Goal: Task Accomplishment & Management: Manage account settings

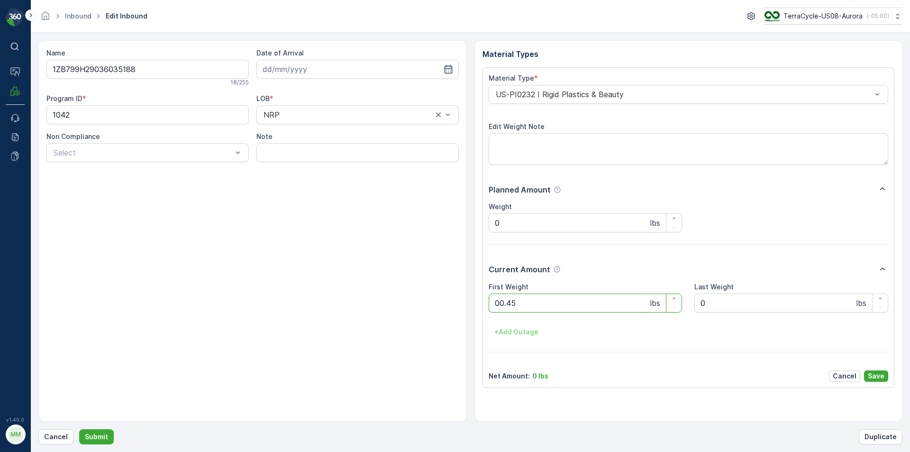
click at [79, 429] on button "Submit" at bounding box center [96, 436] width 35 height 15
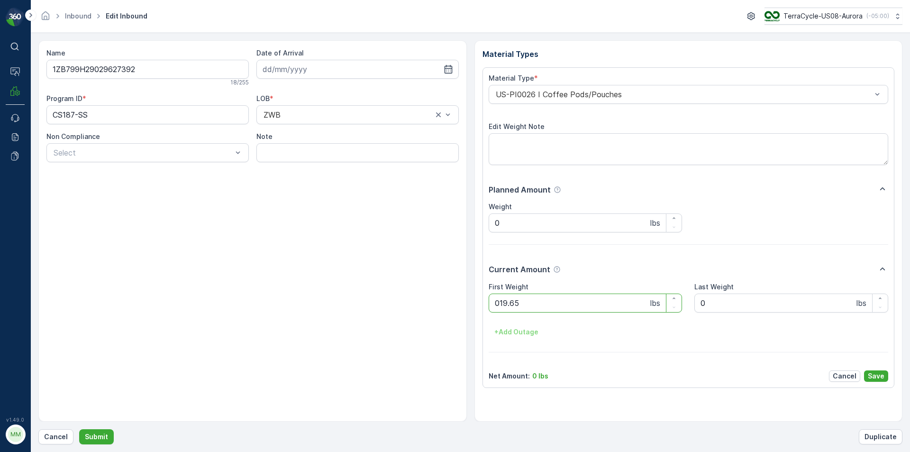
click at [79, 429] on button "Submit" at bounding box center [96, 436] width 35 height 15
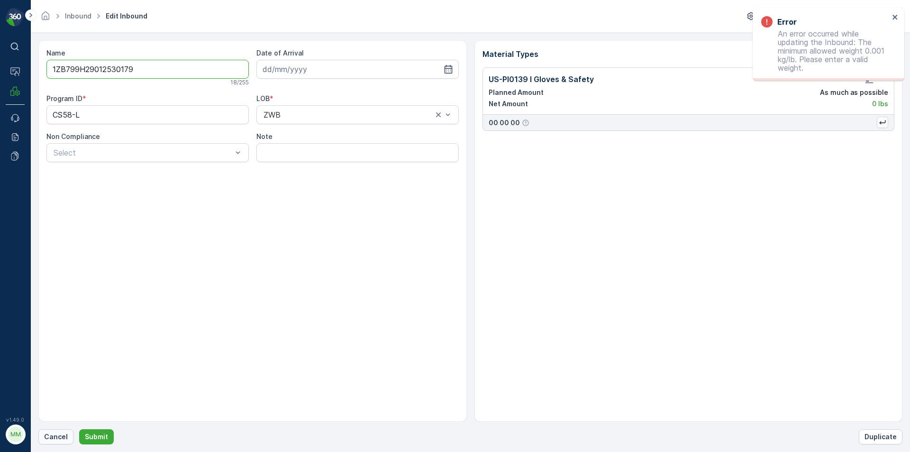
click at [60, 435] on p "Cancel" at bounding box center [56, 436] width 24 height 9
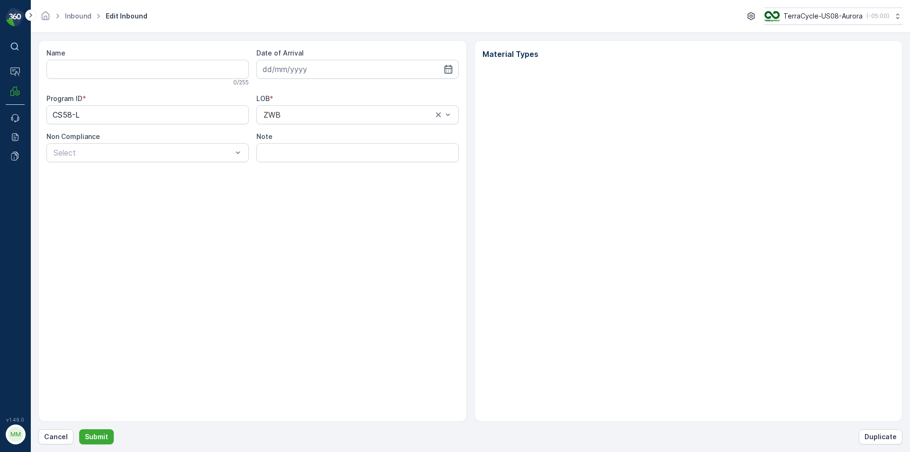
type input "1ZB799H29012530179"
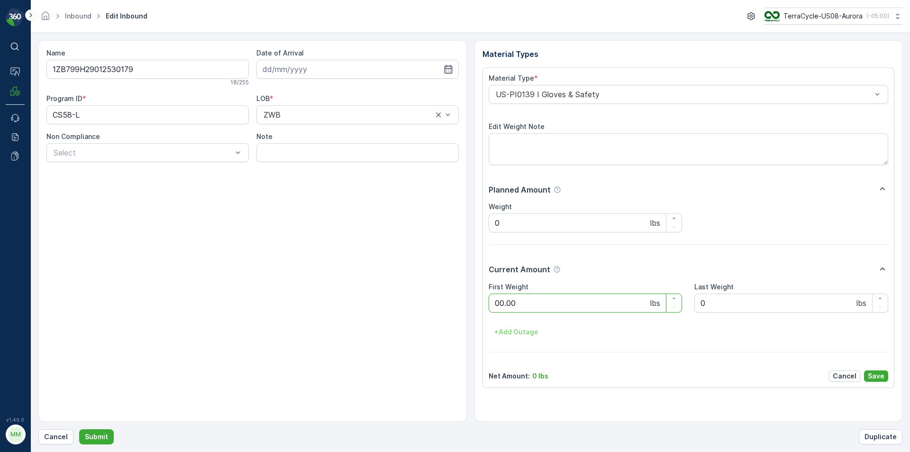
click at [79, 429] on button "Submit" at bounding box center [96, 436] width 35 height 15
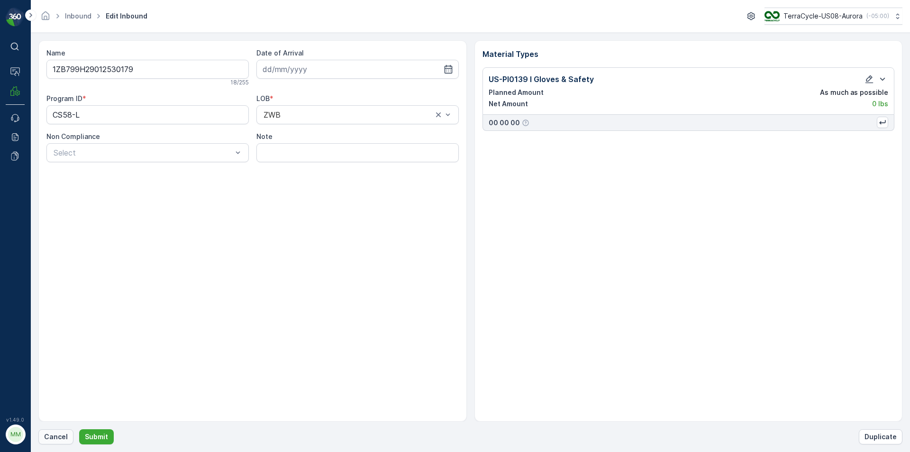
click at [54, 439] on p "Cancel" at bounding box center [56, 436] width 24 height 9
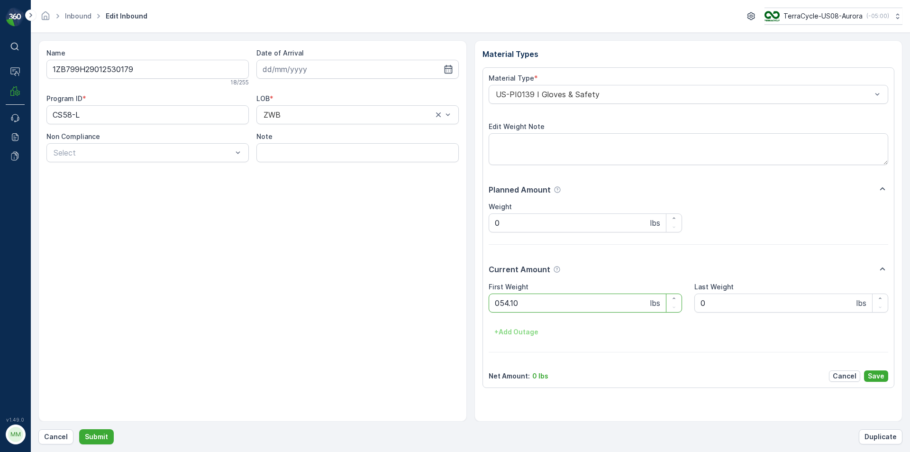
click at [79, 429] on button "Submit" at bounding box center [96, 436] width 35 height 15
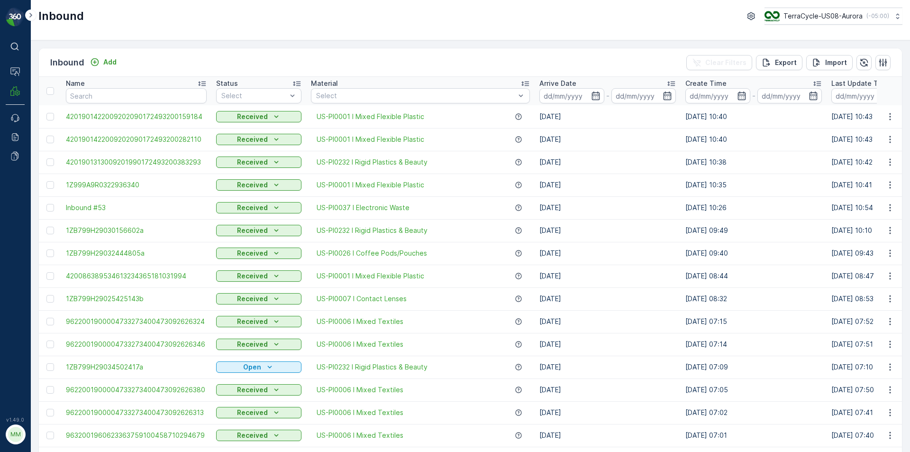
click at [199, 68] on div "Inbound Add Clear Filters Export Import" at bounding box center [470, 62] width 863 height 28
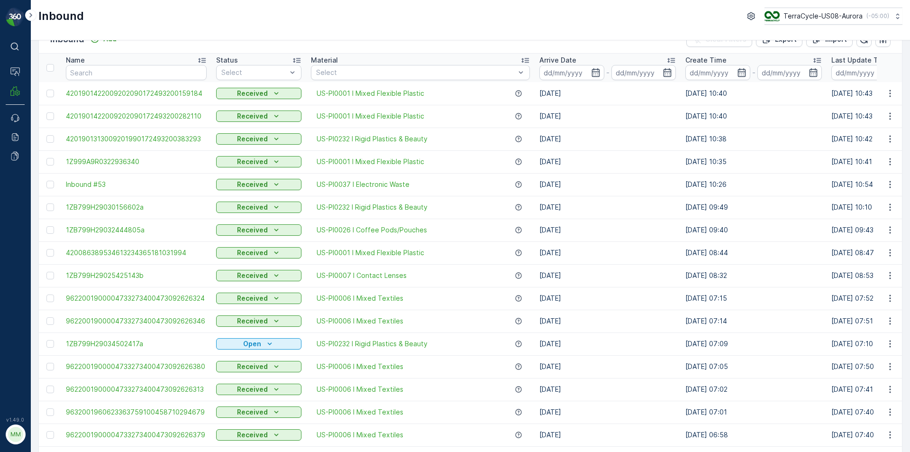
scroll to position [47, 0]
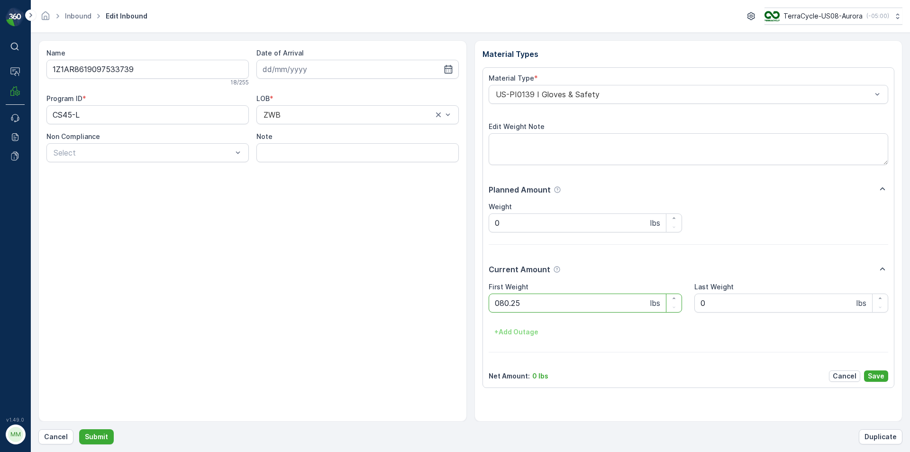
click at [79, 429] on button "Submit" at bounding box center [96, 436] width 35 height 15
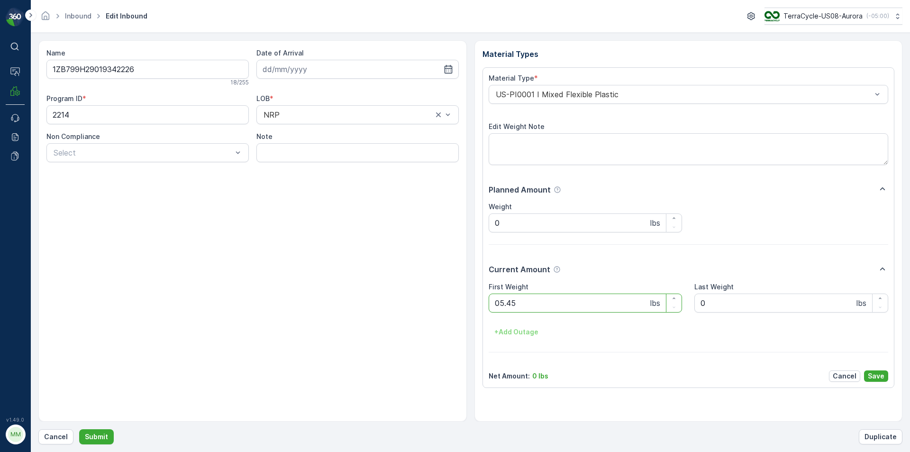
click at [79, 429] on button "Submit" at bounding box center [96, 436] width 35 height 15
click at [592, 306] on Weight "0" at bounding box center [585, 302] width 194 height 19
click at [79, 429] on button "Submit" at bounding box center [96, 436] width 35 height 15
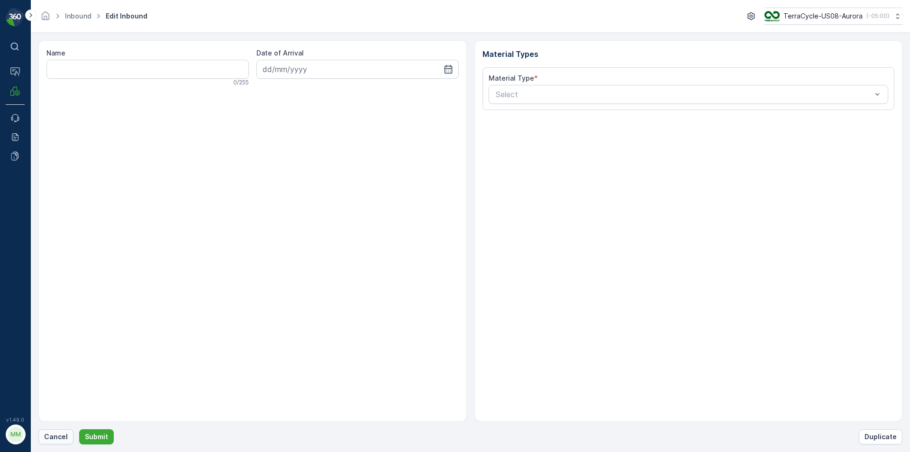
click at [53, 437] on p "Cancel" at bounding box center [56, 436] width 24 height 9
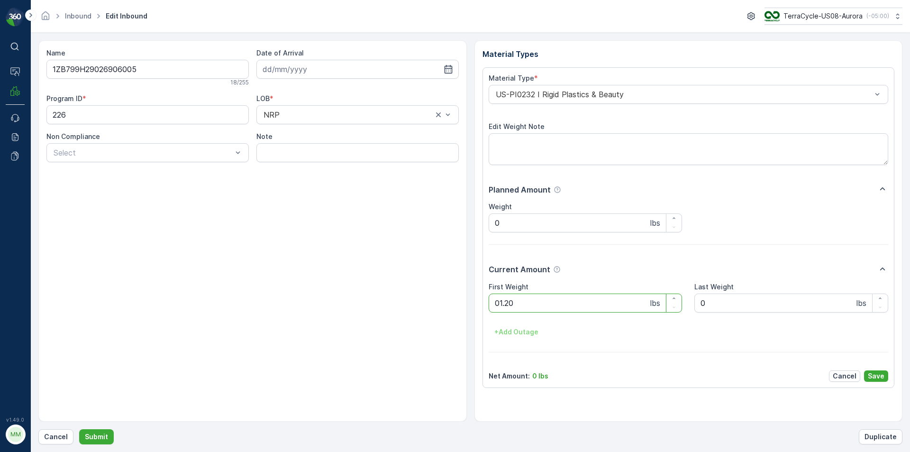
click at [79, 429] on button "Submit" at bounding box center [96, 436] width 35 height 15
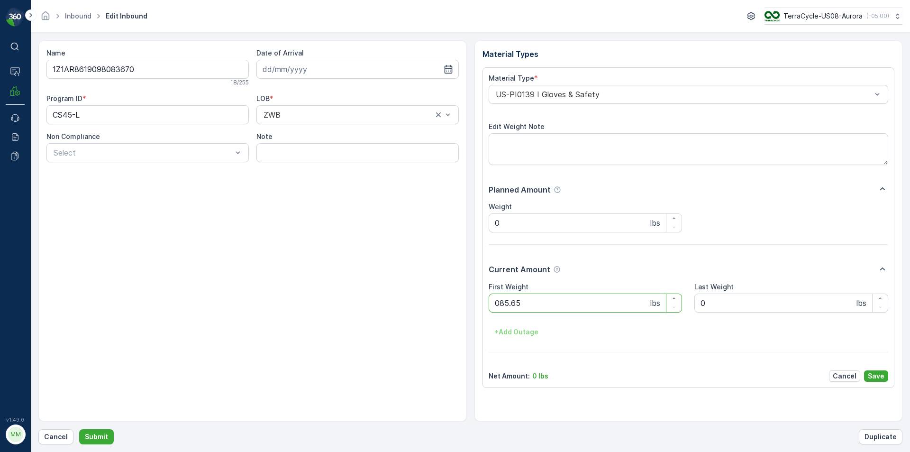
click at [79, 429] on button "Submit" at bounding box center [96, 436] width 35 height 15
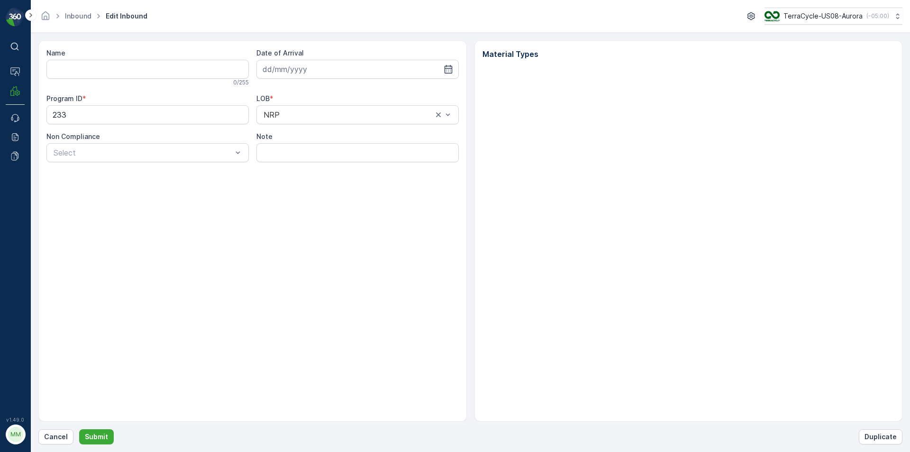
type input "1ZB799H29025693845"
type input "[DATE]"
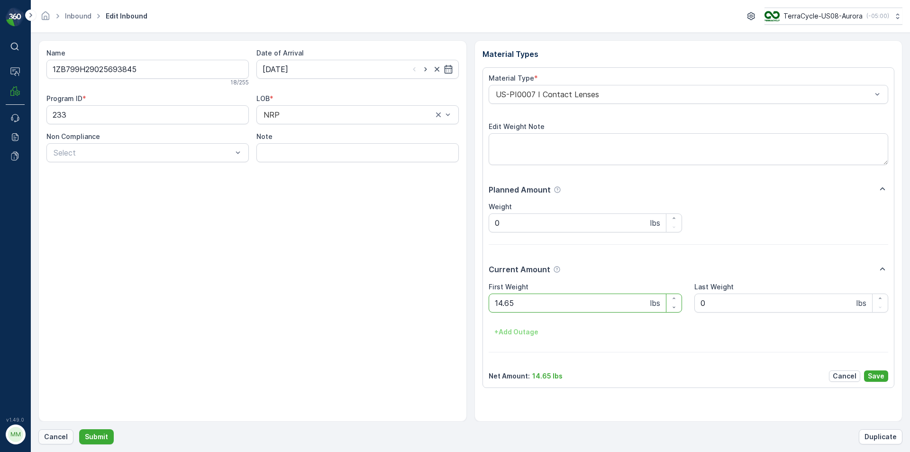
click at [56, 441] on p "Cancel" at bounding box center [56, 436] width 24 height 9
click at [79, 429] on button "Submit" at bounding box center [96, 436] width 35 height 15
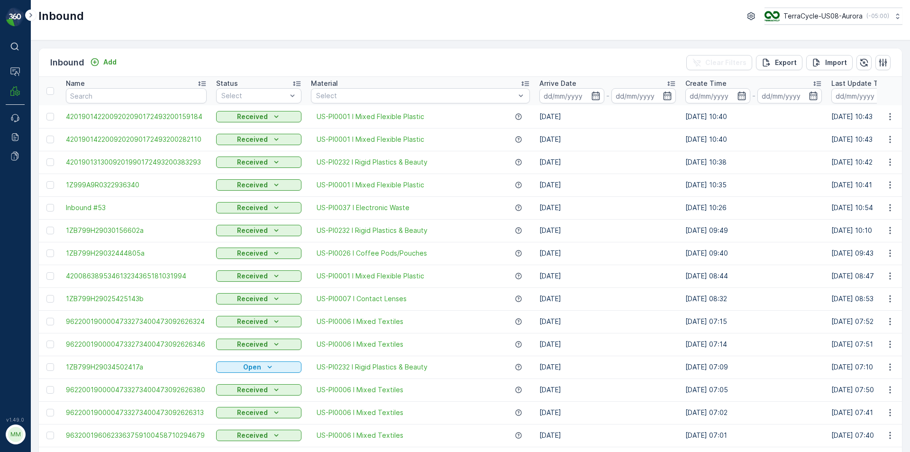
click at [136, 33] on div "Inbound TerraCycle-US08-Aurora ( -05:00 )" at bounding box center [470, 20] width 879 height 40
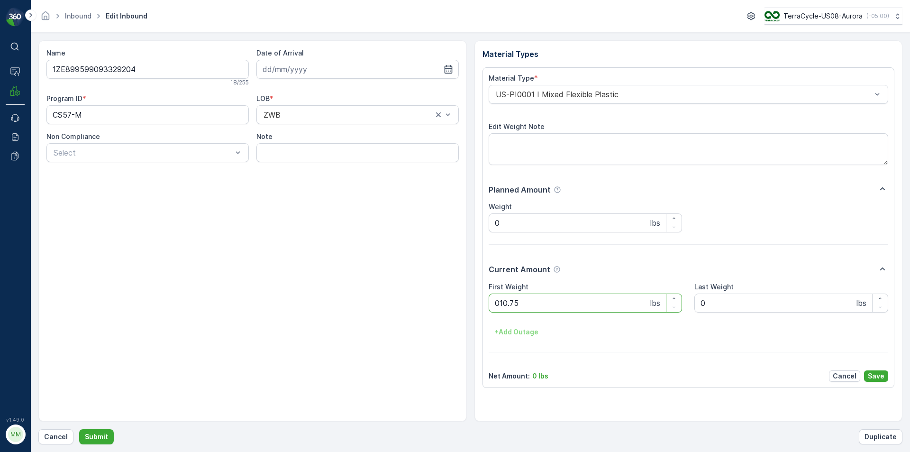
click at [79, 429] on button "Submit" at bounding box center [96, 436] width 35 height 15
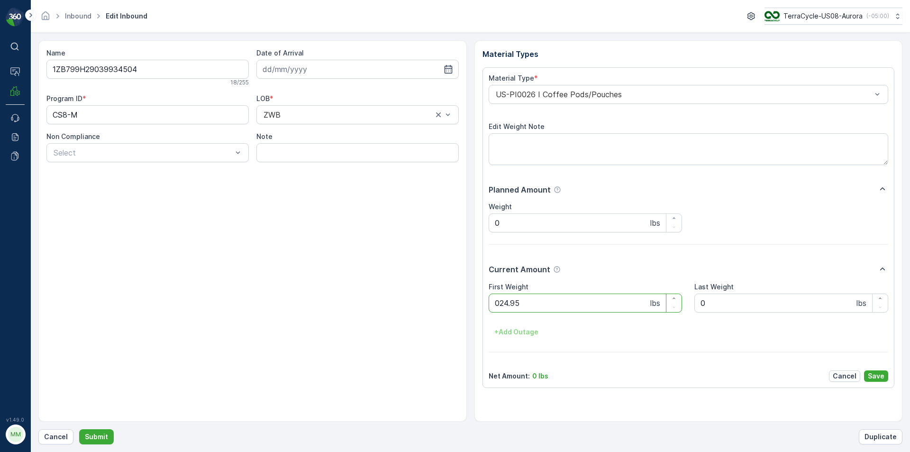
click at [79, 429] on button "Submit" at bounding box center [96, 436] width 35 height 15
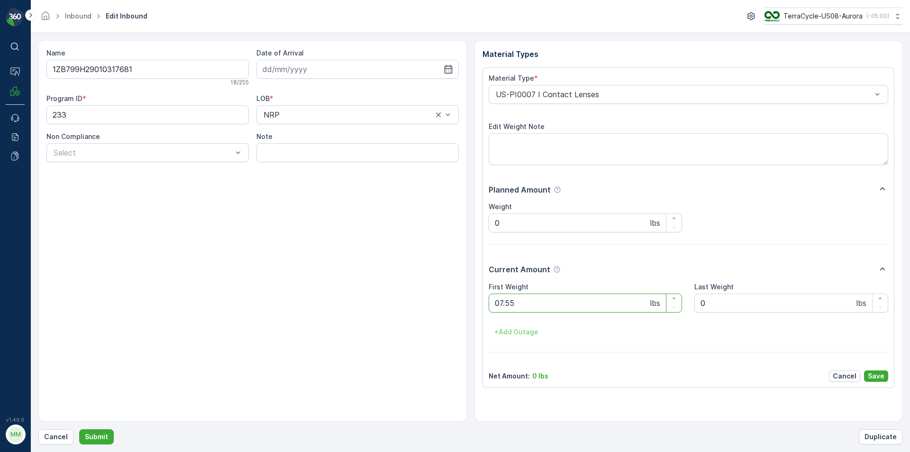
click at [79, 429] on button "Submit" at bounding box center [96, 436] width 35 height 15
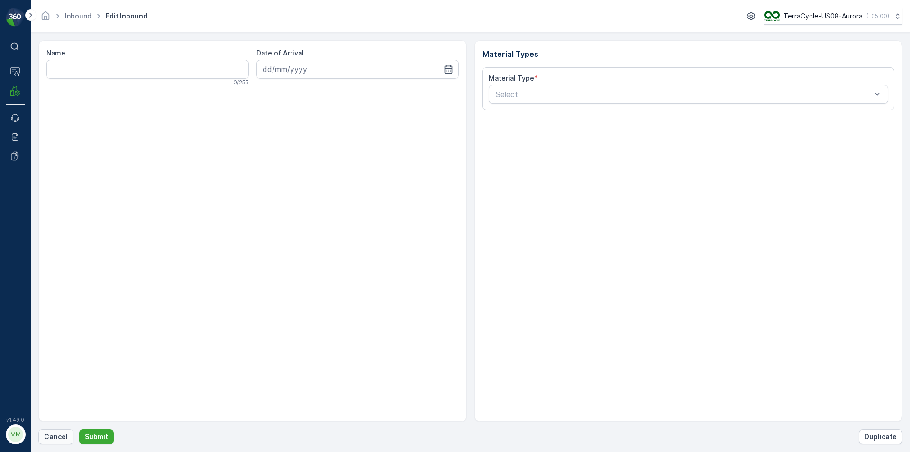
click at [47, 435] on p "Cancel" at bounding box center [56, 436] width 24 height 9
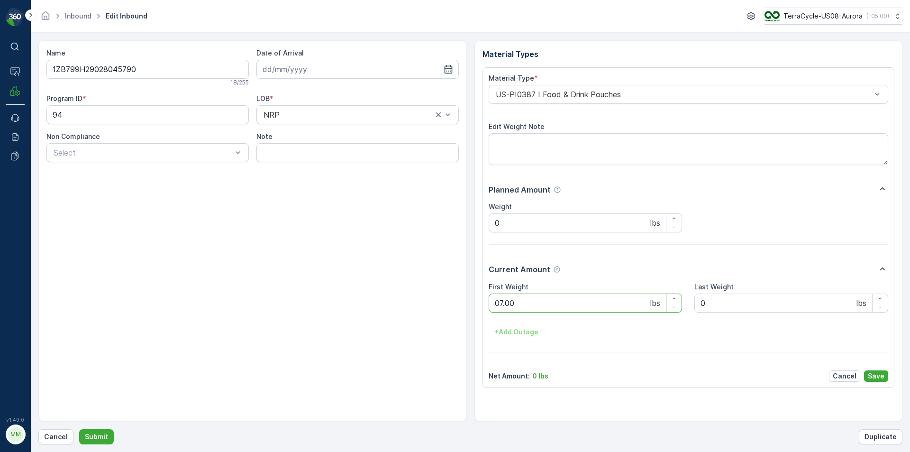
click at [79, 429] on button "Submit" at bounding box center [96, 436] width 35 height 15
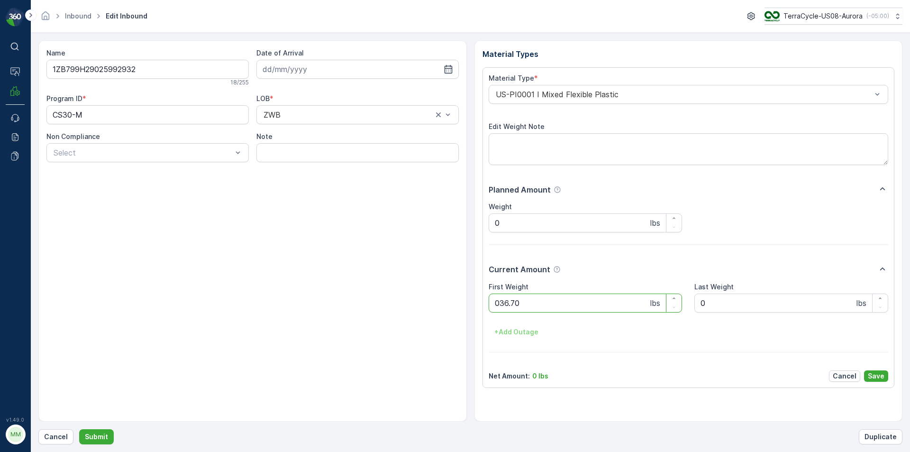
click at [79, 429] on button "Submit" at bounding box center [96, 436] width 35 height 15
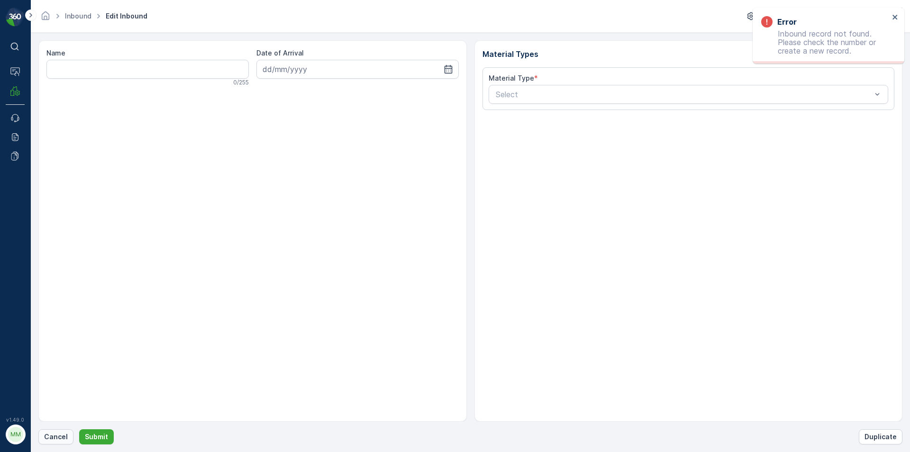
click at [48, 436] on p "Cancel" at bounding box center [56, 436] width 24 height 9
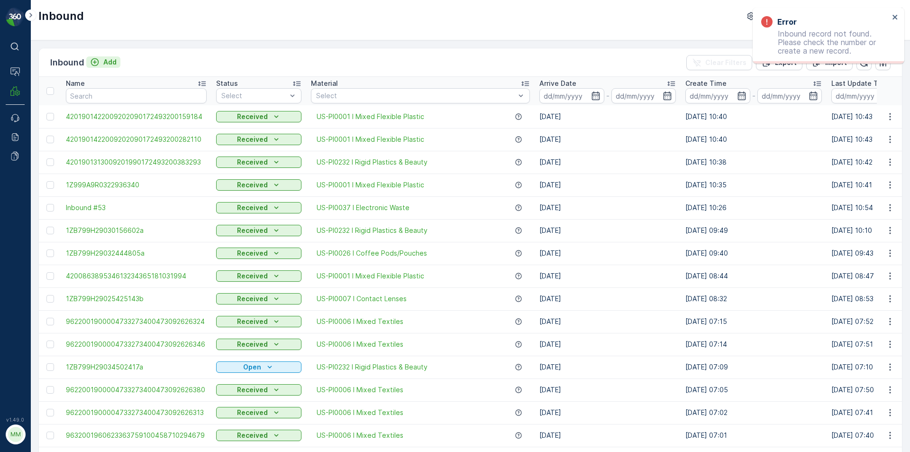
click at [105, 66] on p "Add" at bounding box center [109, 61] width 13 height 9
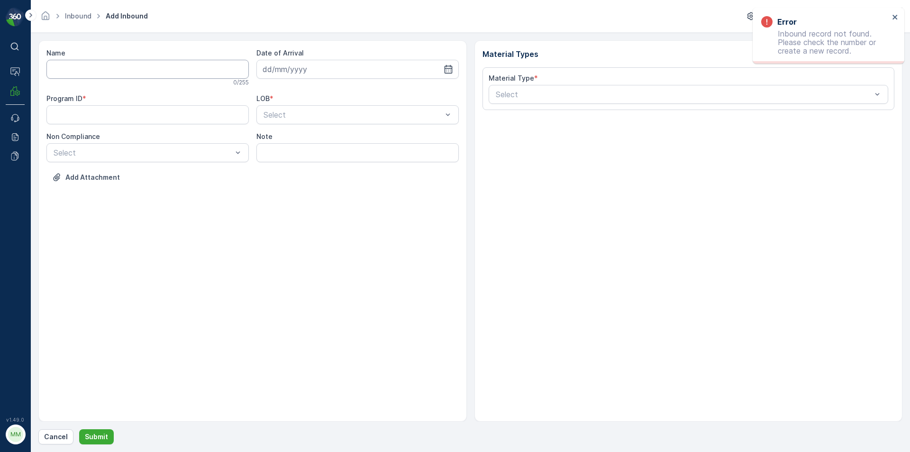
click at [165, 73] on input "Name" at bounding box center [147, 69] width 202 height 19
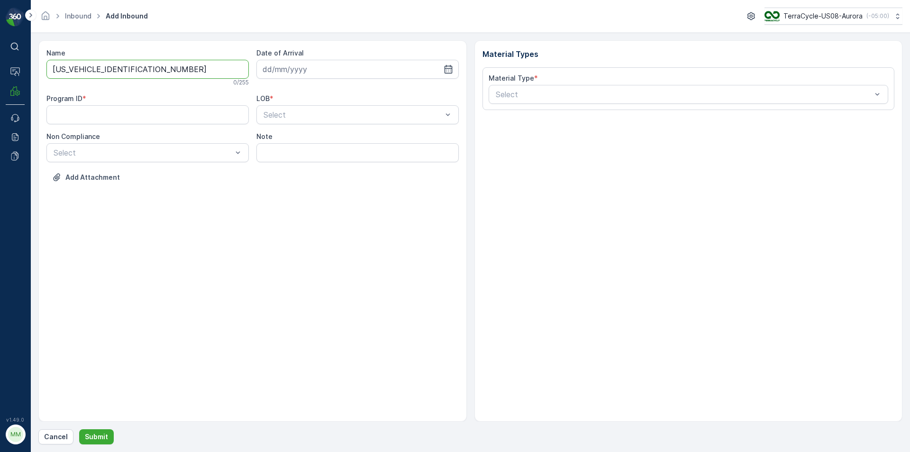
type input "1ZA2084V0394990820"
click at [79, 429] on button "Submit" at bounding box center [96, 436] width 35 height 15
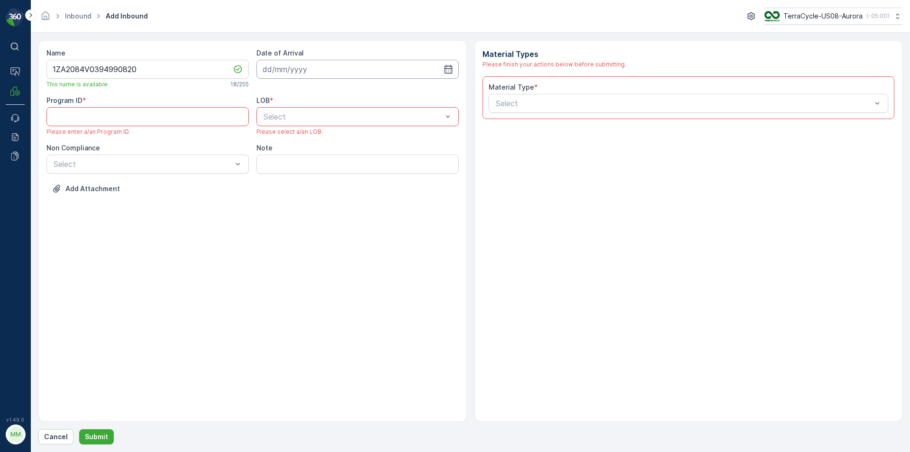
click at [450, 77] on input at bounding box center [357, 69] width 202 height 19
click at [355, 204] on div "29" at bounding box center [357, 205] width 15 height 15
type input "[DATE]"
click at [233, 154] on div "Non Compliance Select" at bounding box center [147, 158] width 202 height 30
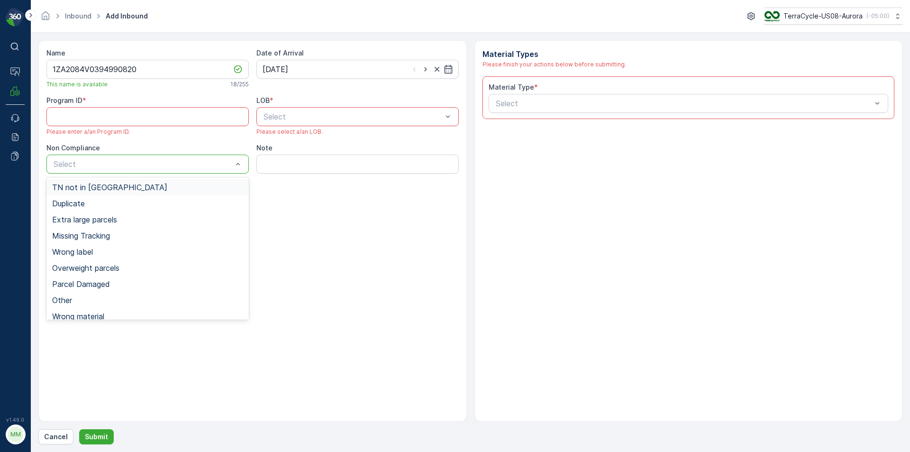
click at [201, 168] on div at bounding box center [143, 164] width 181 height 9
click at [131, 191] on div "TN not in [GEOGRAPHIC_DATA]" at bounding box center [147, 187] width 191 height 9
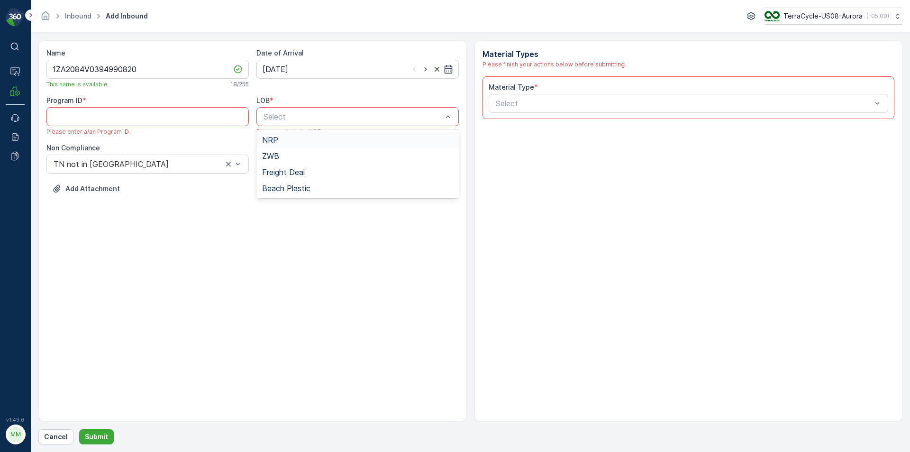
click at [372, 118] on div at bounding box center [352, 116] width 181 height 9
click at [330, 141] on div "NRP" at bounding box center [357, 140] width 191 height 9
click at [581, 86] on div "Material Type *" at bounding box center [688, 86] width 400 height 9
click at [576, 97] on div "Select" at bounding box center [688, 103] width 400 height 19
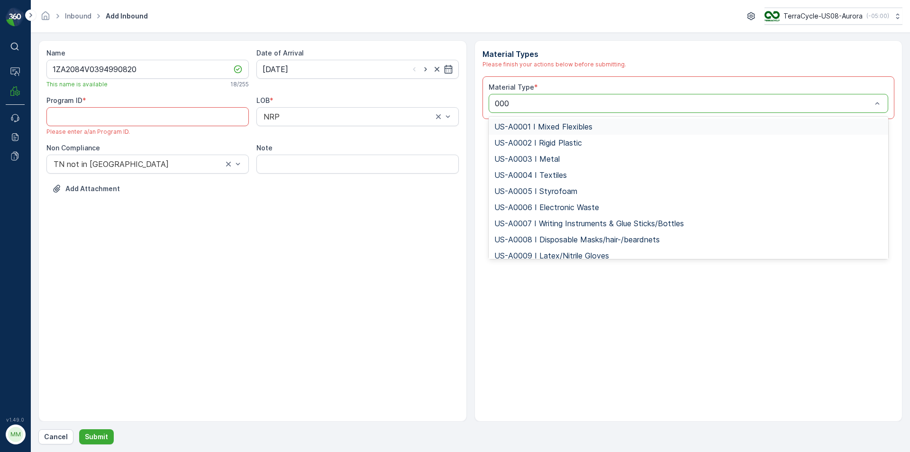
type input "0001"
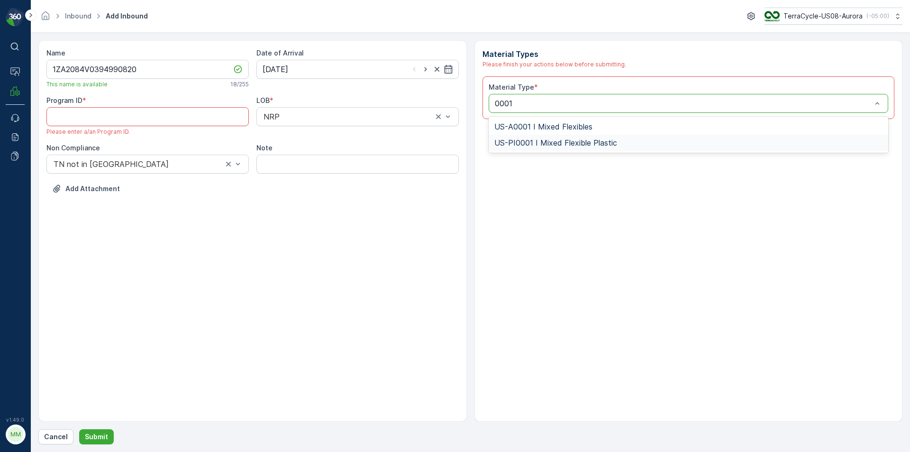
click at [567, 147] on div "US-PI0001 I Mixed Flexible Plastic" at bounding box center [688, 143] width 400 height 16
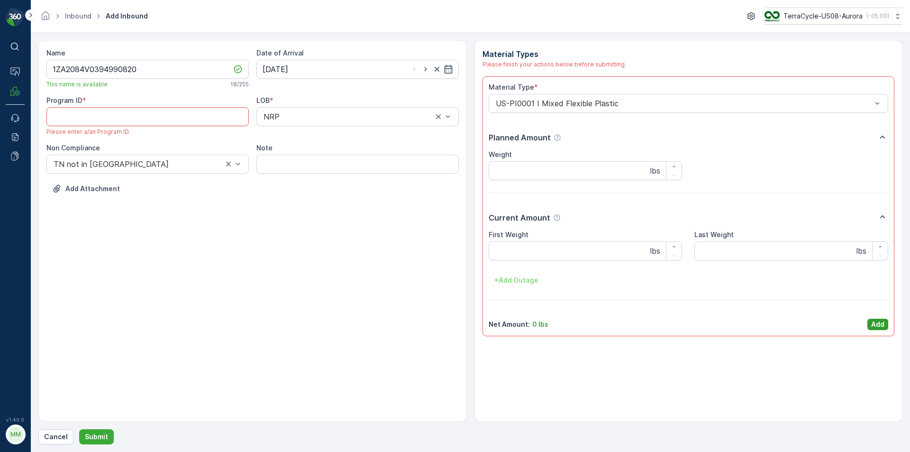
click at [868, 320] on button "Add" at bounding box center [877, 323] width 21 height 11
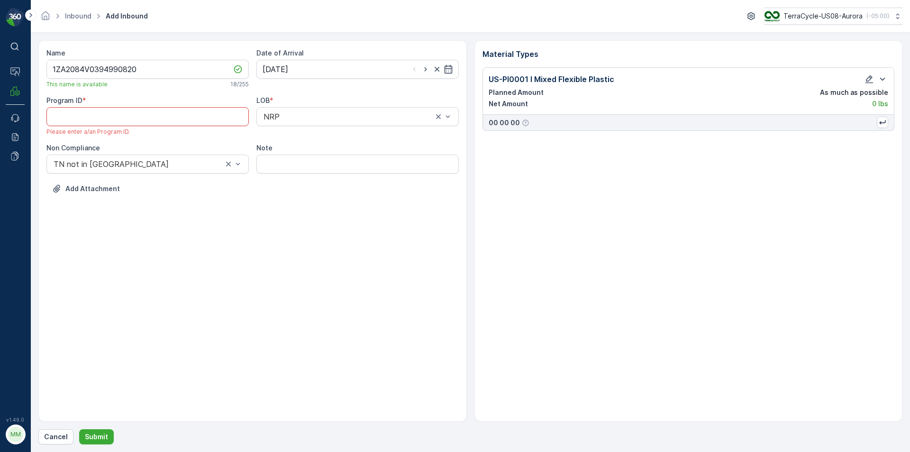
click at [150, 114] on ID "Program ID" at bounding box center [147, 116] width 202 height 19
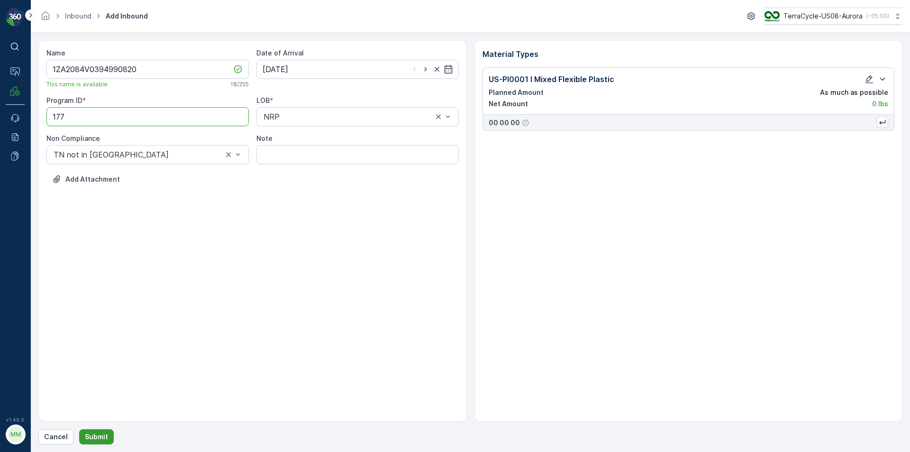
type ID "177"
click at [95, 436] on p "Submit" at bounding box center [96, 436] width 23 height 9
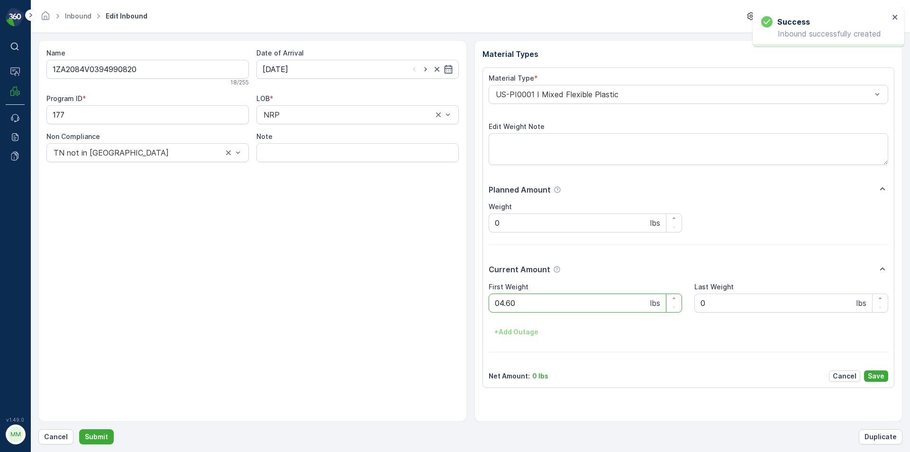
click at [79, 429] on button "Submit" at bounding box center [96, 436] width 35 height 15
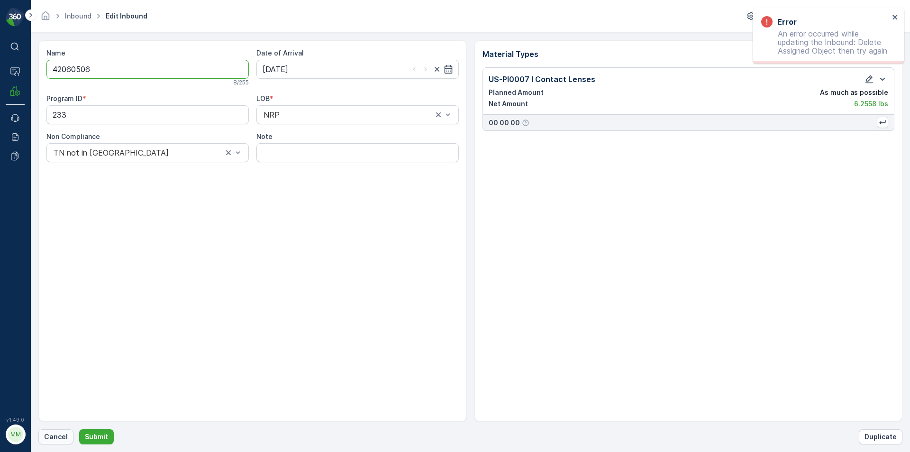
click at [51, 436] on p "Cancel" at bounding box center [56, 436] width 24 height 9
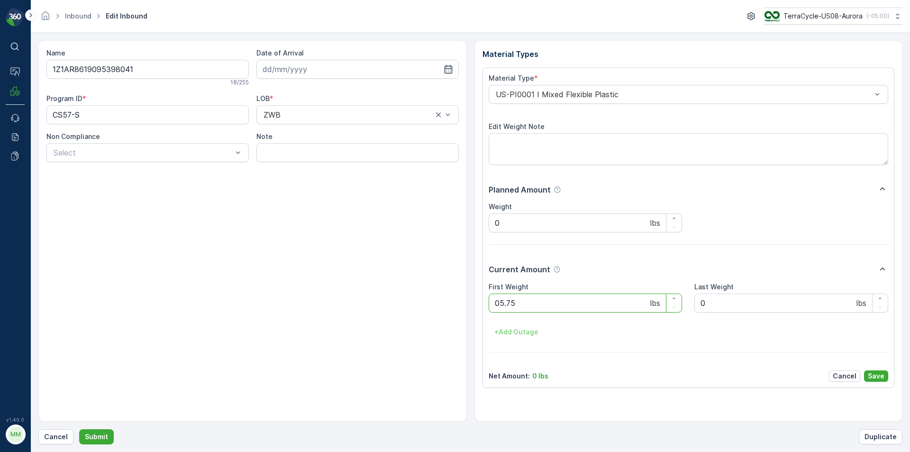
click at [79, 429] on button "Submit" at bounding box center [96, 436] width 35 height 15
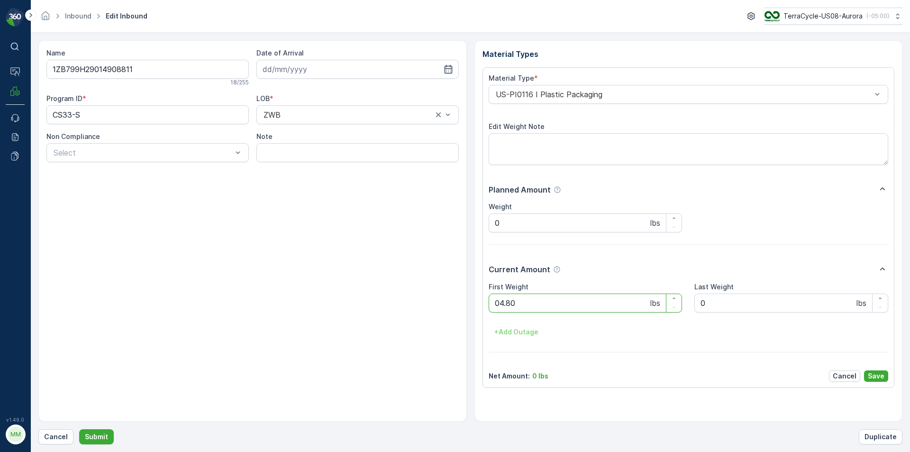
click at [79, 429] on button "Submit" at bounding box center [96, 436] width 35 height 15
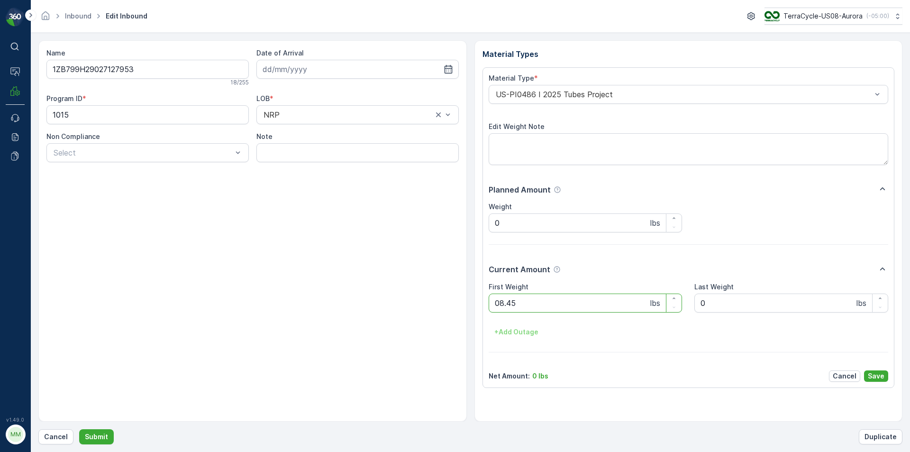
click at [79, 429] on button "Submit" at bounding box center [96, 436] width 35 height 15
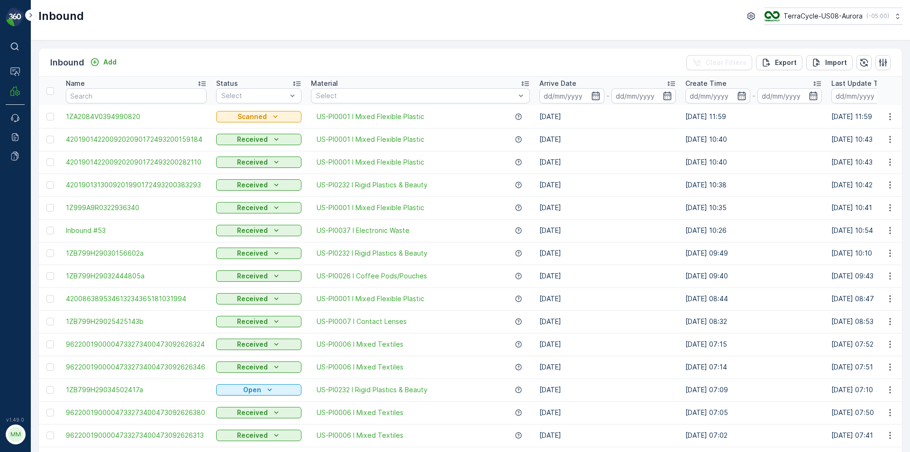
drag, startPoint x: 422, startPoint y: 105, endPoint x: 909, endPoint y: 426, distance: 584.1
click at [909, 218] on div "Inbound Add Clear Filters Export Import Name Status Select Material Select Arri…" at bounding box center [470, 245] width 879 height 411
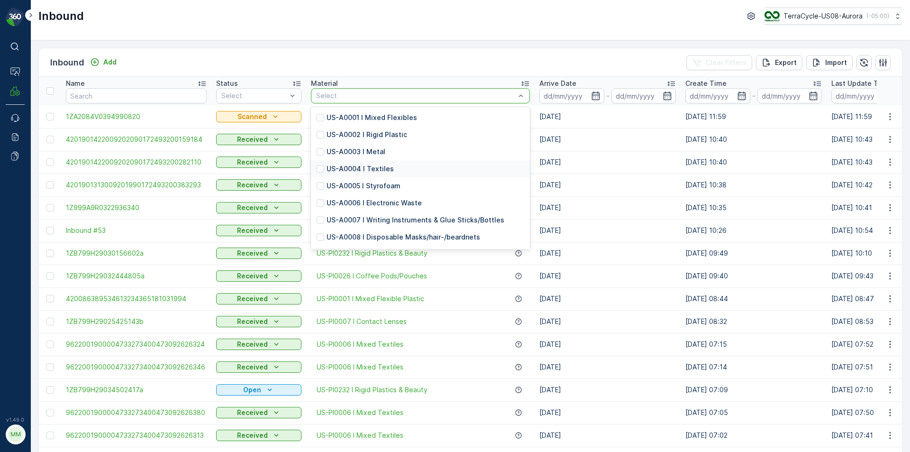
click at [130, 83] on div "Name" at bounding box center [136, 83] width 141 height 9
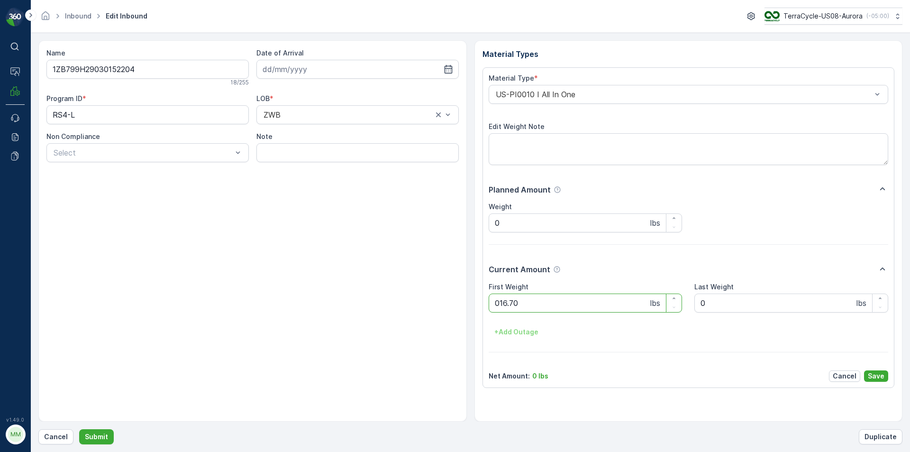
click at [79, 429] on button "Submit" at bounding box center [96, 436] width 35 height 15
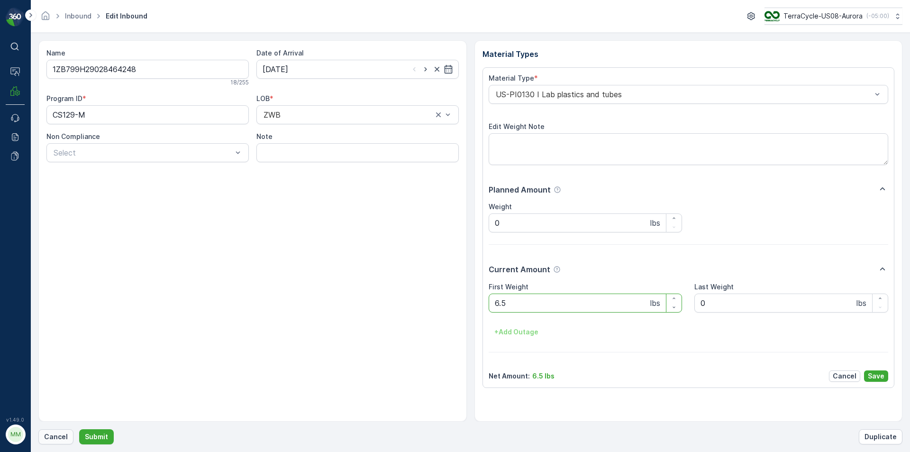
click at [53, 439] on p "Cancel" at bounding box center [56, 436] width 24 height 9
click at [79, 429] on button "Submit" at bounding box center [96, 436] width 35 height 15
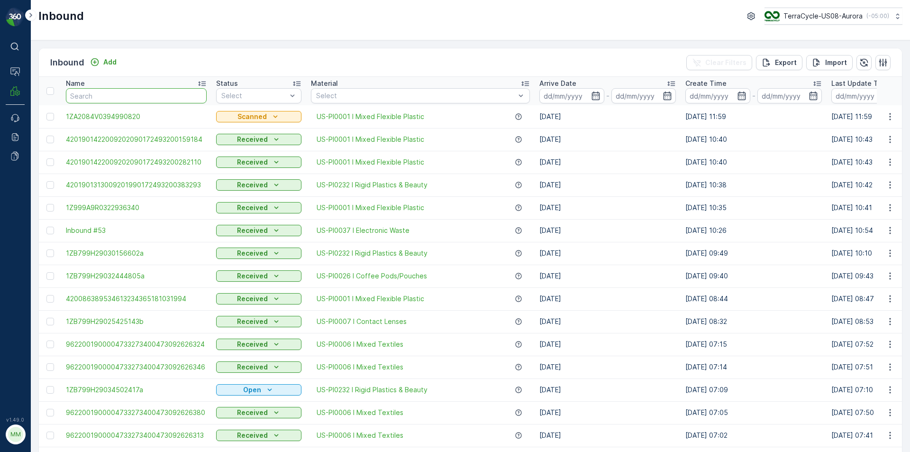
click at [85, 90] on input "text" at bounding box center [136, 95] width 141 height 15
type input "0855"
type input "08557"
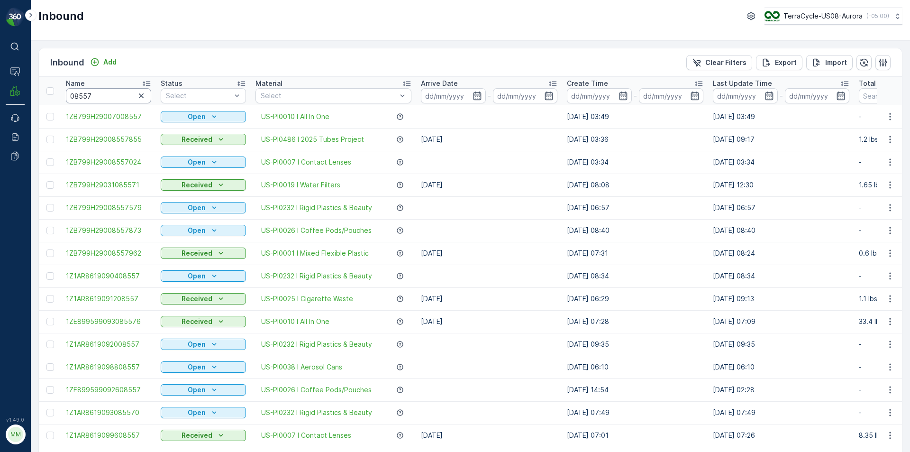
click at [115, 98] on input "08557" at bounding box center [108, 95] width 85 height 15
type input "08557024"
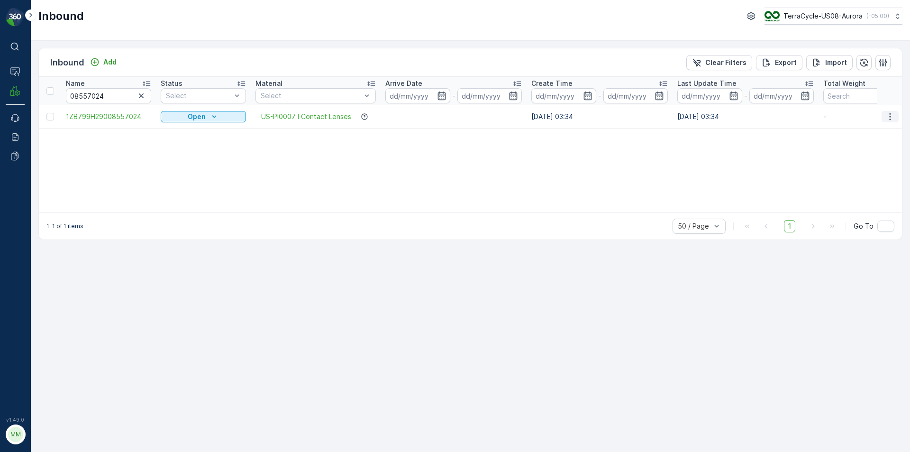
click at [893, 114] on icon "button" at bounding box center [889, 116] width 9 height 9
click at [866, 181] on div "Print QR" at bounding box center [872, 183] width 75 height 13
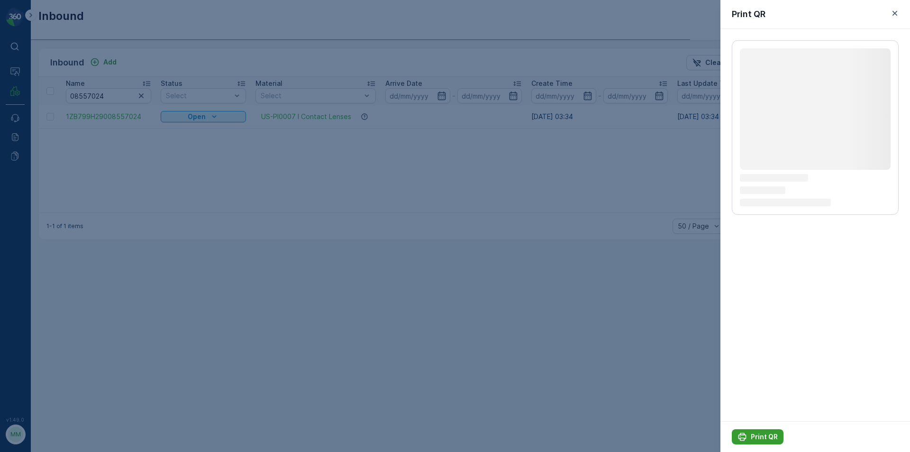
click at [769, 429] on button "Print QR" at bounding box center [758, 436] width 52 height 15
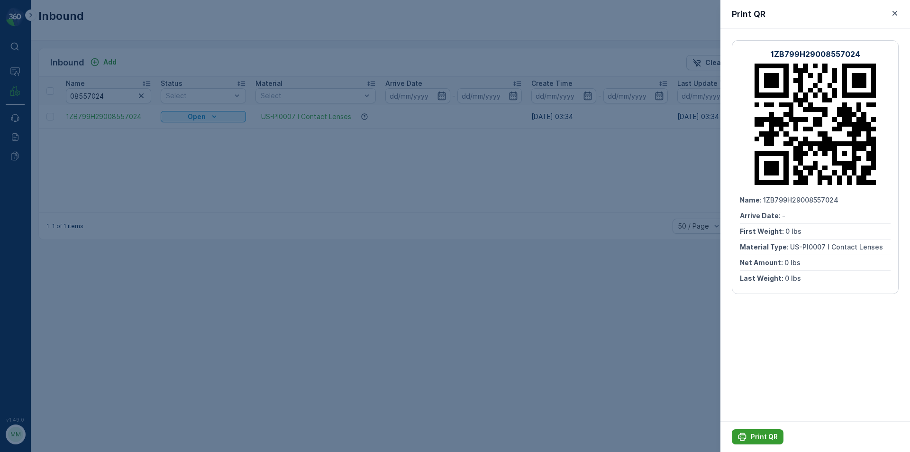
click at [766, 440] on p "Print QR" at bounding box center [764, 436] width 27 height 9
drag, startPoint x: 778, startPoint y: 335, endPoint x: 772, endPoint y: 333, distance: 6.0
drag, startPoint x: 772, startPoint y: 333, endPoint x: 429, endPoint y: 363, distance: 343.9
click at [429, 363] on div at bounding box center [455, 226] width 910 height 452
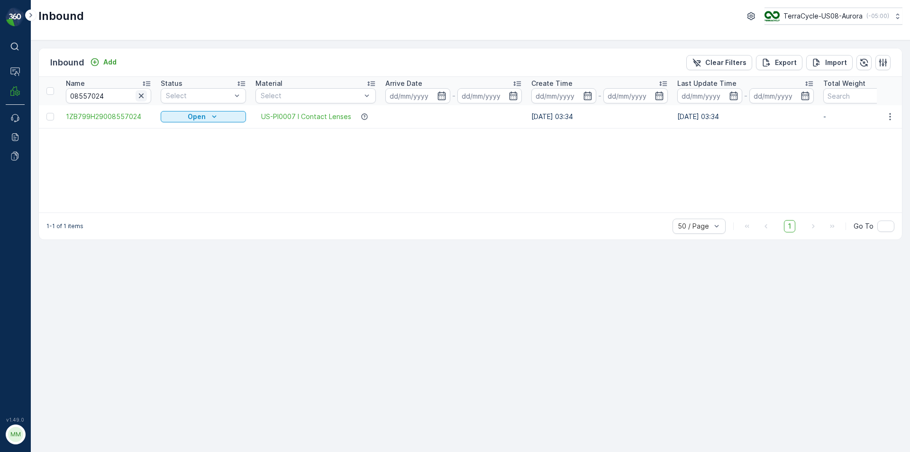
click at [143, 96] on icon "button" at bounding box center [140, 95] width 9 height 9
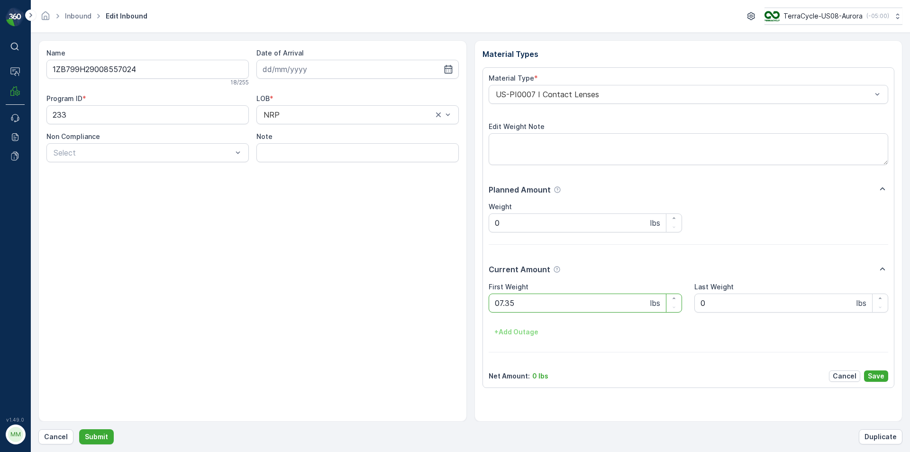
click at [79, 429] on button "Submit" at bounding box center [96, 436] width 35 height 15
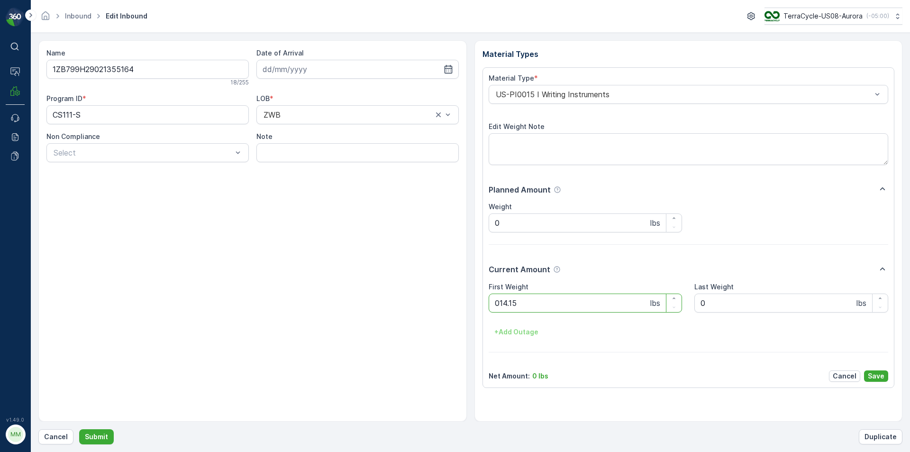
click at [79, 429] on button "Submit" at bounding box center [96, 436] width 35 height 15
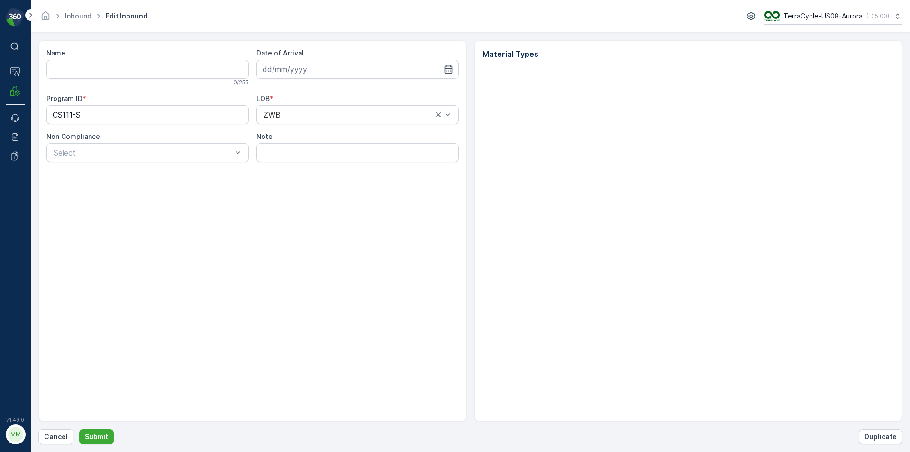
type input "1ZB799H29021355164"
type input "[DATE]"
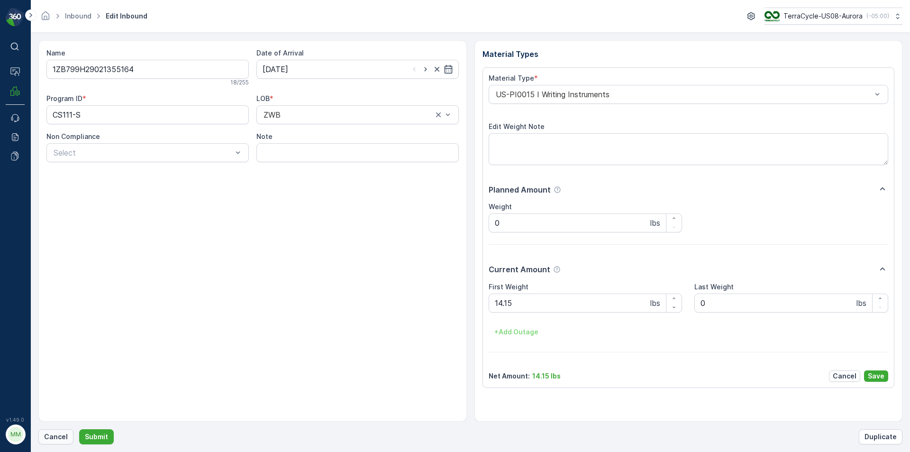
click at [62, 442] on button "Cancel" at bounding box center [55, 436] width 35 height 15
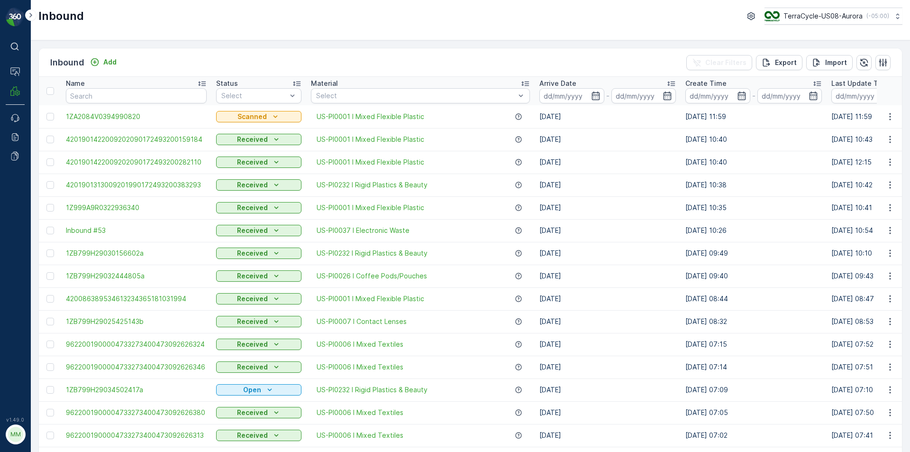
drag, startPoint x: 451, startPoint y: 243, endPoint x: 407, endPoint y: 72, distance: 177.2
click at [408, 72] on div "Inbound Add Clear Filters Export Import" at bounding box center [470, 62] width 863 height 28
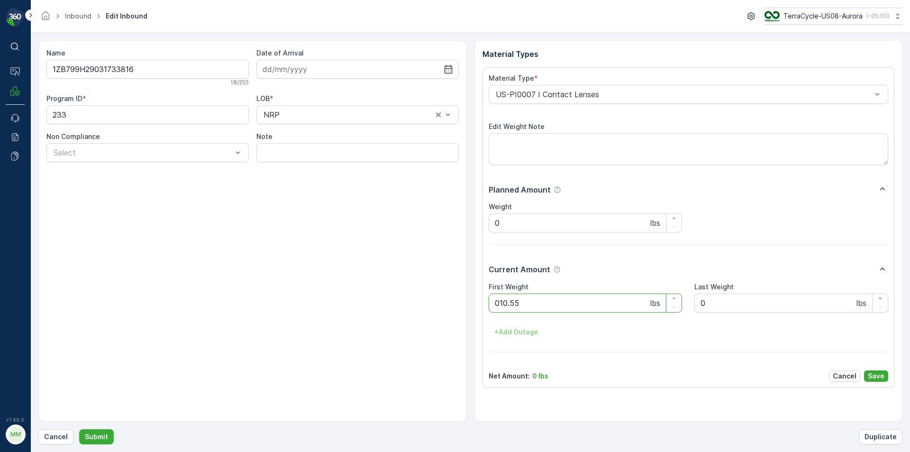
click at [79, 429] on button "Submit" at bounding box center [96, 436] width 35 height 15
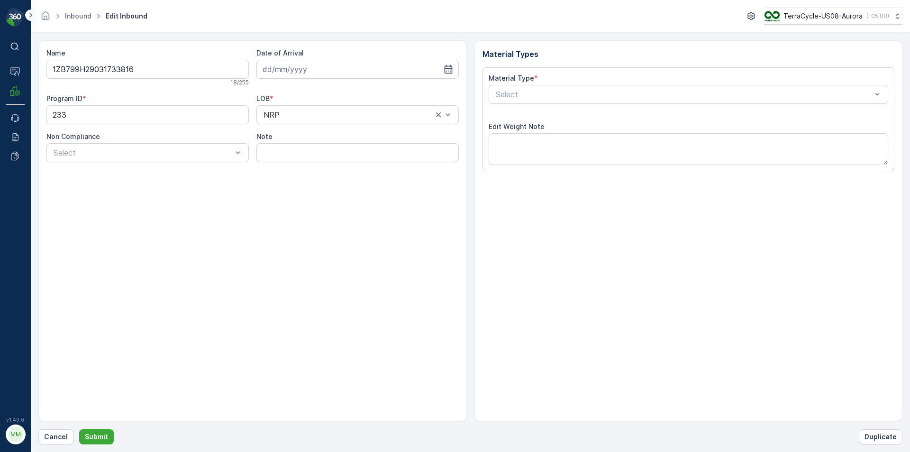
type input "[DATE]"
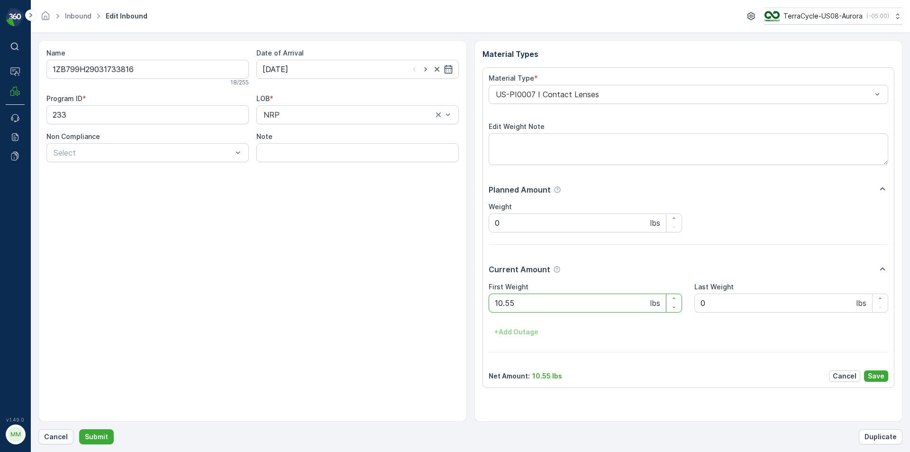
click at [52, 435] on p "Cancel" at bounding box center [56, 436] width 24 height 9
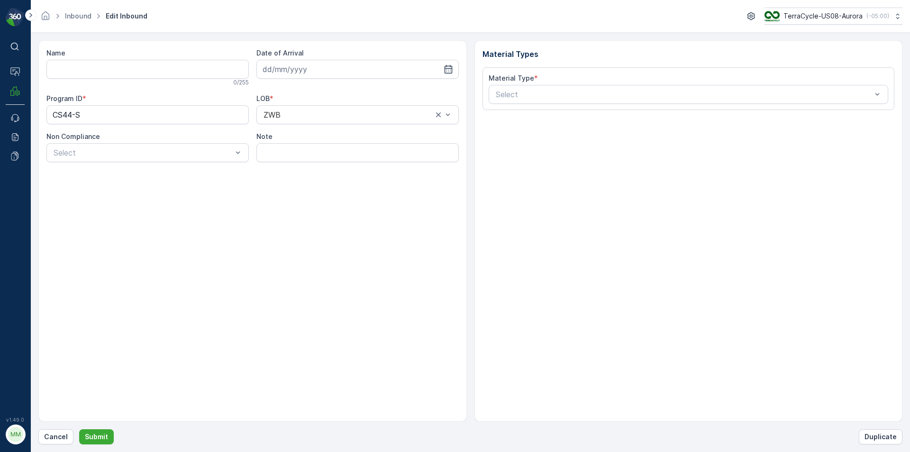
type input "1ZB799H29032582675"
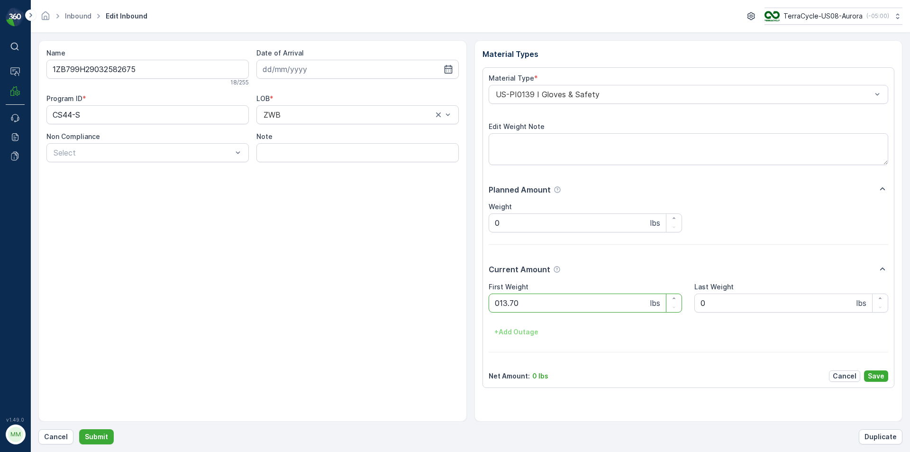
click at [79, 429] on button "Submit" at bounding box center [96, 436] width 35 height 15
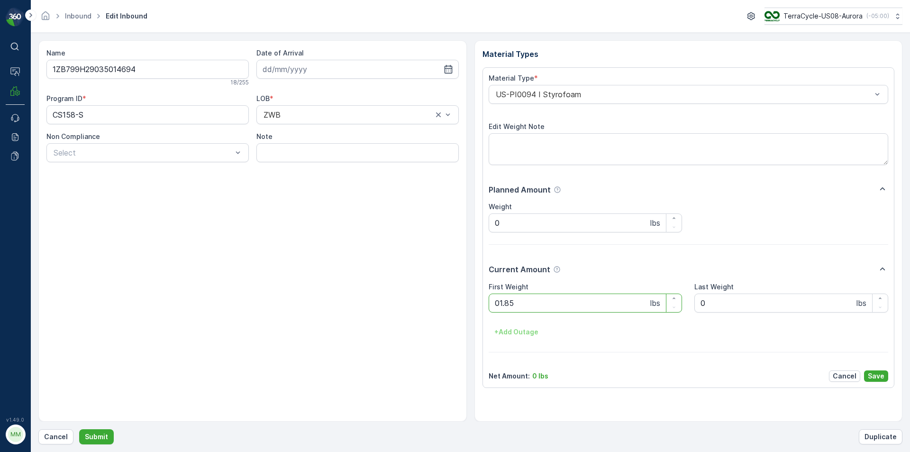
click at [79, 429] on button "Submit" at bounding box center [96, 436] width 35 height 15
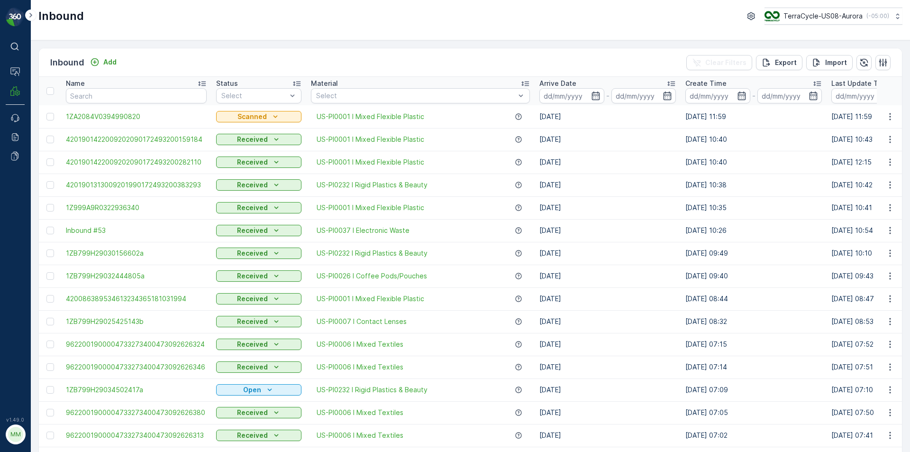
drag, startPoint x: 490, startPoint y: 63, endPoint x: 346, endPoint y: 69, distance: 143.7
click at [348, 66] on div "Inbound Add Clear Filters Export Import" at bounding box center [470, 62] width 863 height 28
click at [365, 55] on div "Inbound Add Clear Filters Export Import" at bounding box center [470, 62] width 863 height 28
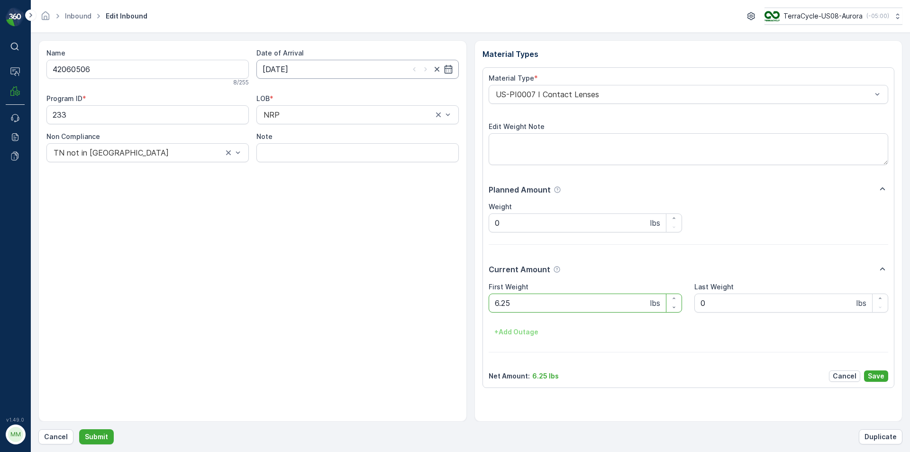
drag, startPoint x: 365, startPoint y: 55, endPoint x: 362, endPoint y: 66, distance: 11.3
drag, startPoint x: 362, startPoint y: 66, endPoint x: 52, endPoint y: 434, distance: 481.1
click at [52, 434] on p "Cancel" at bounding box center [56, 436] width 24 height 9
click at [79, 429] on button "Submit" at bounding box center [96, 436] width 35 height 15
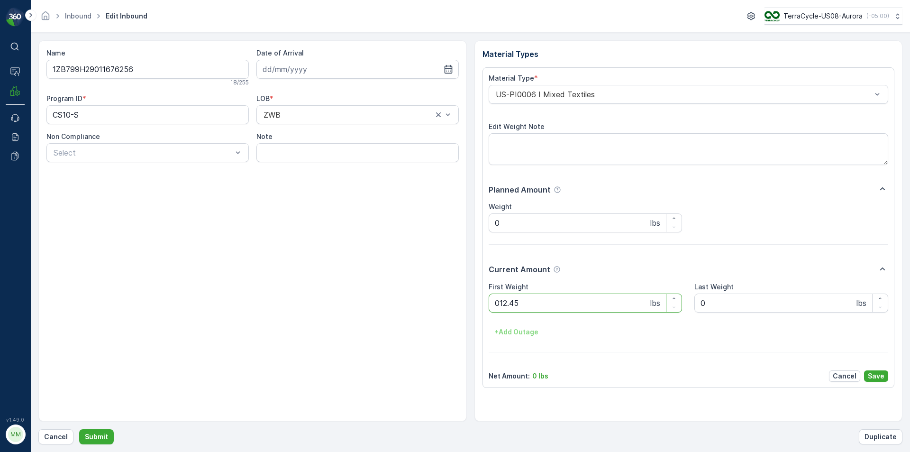
click at [79, 429] on button "Submit" at bounding box center [96, 436] width 35 height 15
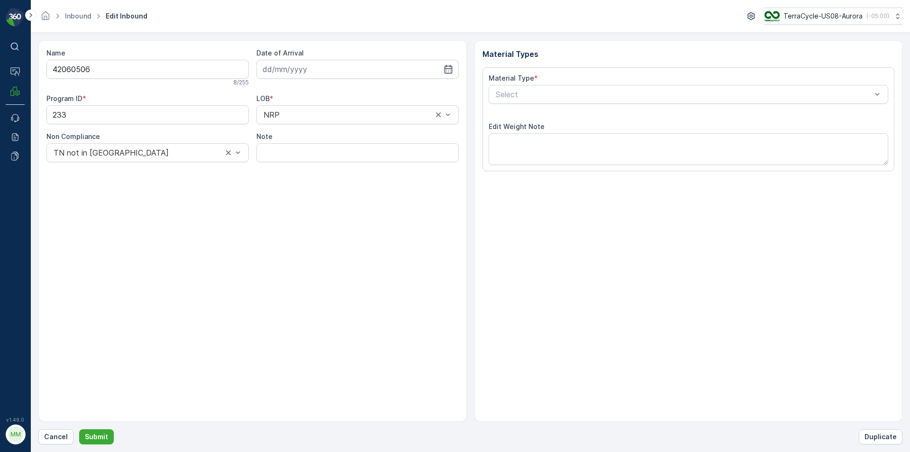
type input "[DATE]"
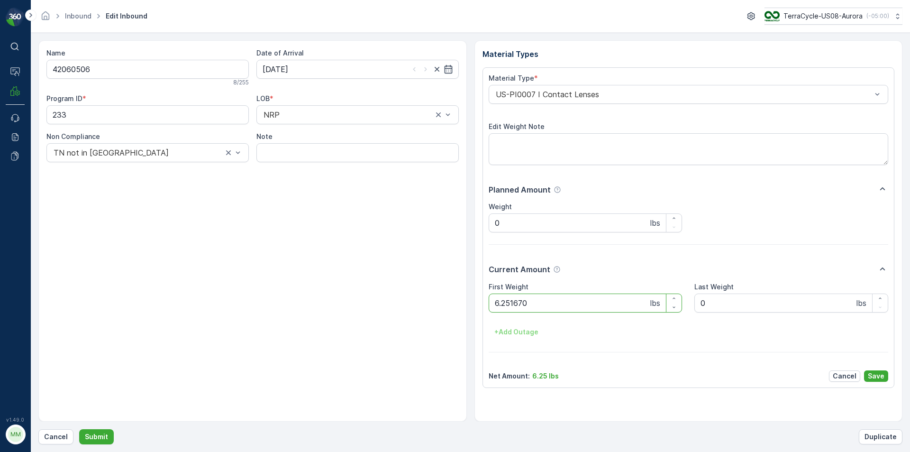
click at [79, 429] on button "Submit" at bounding box center [96, 436] width 35 height 15
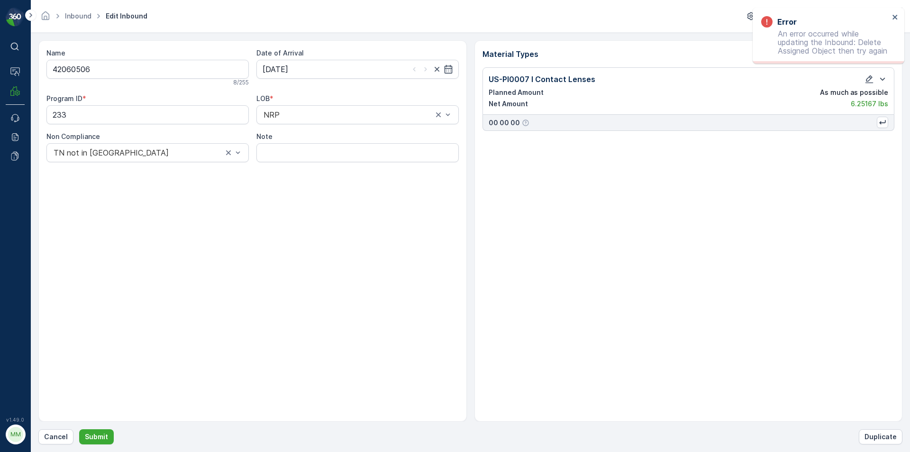
click at [41, 427] on div "Name 42060506 8 / 255 Date of Arrival 10.07.2025 Program ID * 233 LOB * NRP Non…" at bounding box center [470, 242] width 864 height 404
click at [48, 433] on p "Cancel" at bounding box center [56, 436] width 24 height 9
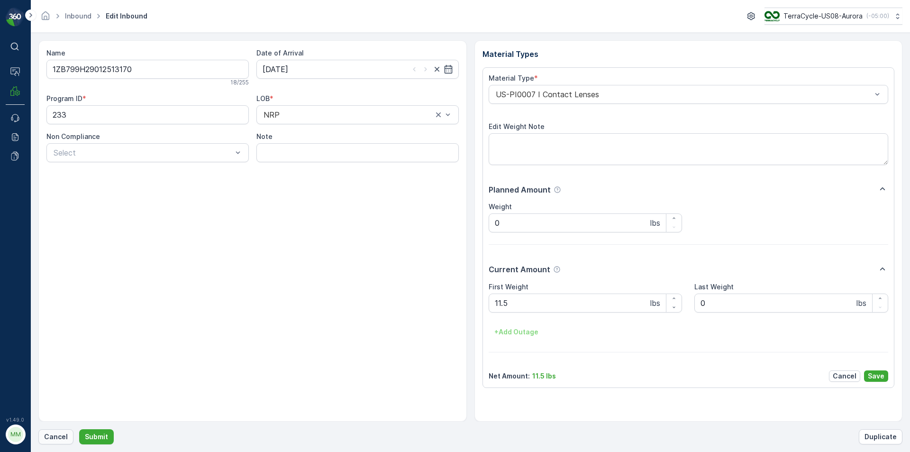
click at [54, 434] on p "Cancel" at bounding box center [56, 436] width 24 height 9
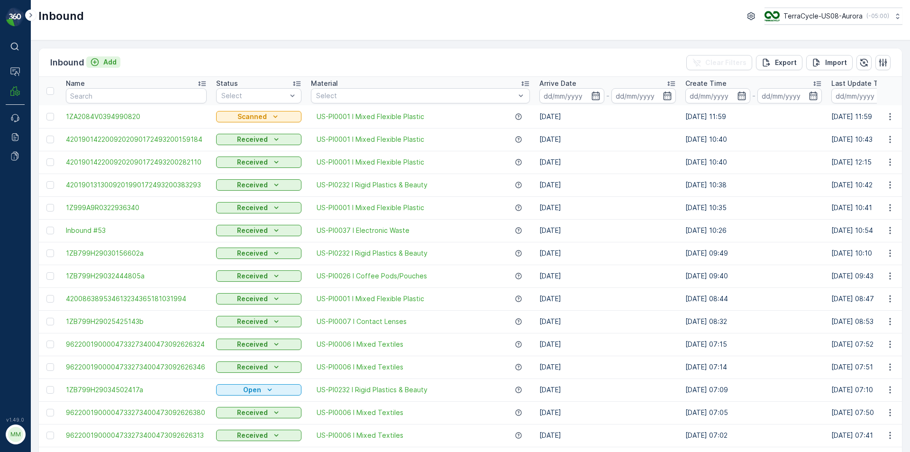
click at [118, 63] on button "Add" at bounding box center [103, 61] width 34 height 11
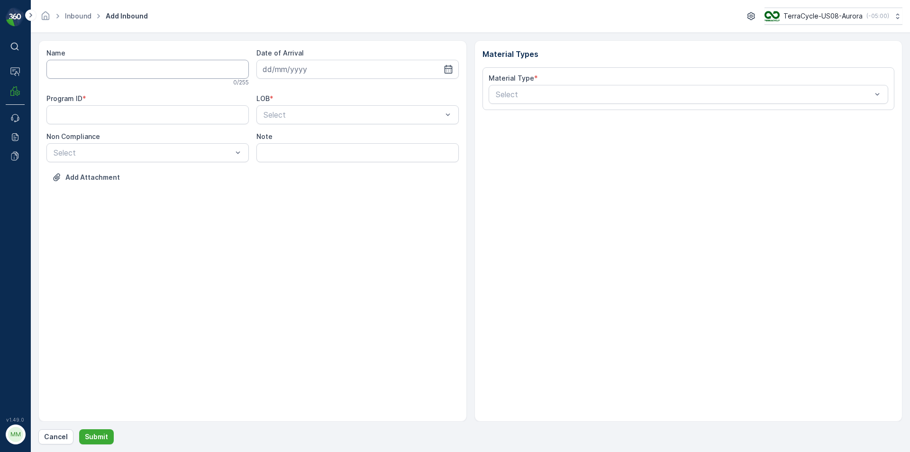
drag, startPoint x: 118, startPoint y: 63, endPoint x: 183, endPoint y: 117, distance: 84.1
click at [183, 117] on div "Name 0 / 255 Date of Arrival Program ID * LOB * Select Non Compliance Select No…" at bounding box center [252, 122] width 412 height 148
click at [79, 429] on button "Submit" at bounding box center [96, 436] width 35 height 15
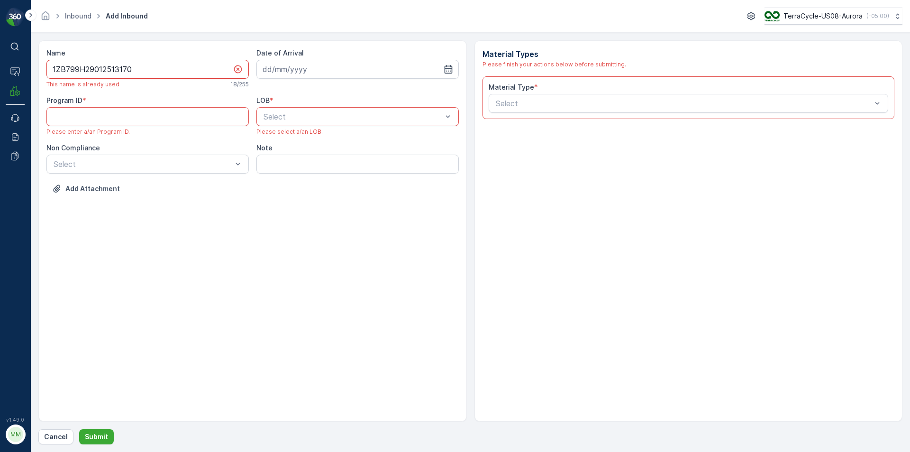
click at [184, 72] on input "1ZB799H29012513170" at bounding box center [147, 69] width 202 height 19
type input "1ZB799H29012513170a"
click at [446, 69] on icon "button" at bounding box center [447, 68] width 9 height 9
click at [352, 208] on div "29" at bounding box center [357, 205] width 15 height 15
type input "[DATE]"
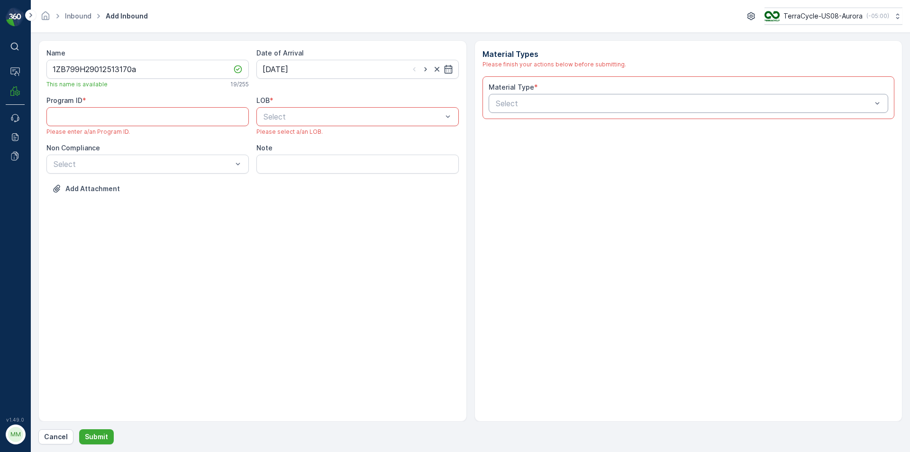
click at [777, 101] on div at bounding box center [684, 103] width 378 height 9
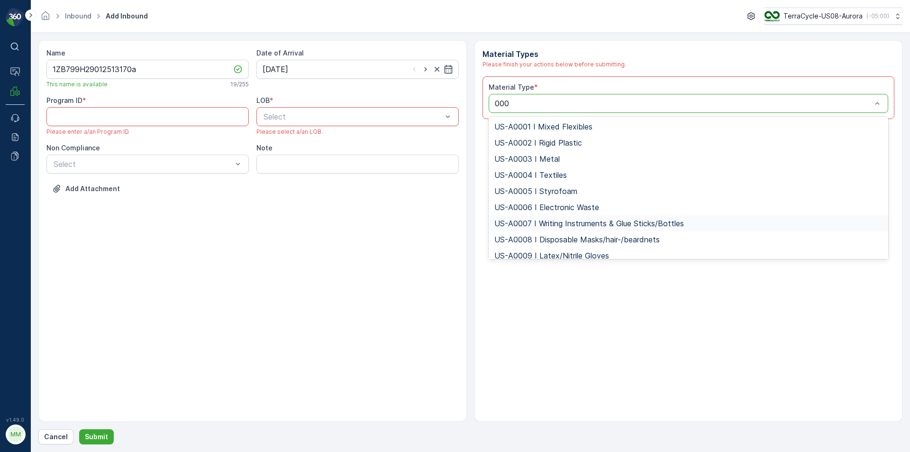
type input "0007"
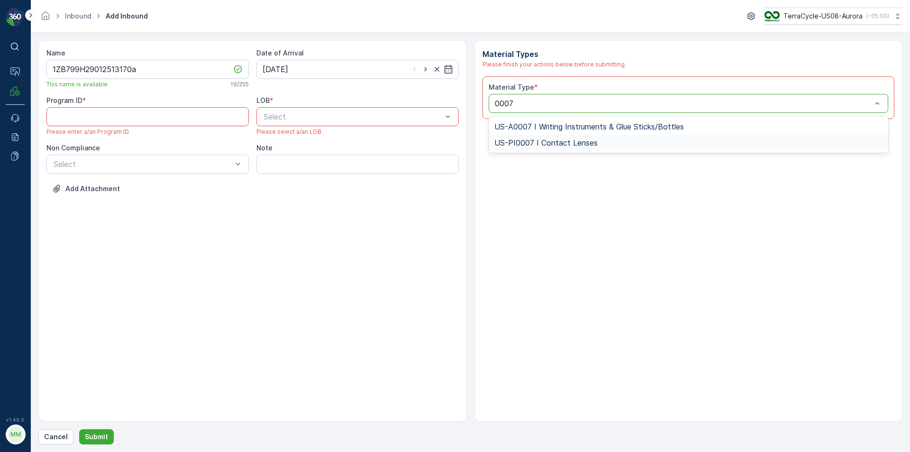
click at [555, 141] on span "US-PI0007 I Contact Lenses" at bounding box center [545, 142] width 103 height 9
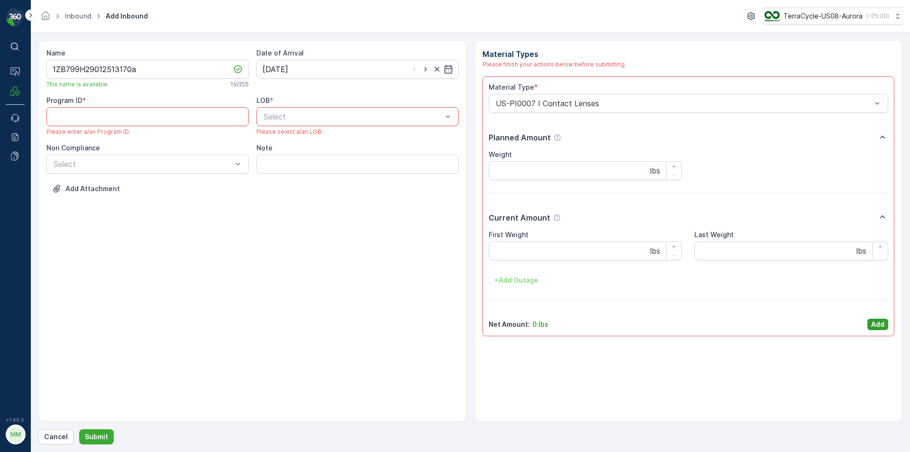
click at [876, 327] on p "Add" at bounding box center [877, 323] width 13 height 9
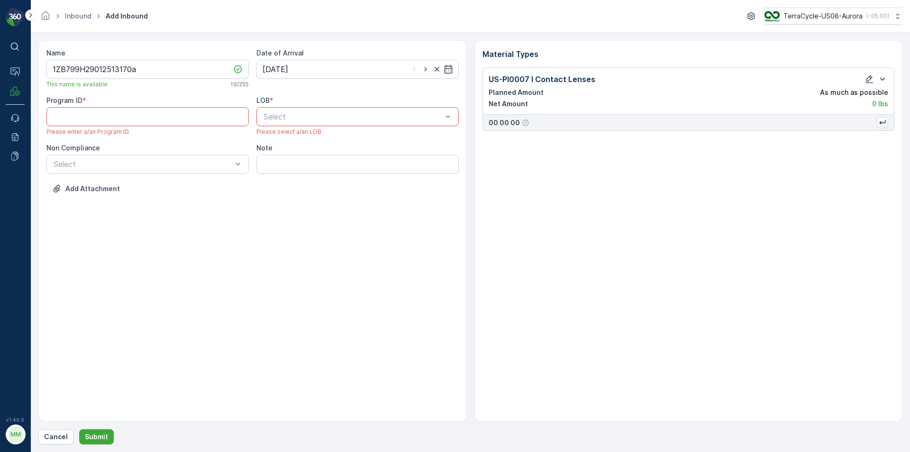
click at [419, 120] on div at bounding box center [352, 116] width 181 height 9
click at [300, 139] on div "NRP" at bounding box center [357, 140] width 191 height 9
drag, startPoint x: 137, startPoint y: 154, endPoint x: 123, endPoint y: 172, distance: 22.3
click at [123, 172] on div "Select" at bounding box center [147, 163] width 202 height 19
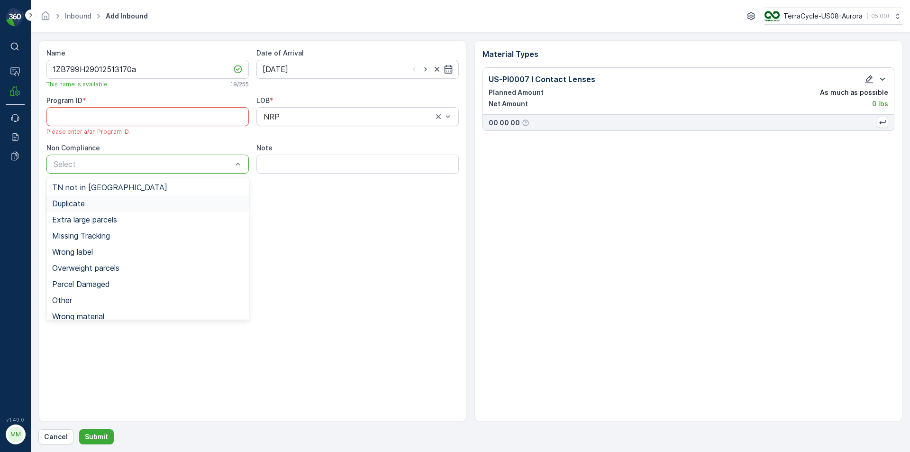
click at [85, 203] on span "Duplicate" at bounding box center [68, 203] width 33 height 9
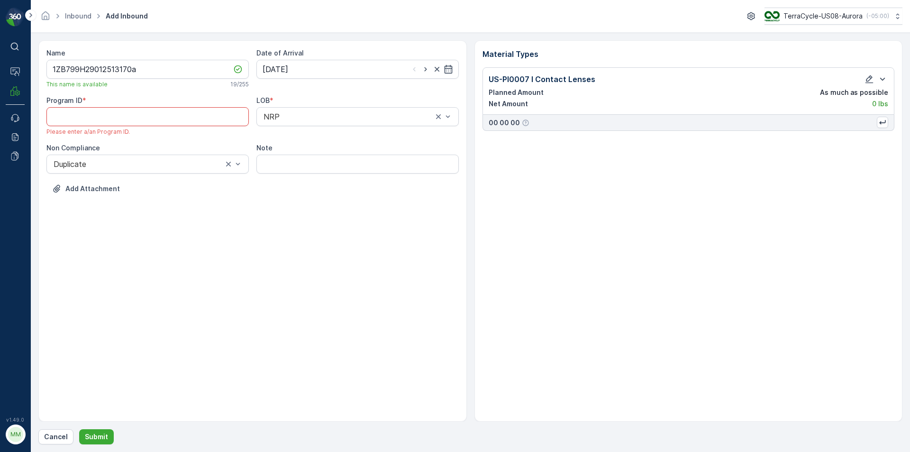
click at [92, 110] on ID "Program ID" at bounding box center [147, 116] width 202 height 19
click at [113, 120] on ID "Program ID" at bounding box center [147, 116] width 202 height 19
click at [99, 111] on ID "Program ID" at bounding box center [147, 116] width 202 height 19
type ID "233"
click at [88, 438] on p "Submit" at bounding box center [96, 436] width 23 height 9
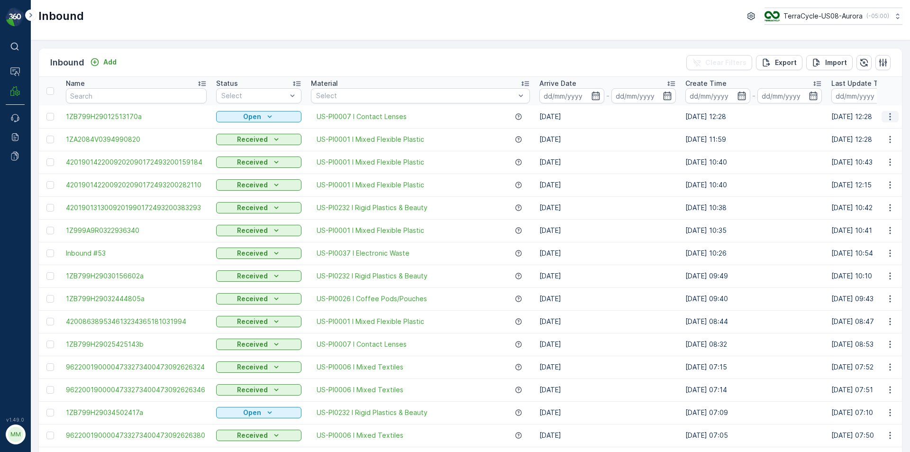
click at [885, 116] on icon "button" at bounding box center [889, 116] width 9 height 9
click at [861, 178] on div "Print QR" at bounding box center [872, 183] width 75 height 13
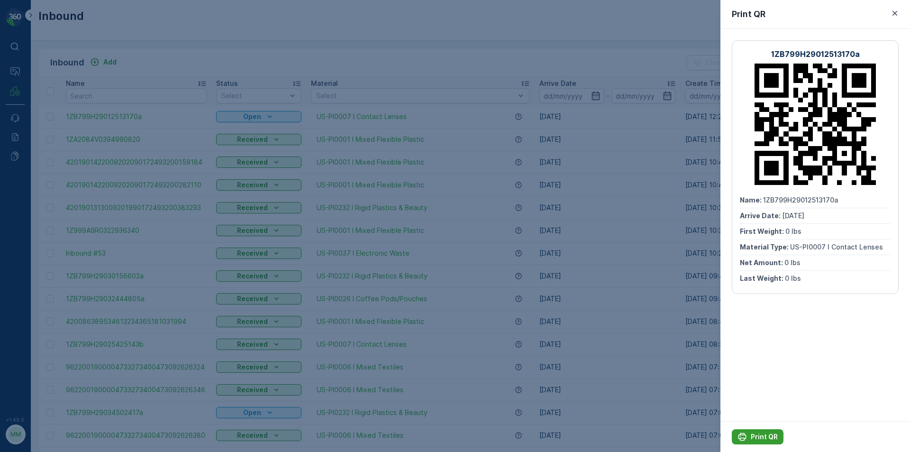
click at [748, 434] on div "Print QR" at bounding box center [757, 436] width 40 height 9
click at [618, 84] on div at bounding box center [455, 226] width 910 height 452
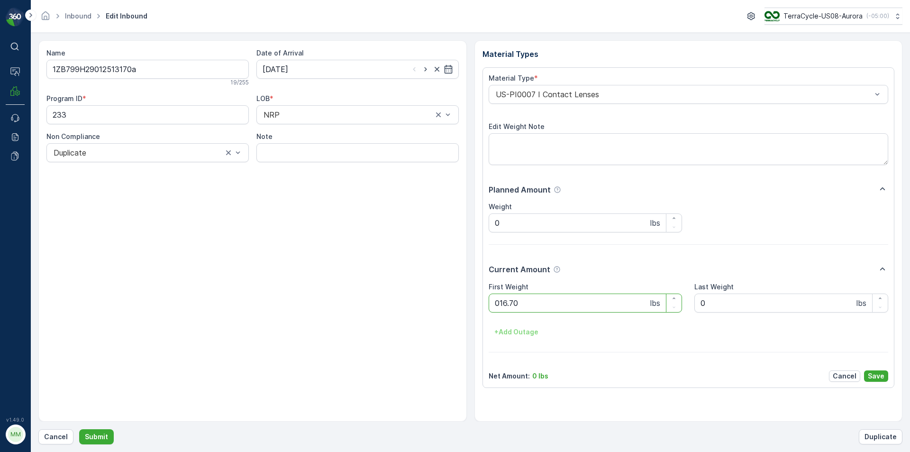
click at [79, 429] on button "Submit" at bounding box center [96, 436] width 35 height 15
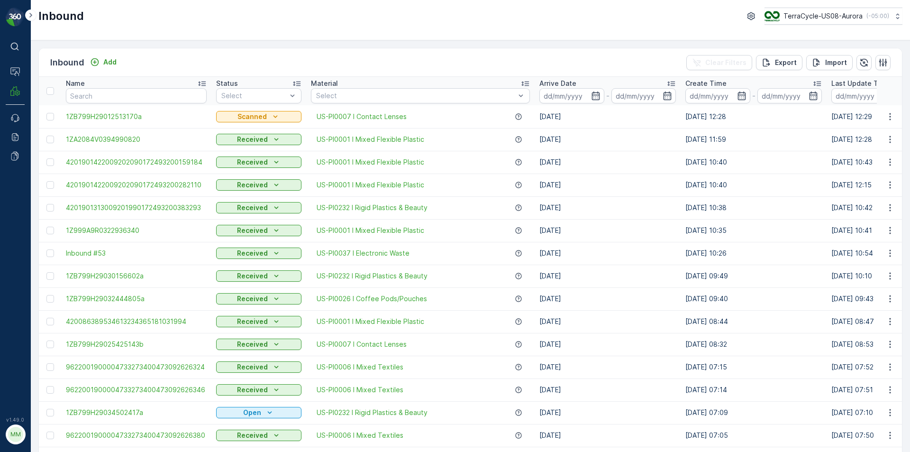
drag, startPoint x: 648, startPoint y: 280, endPoint x: 148, endPoint y: 87, distance: 535.6
click at [148, 87] on div "Name" at bounding box center [136, 83] width 141 height 9
click at [147, 103] on input "text" at bounding box center [136, 95] width 141 height 15
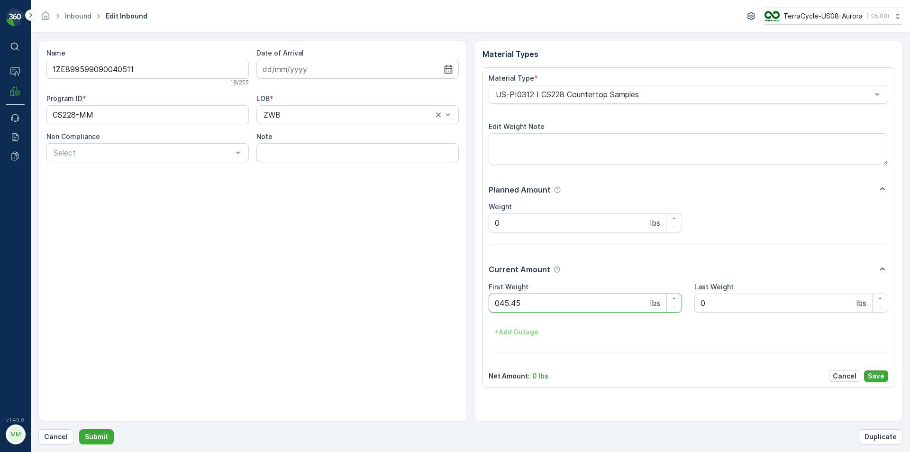
click at [79, 429] on button "Submit" at bounding box center [96, 436] width 35 height 15
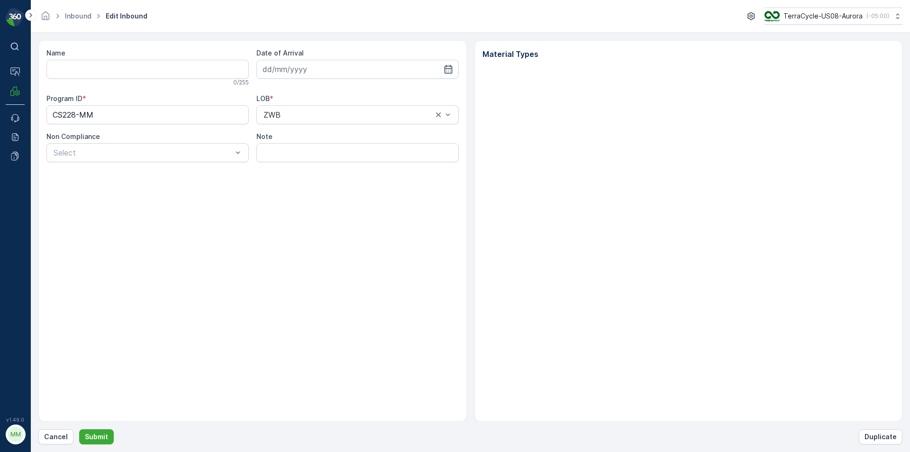
type input "1ZE899599090040511"
type input "[DATE]"
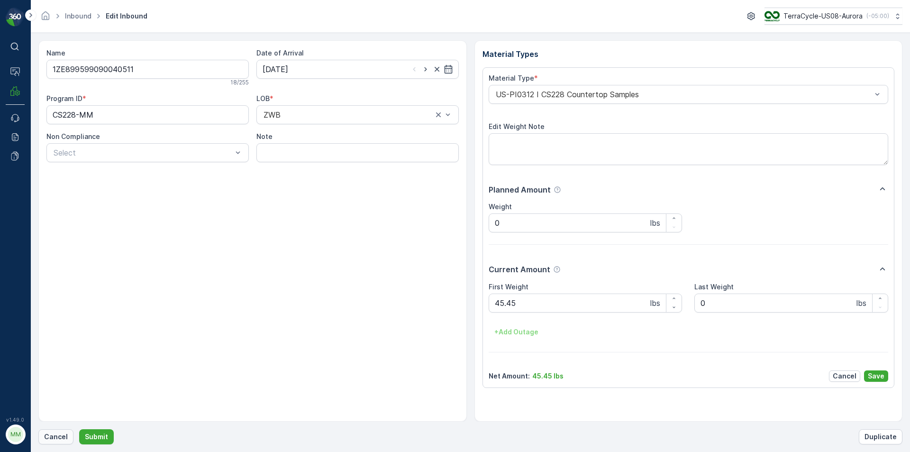
click at [50, 439] on p "Cancel" at bounding box center [56, 436] width 24 height 9
click at [79, 429] on button "Submit" at bounding box center [96, 436] width 35 height 15
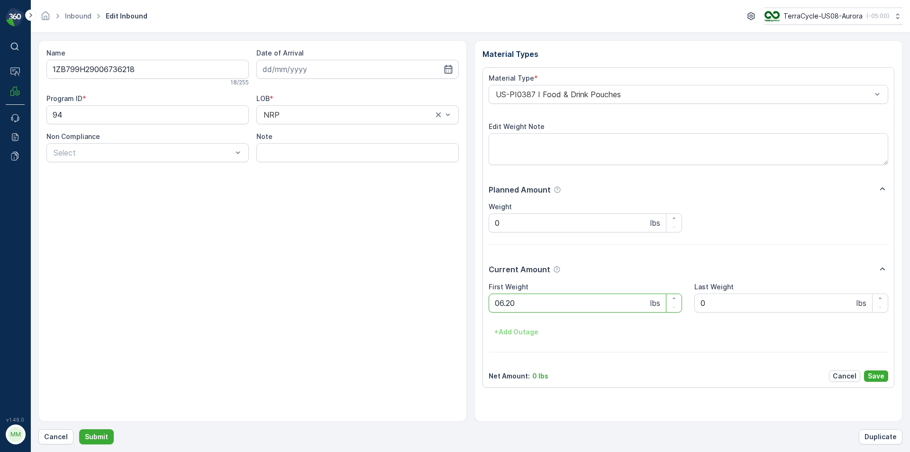
click at [79, 429] on button "Submit" at bounding box center [96, 436] width 35 height 15
drag, startPoint x: 429, startPoint y: 92, endPoint x: 398, endPoint y: 108, distance: 34.3
drag, startPoint x: 398, startPoint y: 108, endPoint x: 50, endPoint y: 440, distance: 480.9
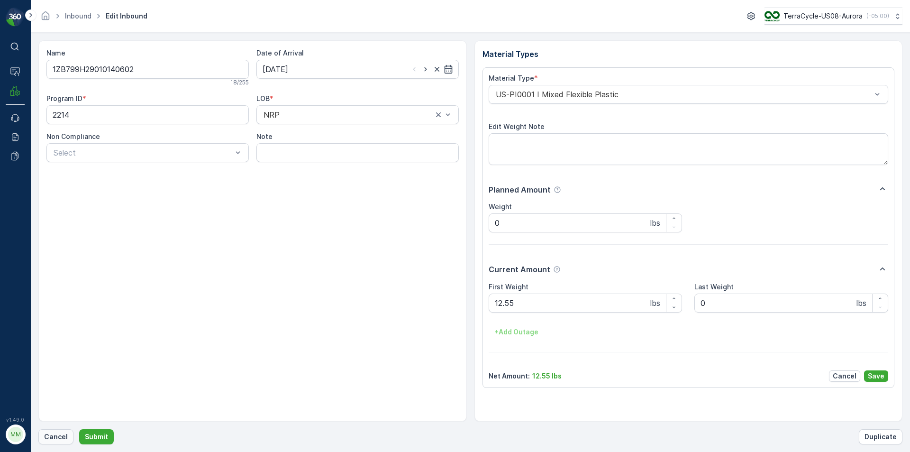
click at [50, 440] on p "Cancel" at bounding box center [56, 436] width 24 height 9
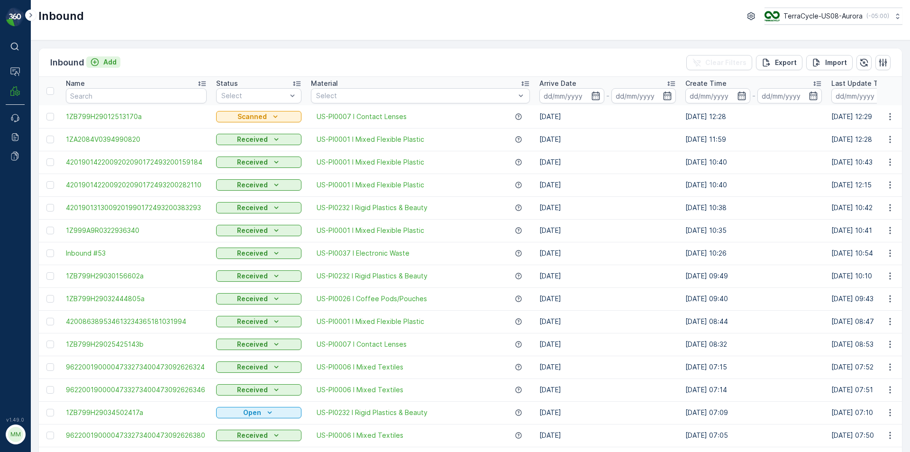
click at [103, 66] on p "Add" at bounding box center [109, 61] width 13 height 9
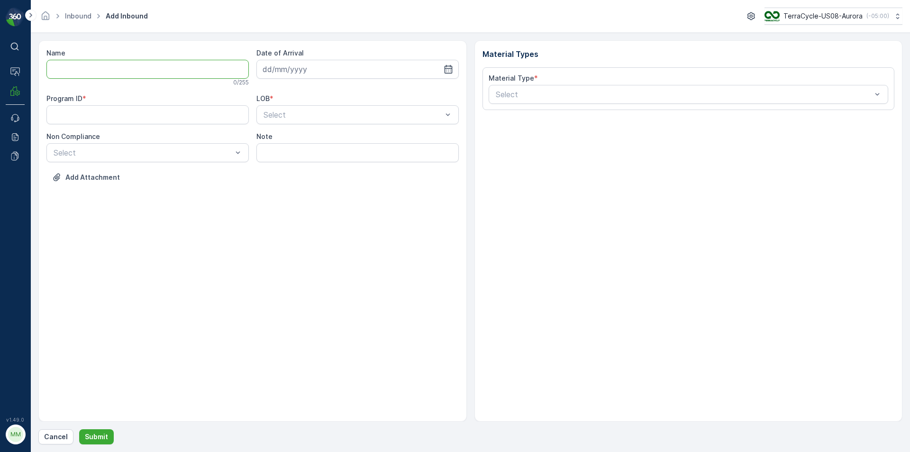
click at [103, 65] on input "Name" at bounding box center [147, 69] width 202 height 19
click at [109, 80] on div "Name 0 / 255" at bounding box center [147, 67] width 202 height 38
click at [79, 429] on button "Submit" at bounding box center [96, 436] width 35 height 15
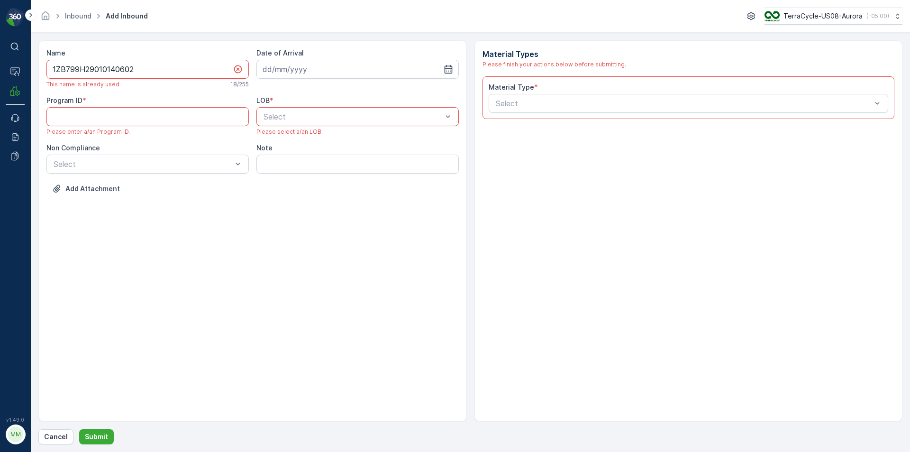
click at [196, 80] on div "Name 1ZB799H29010140602 This name is already used 18 / 255" at bounding box center [147, 68] width 202 height 40
click at [195, 60] on input "1ZB799H29010140602" at bounding box center [147, 69] width 202 height 19
type input "1ZB799H29010140602a"
click at [449, 70] on icon "button" at bounding box center [447, 68] width 9 height 9
click at [358, 208] on div "29" at bounding box center [357, 205] width 15 height 15
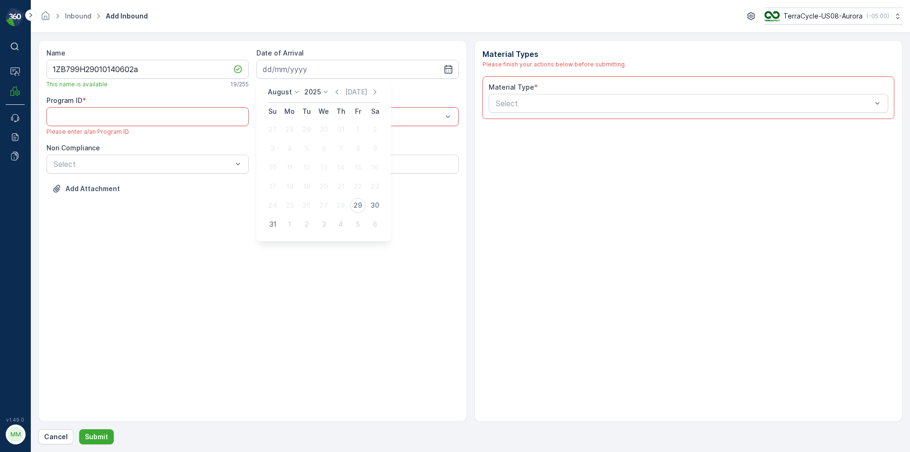
type input "[DATE]"
click at [636, 111] on div "Select" at bounding box center [688, 103] width 400 height 19
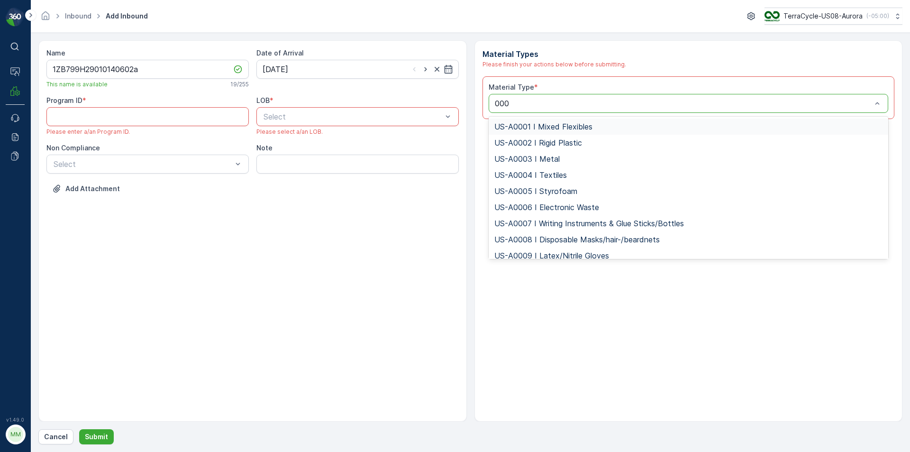
type input "0001"
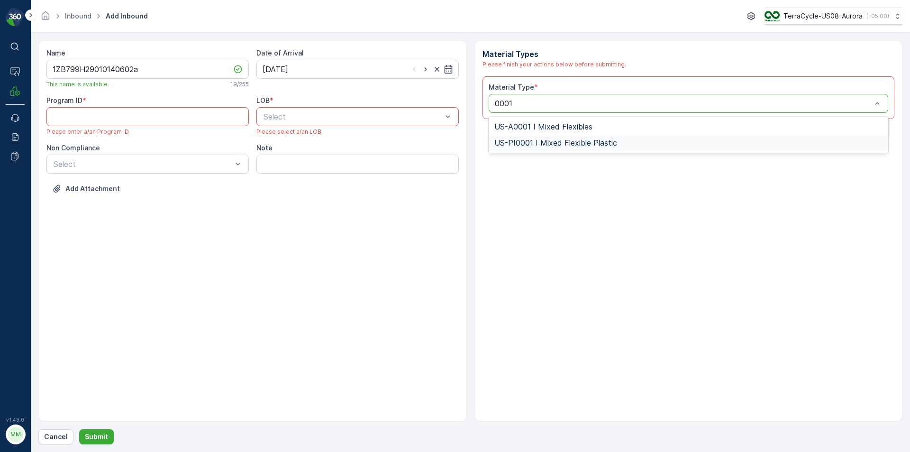
click at [606, 141] on span "US-PI0001 I Mixed Flexible Plastic" at bounding box center [555, 142] width 123 height 9
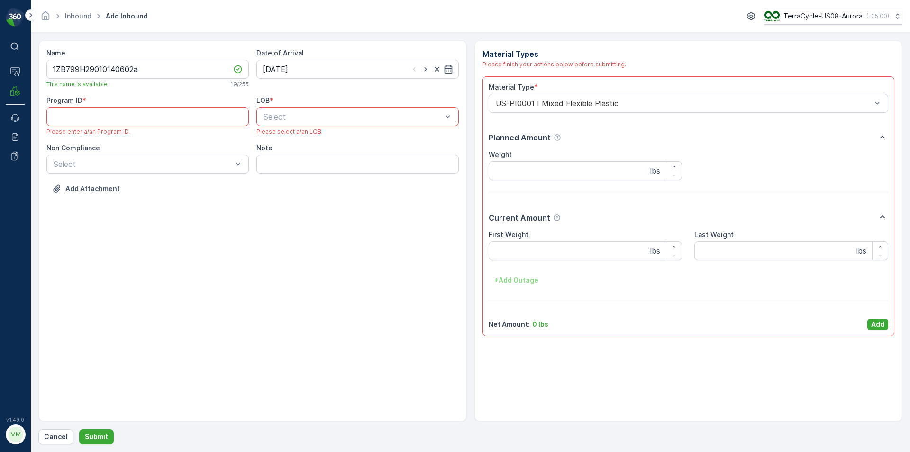
drag, startPoint x: 876, startPoint y: 325, endPoint x: 872, endPoint y: 321, distance: 5.0
click at [875, 323] on p "Add" at bounding box center [877, 323] width 13 height 9
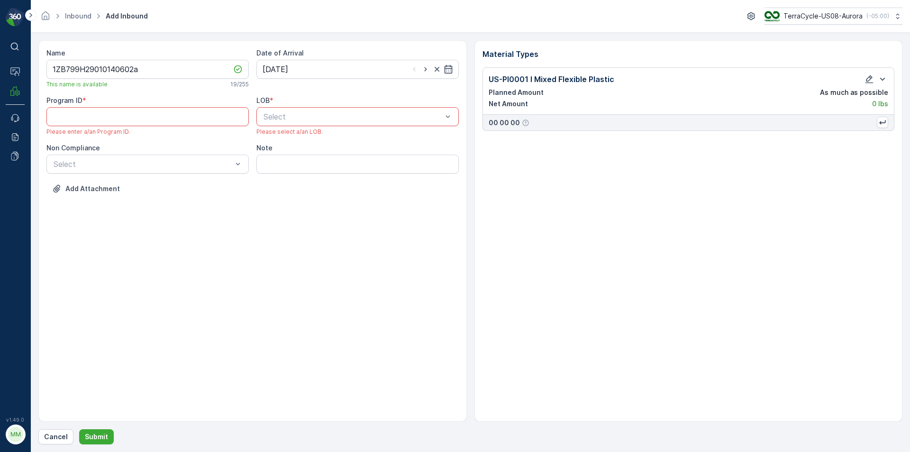
click at [330, 108] on div "Select" at bounding box center [357, 116] width 202 height 19
click at [289, 155] on div "ZWB" at bounding box center [357, 156] width 191 height 9
click at [192, 115] on ID "Program ID" at bounding box center [147, 116] width 202 height 19
type ID "2214"
click at [160, 147] on div "Select" at bounding box center [147, 154] width 202 height 19
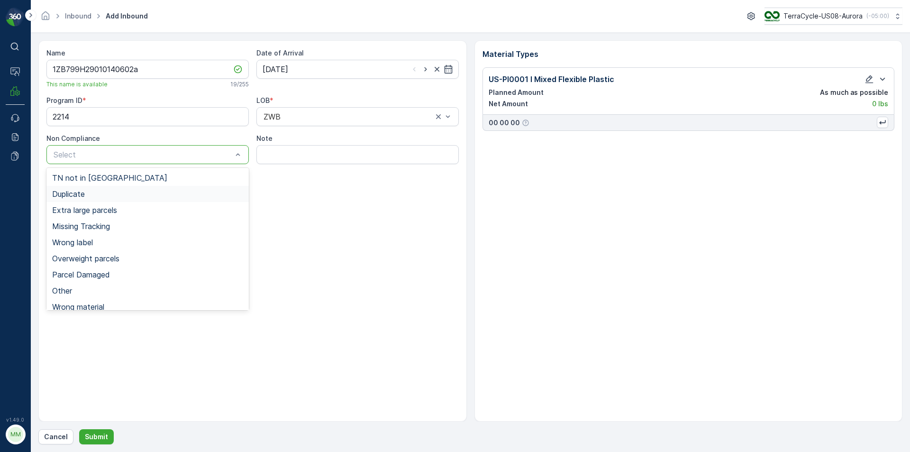
click at [91, 195] on div "Duplicate" at bounding box center [147, 194] width 191 height 9
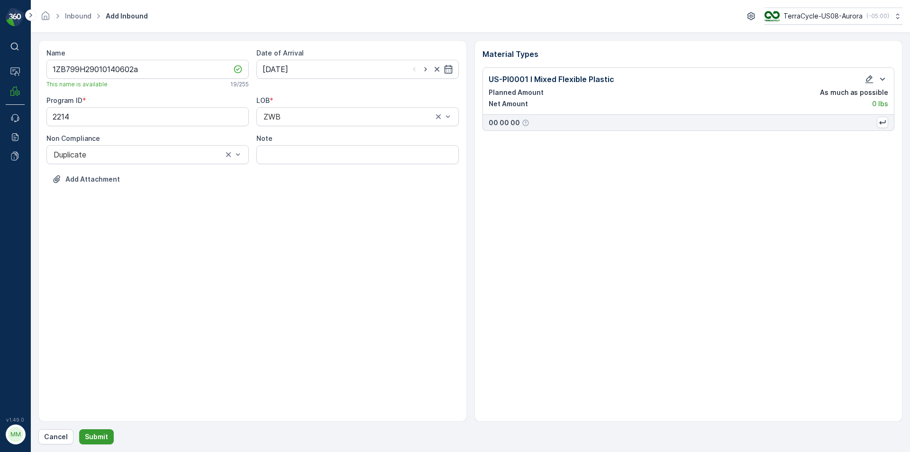
click at [93, 434] on p "Submit" at bounding box center [96, 436] width 23 height 9
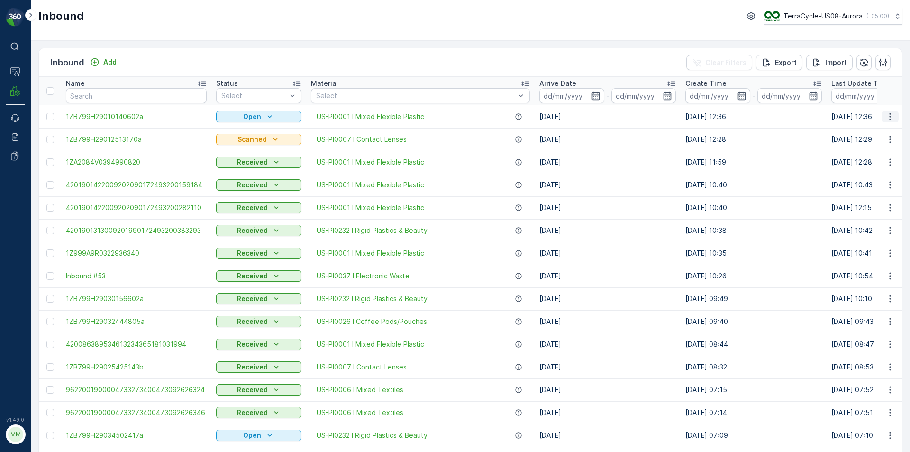
click at [890, 118] on icon "button" at bounding box center [889, 116] width 9 height 9
click at [859, 184] on span "Print QR" at bounding box center [852, 183] width 26 height 9
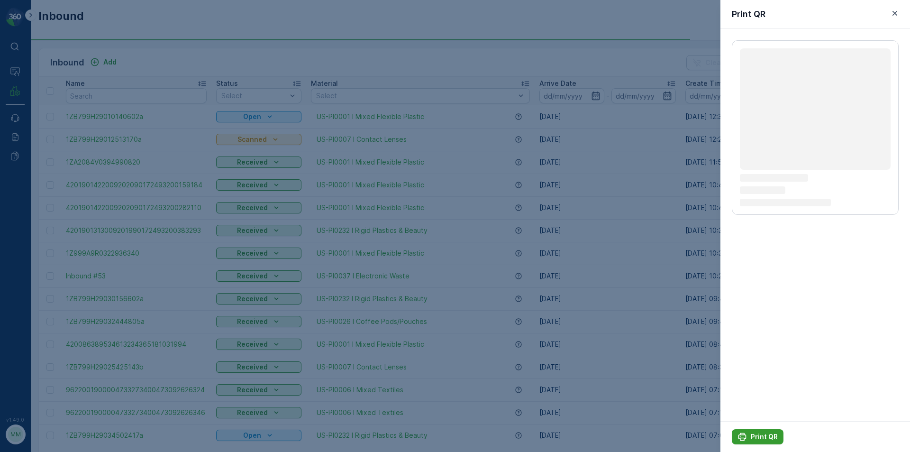
click at [770, 435] on p "Print QR" at bounding box center [764, 436] width 27 height 9
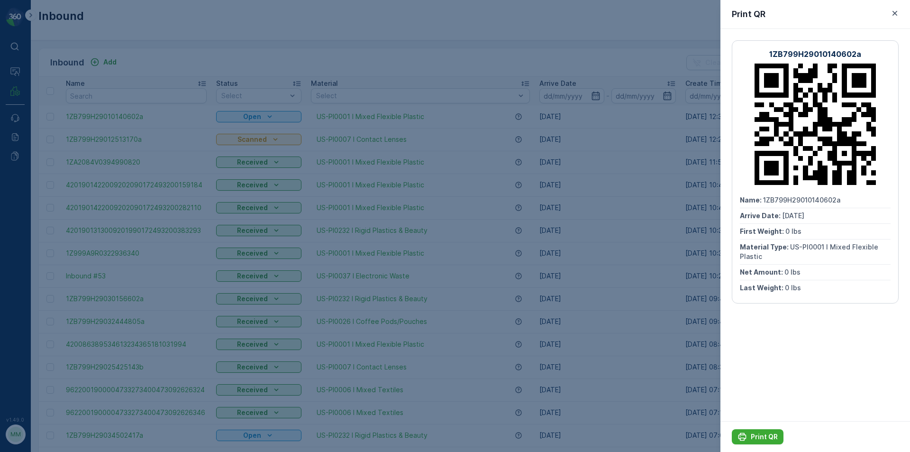
drag, startPoint x: 696, startPoint y: 384, endPoint x: 692, endPoint y: 404, distance: 20.2
click at [696, 397] on div at bounding box center [455, 226] width 910 height 452
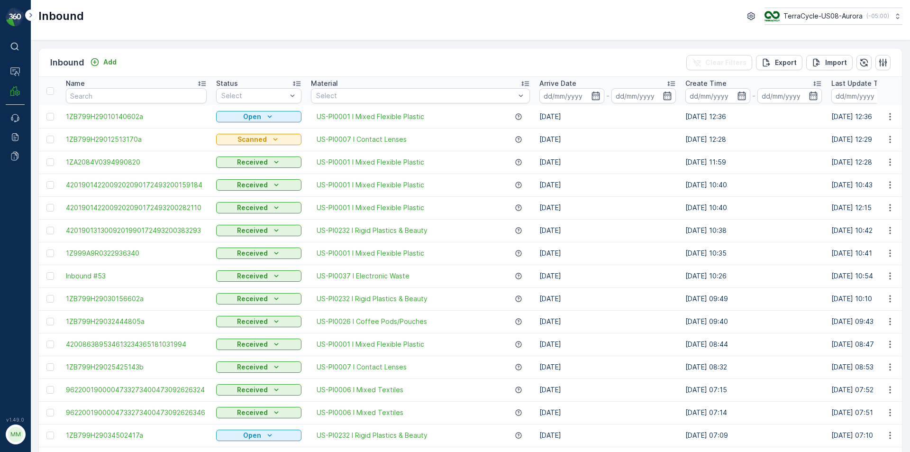
click at [686, 403] on td "[DATE] 07:14" at bounding box center [753, 412] width 146 height 23
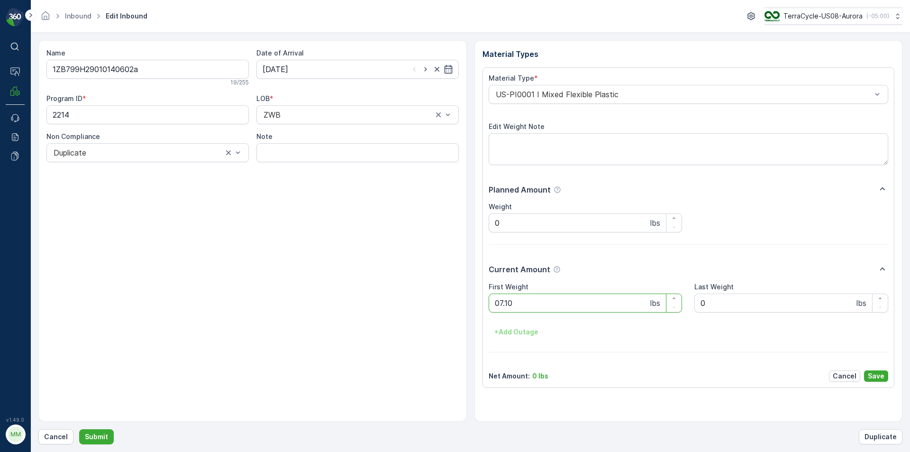
click at [79, 429] on button "Submit" at bounding box center [96, 436] width 35 height 15
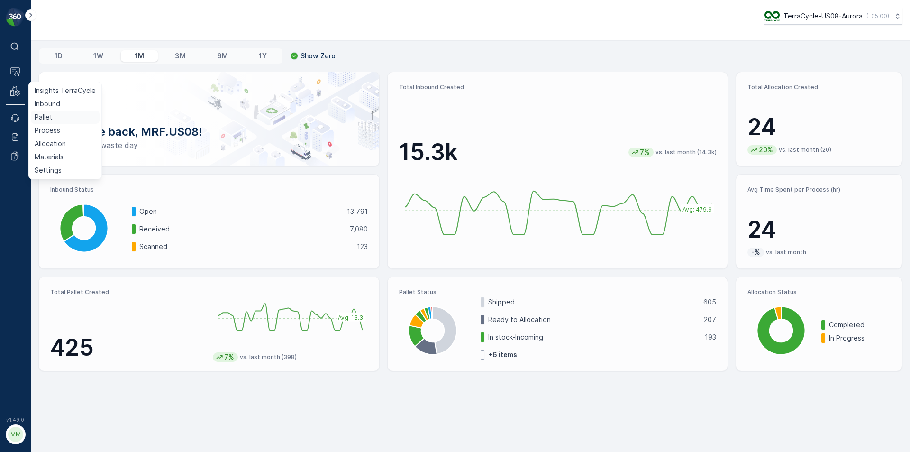
click at [49, 113] on p "Pallet" at bounding box center [44, 116] width 18 height 9
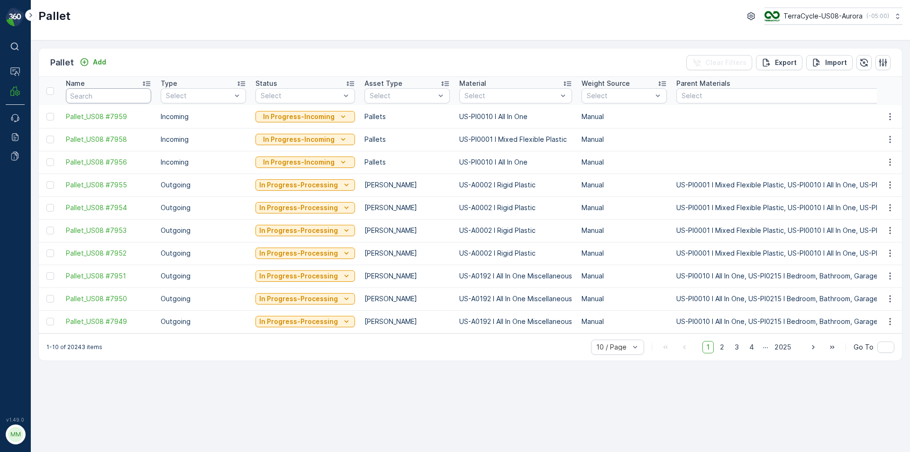
click at [143, 99] on input "text" at bounding box center [108, 95] width 85 height 15
type input "1ZB799H29037125909"
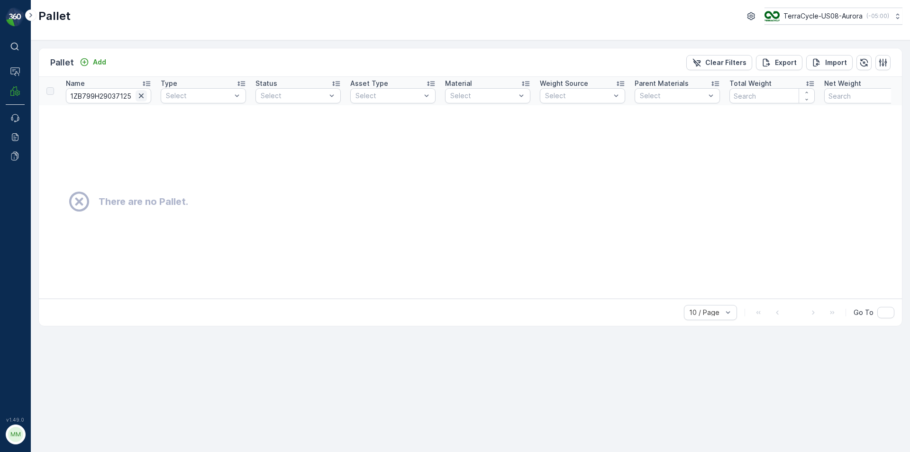
click at [144, 97] on icon "button" at bounding box center [140, 95] width 9 height 9
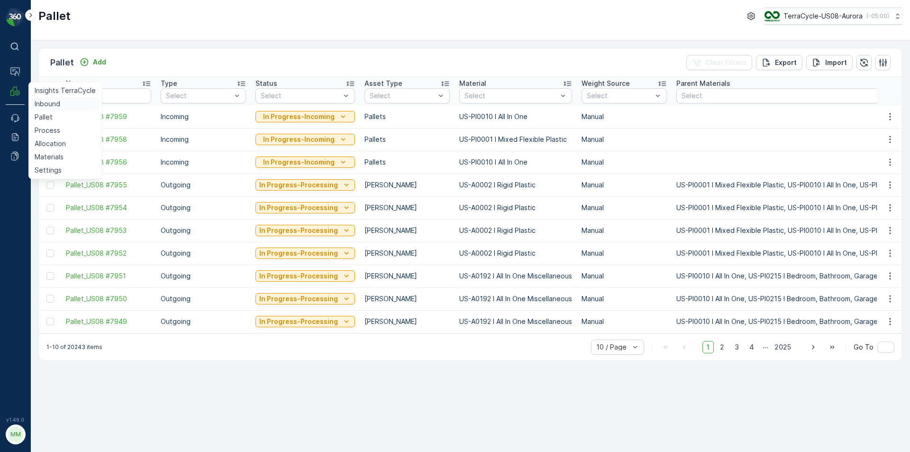
click at [51, 104] on p "Inbound" at bounding box center [48, 103] width 26 height 9
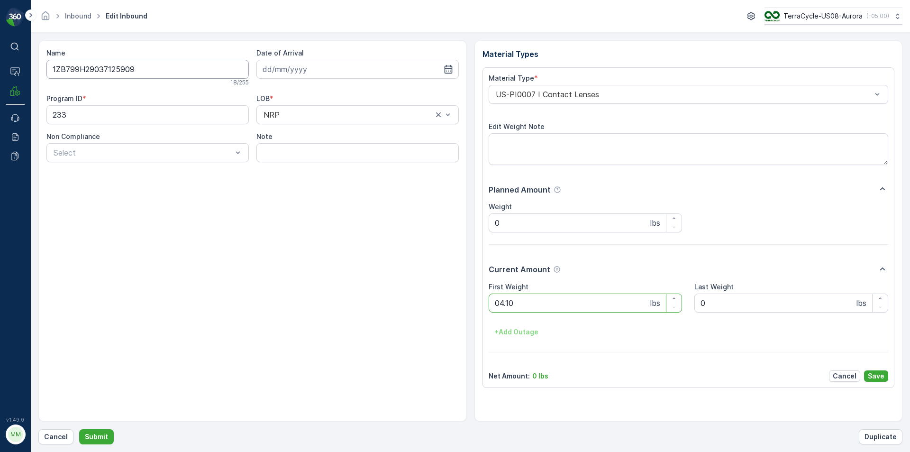
click at [79, 429] on button "Submit" at bounding box center [96, 436] width 35 height 15
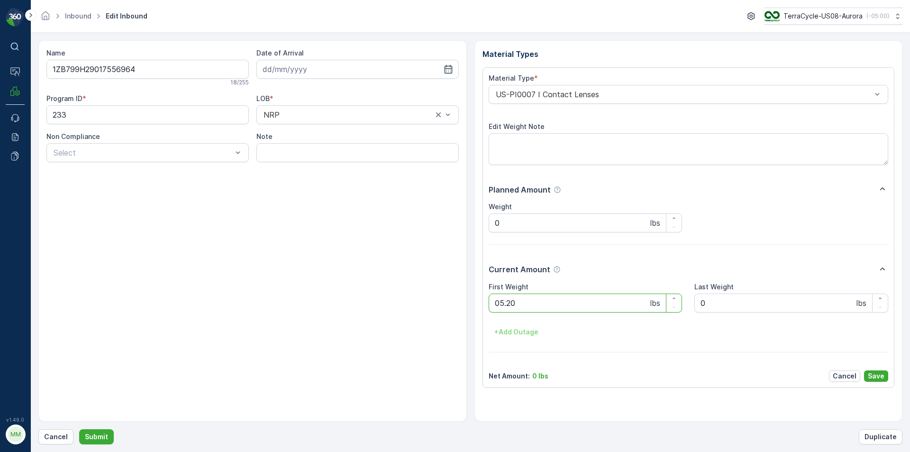
click at [79, 429] on button "Submit" at bounding box center [96, 436] width 35 height 15
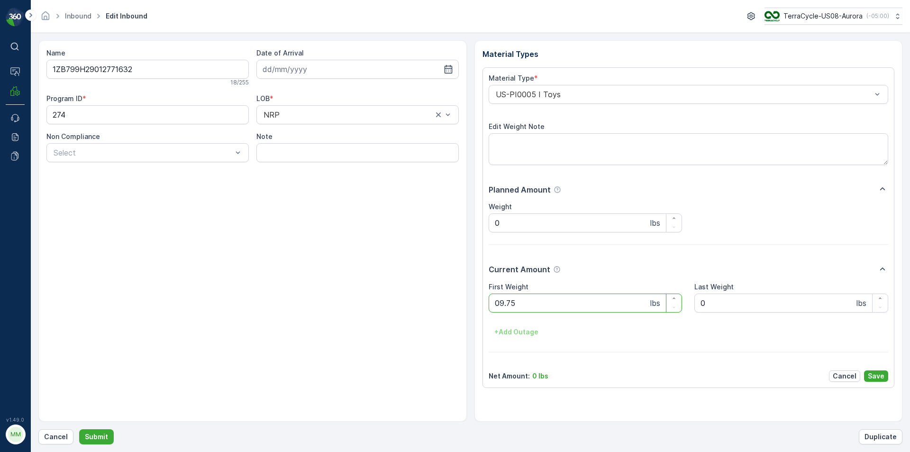
click at [79, 429] on button "Submit" at bounding box center [96, 436] width 35 height 15
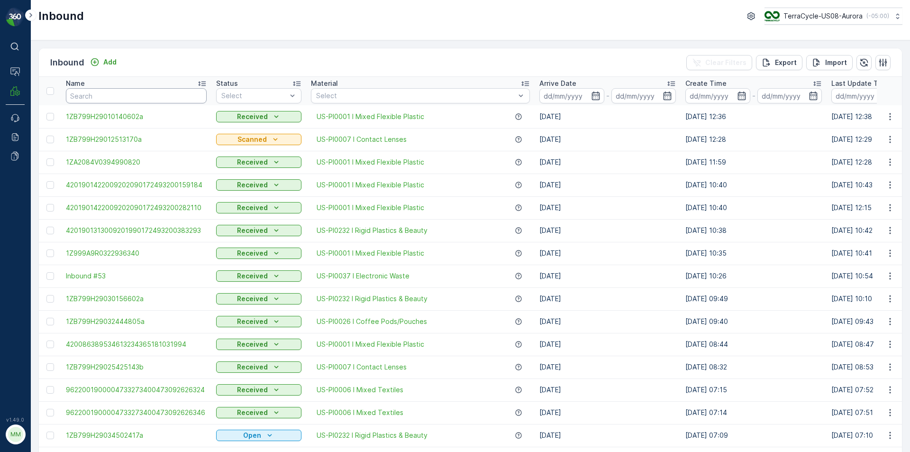
drag, startPoint x: 199, startPoint y: 82, endPoint x: 195, endPoint y: 92, distance: 11.5
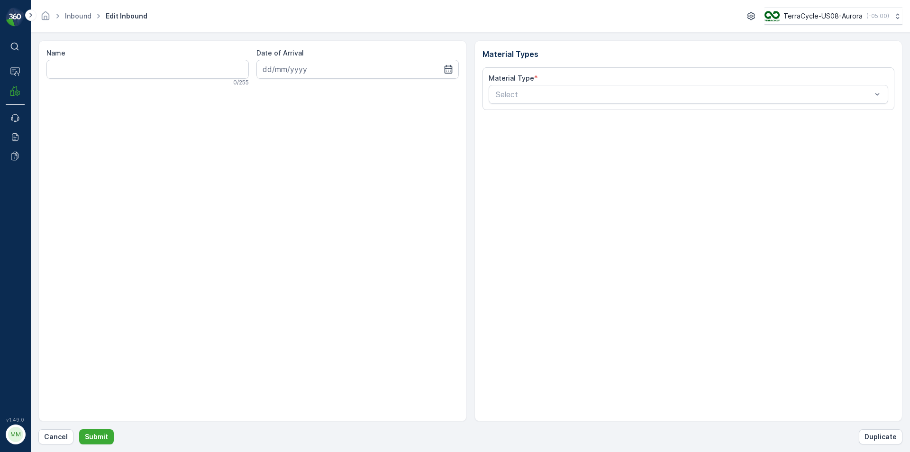
drag, startPoint x: 130, startPoint y: 266, endPoint x: 385, endPoint y: 262, distance: 254.5
click at [385, 262] on div "Name 0 / 255 Date of Arrival" at bounding box center [252, 230] width 428 height 381
click at [53, 442] on button "Cancel" at bounding box center [55, 436] width 35 height 15
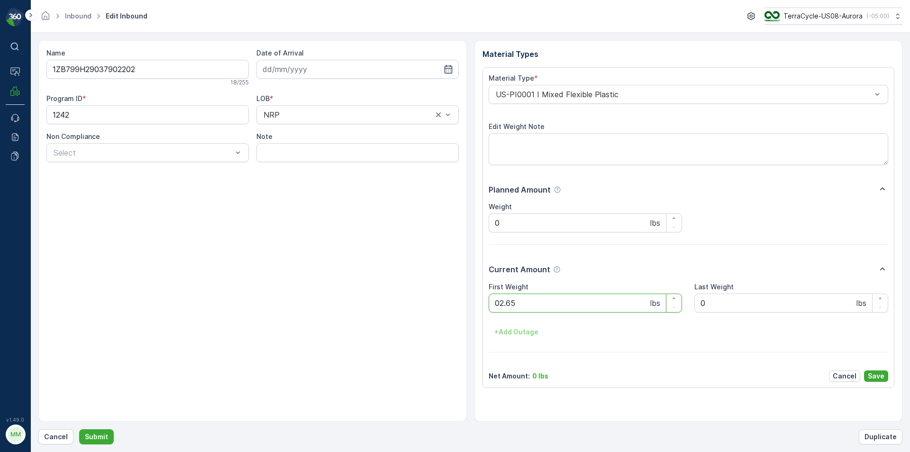
click at [79, 429] on button "Submit" at bounding box center [96, 436] width 35 height 15
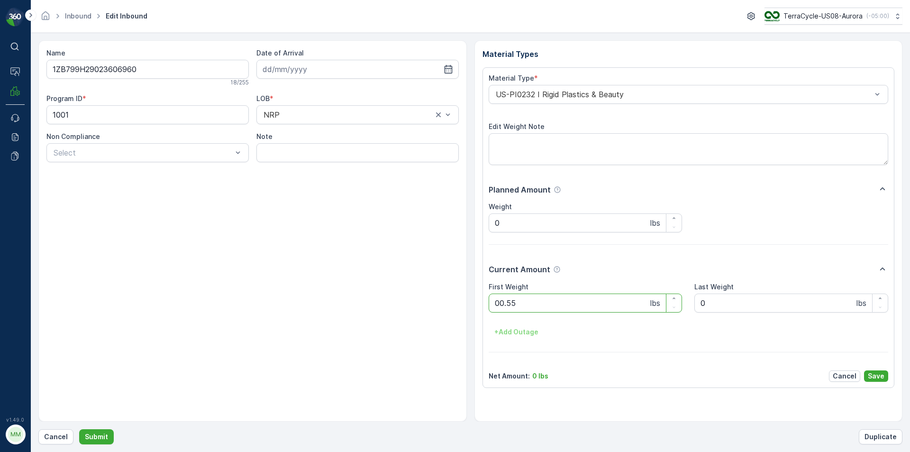
click at [79, 429] on button "Submit" at bounding box center [96, 436] width 35 height 15
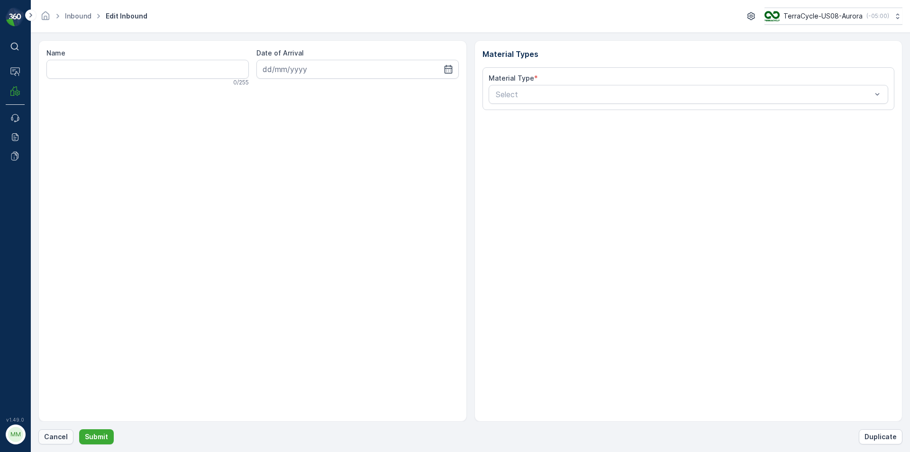
drag, startPoint x: 63, startPoint y: 435, endPoint x: 61, endPoint y: 440, distance: 5.3
click at [61, 440] on p "Cancel" at bounding box center [56, 436] width 24 height 9
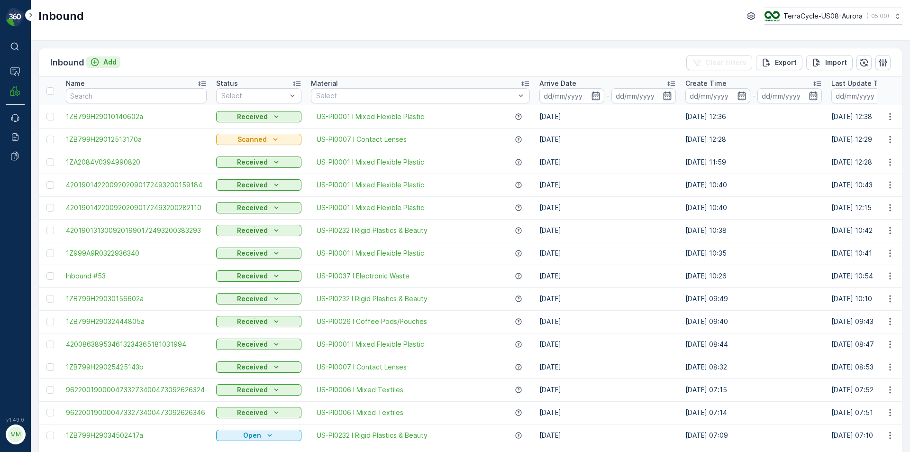
click at [102, 61] on div "Add" at bounding box center [103, 61] width 27 height 9
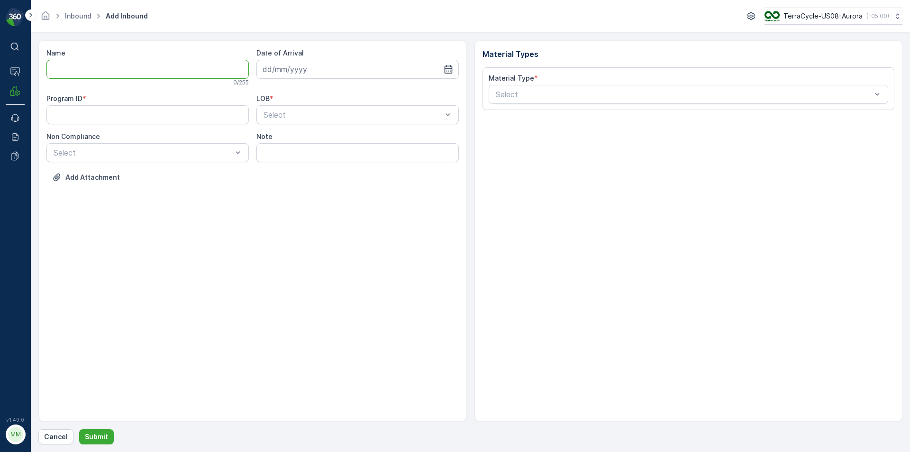
click at [93, 74] on input "Name" at bounding box center [147, 69] width 202 height 19
type input "1Z86F4F80391400994"
click at [79, 429] on button "Submit" at bounding box center [96, 436] width 35 height 15
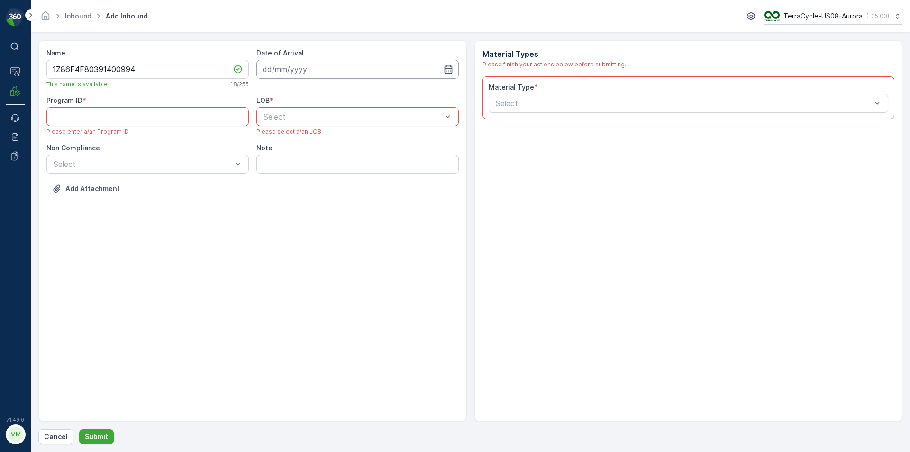
click at [455, 68] on input at bounding box center [357, 69] width 202 height 19
click at [356, 211] on div "29" at bounding box center [357, 205] width 15 height 15
type input "[DATE]"
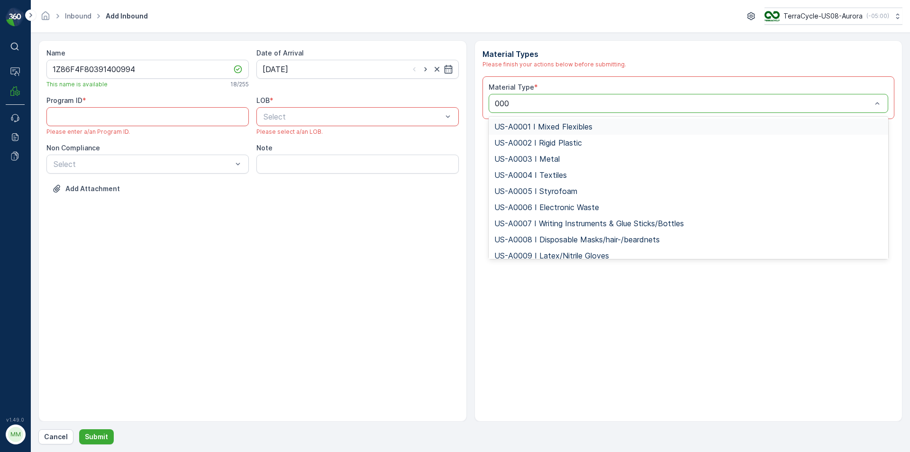
type input "0006"
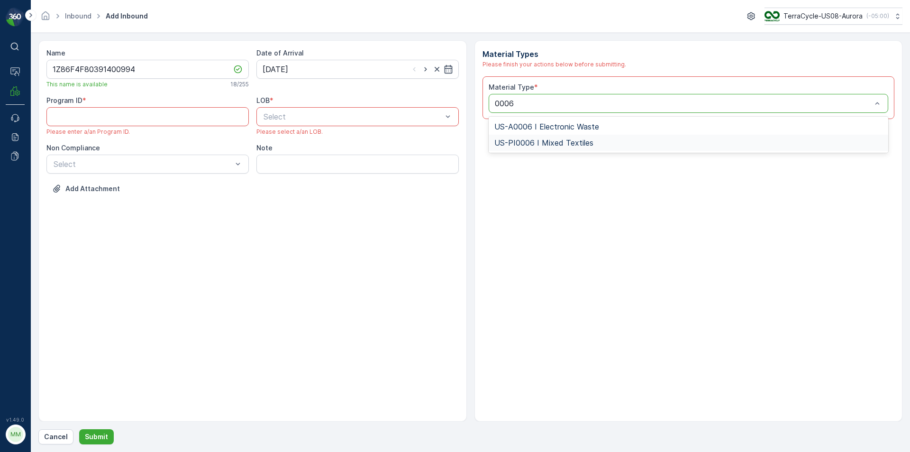
click at [546, 140] on span "US-PI0006 I Mixed Textiles" at bounding box center [543, 142] width 99 height 9
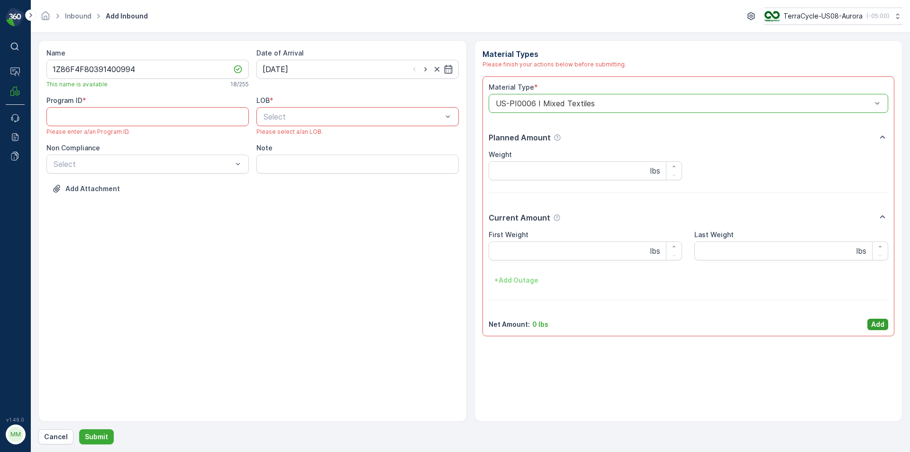
click at [880, 326] on p "Add" at bounding box center [877, 323] width 13 height 9
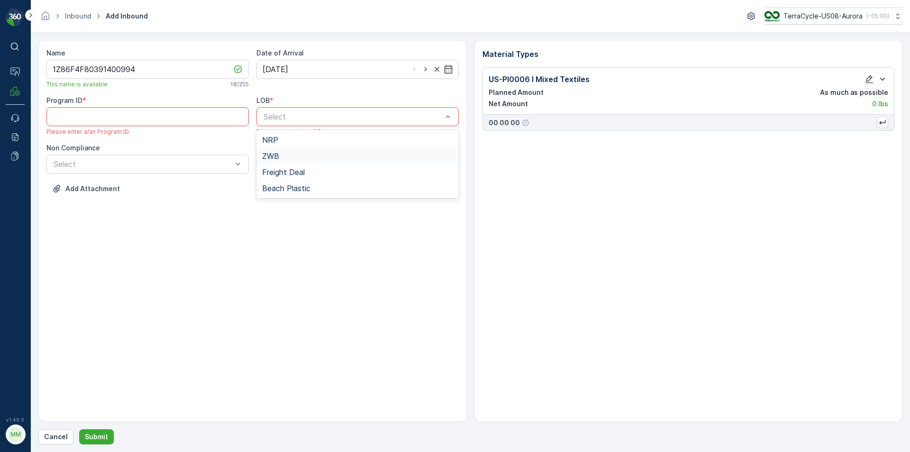
click at [289, 158] on div "ZWB" at bounding box center [357, 156] width 191 height 9
click at [114, 162] on div at bounding box center [143, 164] width 181 height 9
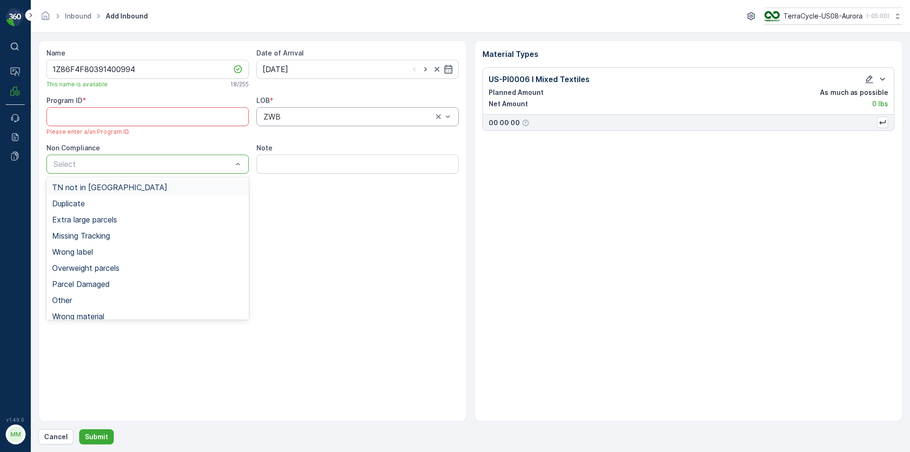
click at [103, 186] on span "TN not in [GEOGRAPHIC_DATA]" at bounding box center [109, 187] width 115 height 9
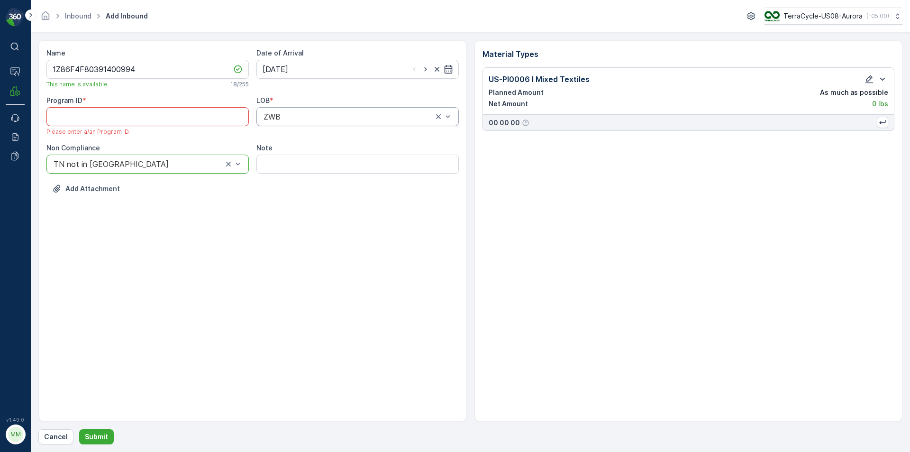
click at [90, 117] on ID "Program ID" at bounding box center [147, 116] width 202 height 19
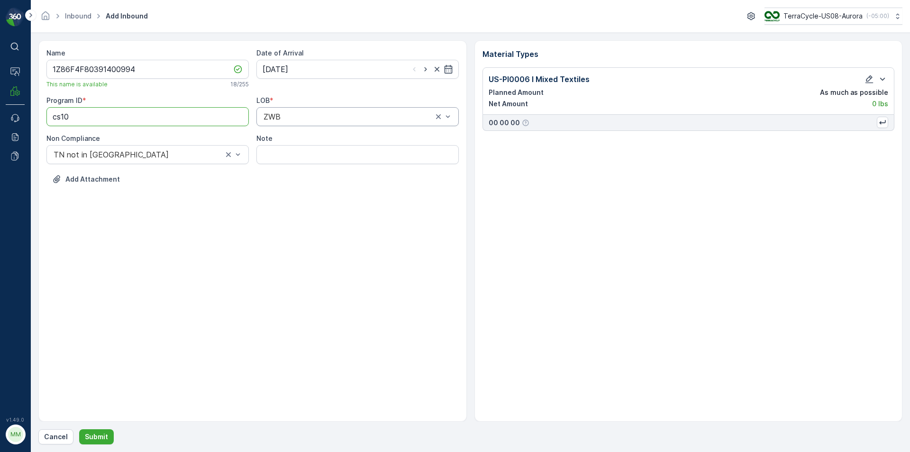
click at [62, 126] on ID "cs10" at bounding box center [147, 116] width 202 height 19
type ID "CS10"
click at [108, 432] on button "Submit" at bounding box center [96, 436] width 35 height 15
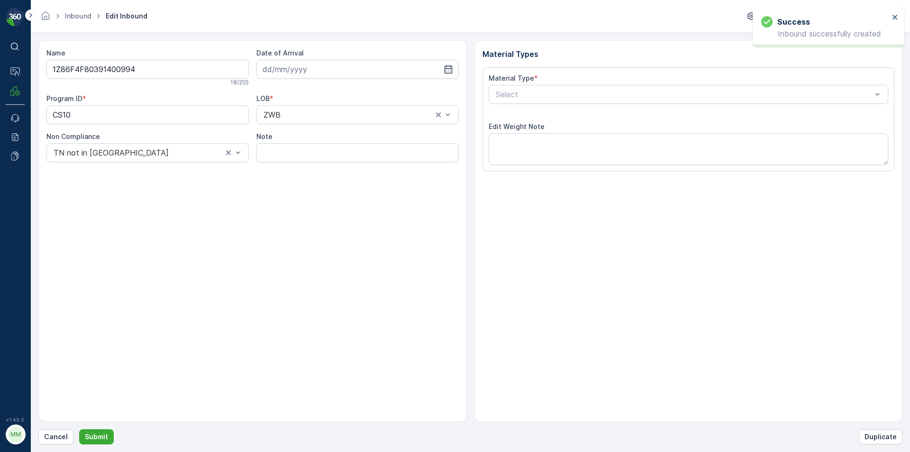
type input "[DATE]"
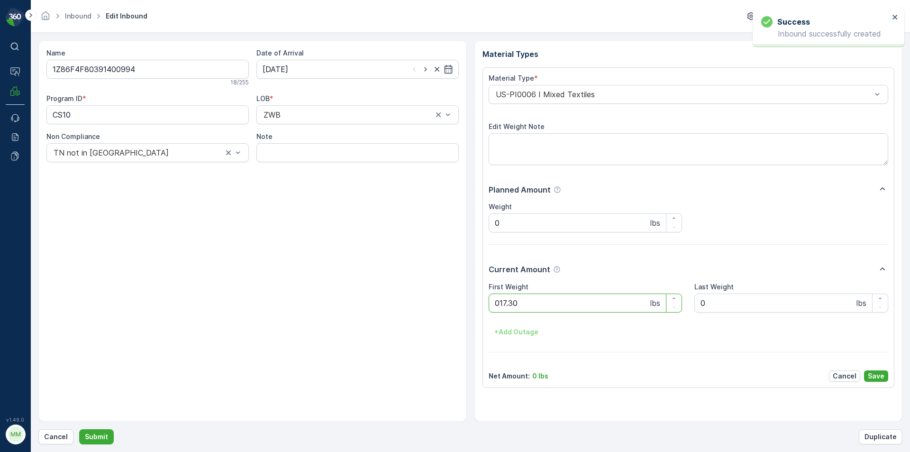
click at [79, 429] on button "Submit" at bounding box center [96, 436] width 35 height 15
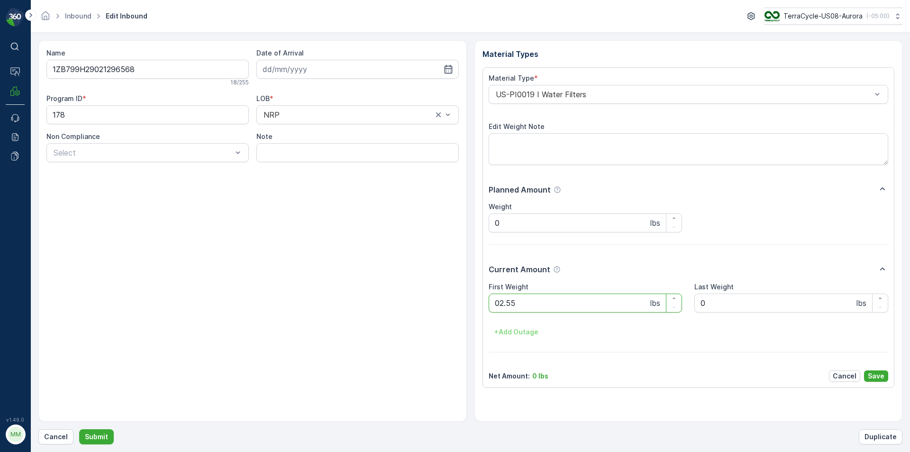
click at [79, 429] on button "Submit" at bounding box center [96, 436] width 35 height 15
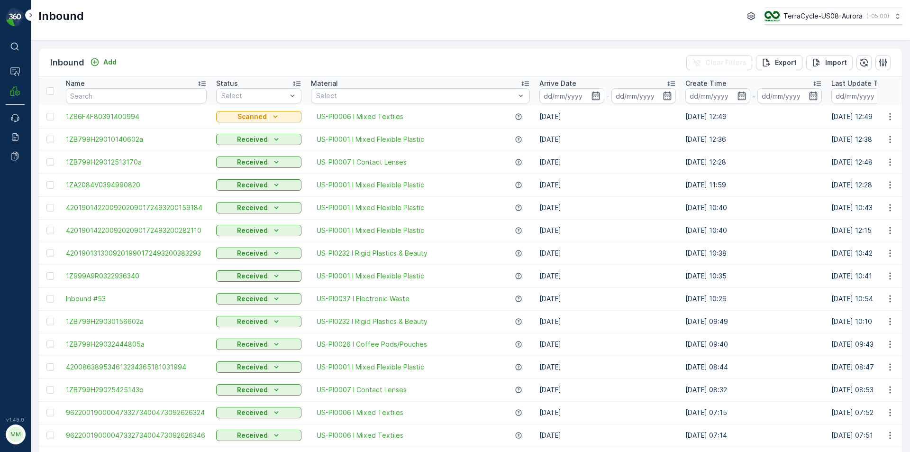
drag, startPoint x: 116, startPoint y: 379, endPoint x: 126, endPoint y: 383, distance: 11.3
click at [118, 382] on td "1ZB799H29025425143b" at bounding box center [136, 389] width 150 height 23
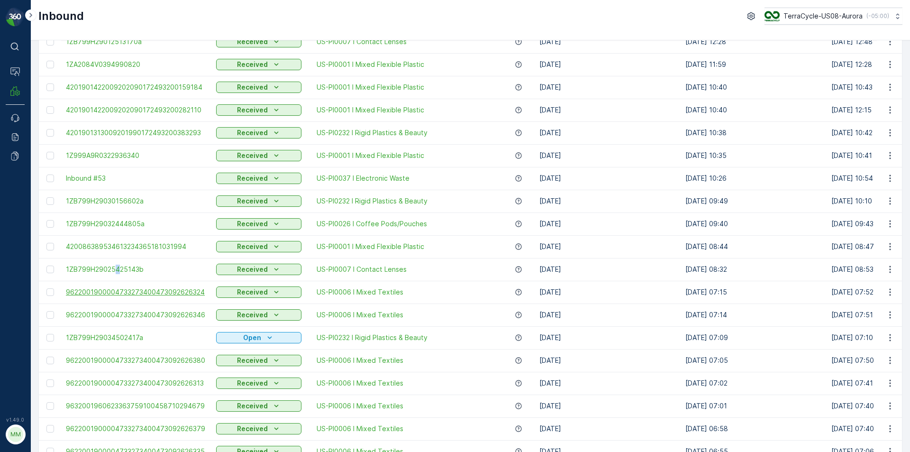
scroll to position [142, 0]
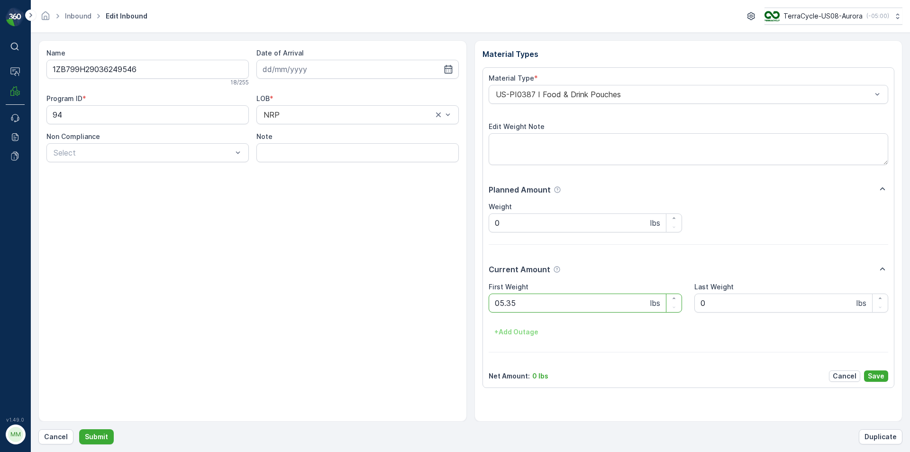
click at [79, 429] on button "Submit" at bounding box center [96, 436] width 35 height 15
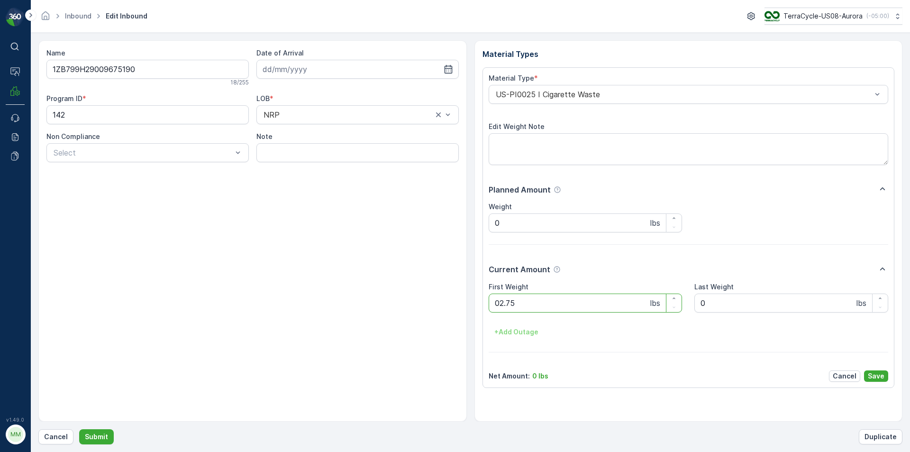
click at [79, 429] on button "Submit" at bounding box center [96, 436] width 35 height 15
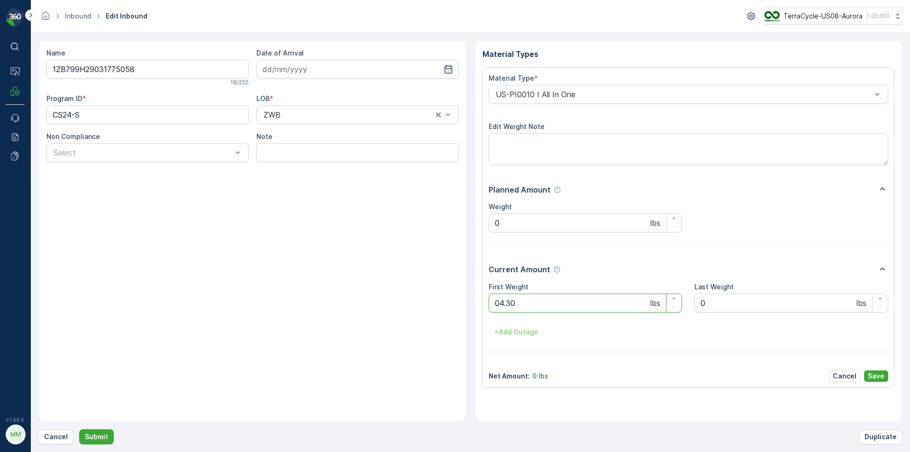
click at [79, 429] on button "Submit" at bounding box center [96, 436] width 35 height 15
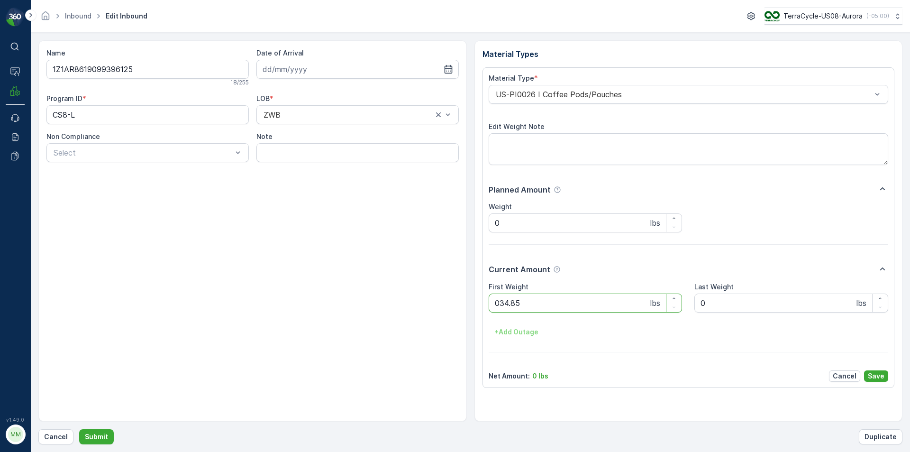
click at [79, 429] on button "Submit" at bounding box center [96, 436] width 35 height 15
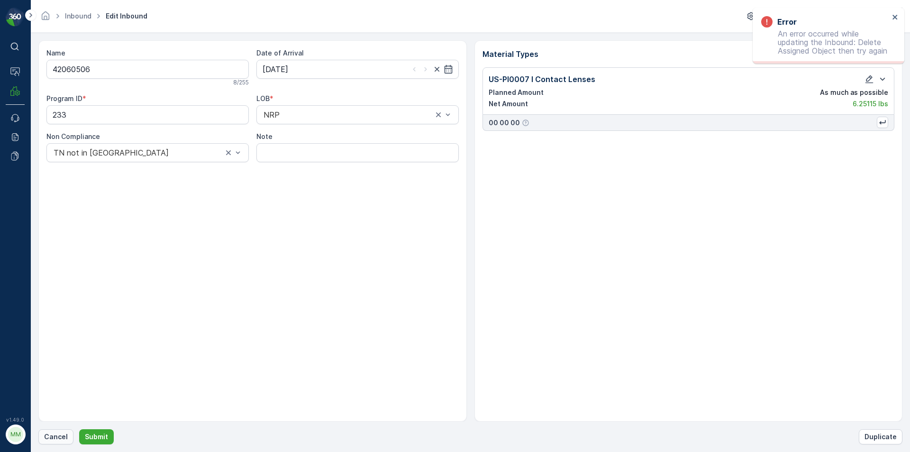
drag, startPoint x: 867, startPoint y: 391, endPoint x: 44, endPoint y: 436, distance: 823.7
click at [44, 436] on p "Cancel" at bounding box center [56, 436] width 24 height 9
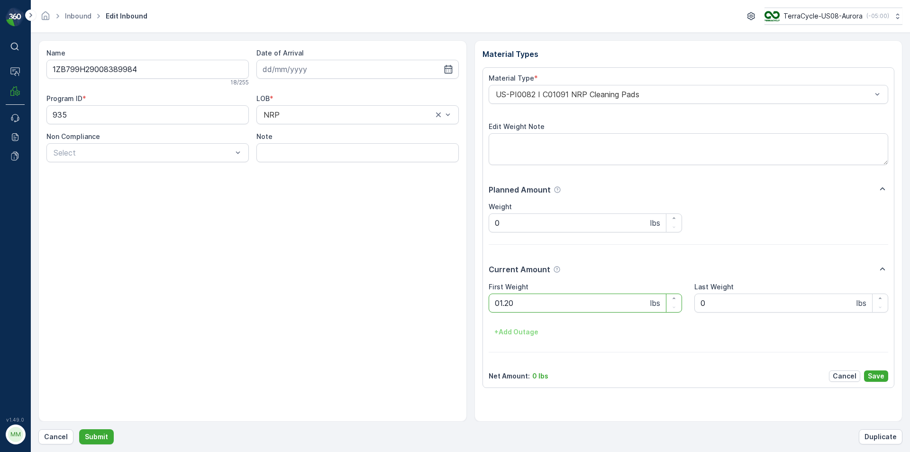
click at [79, 429] on button "Submit" at bounding box center [96, 436] width 35 height 15
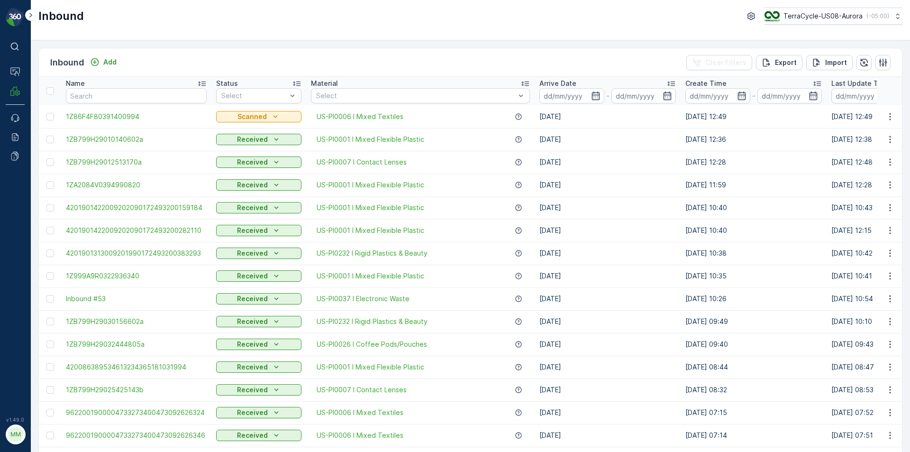
drag, startPoint x: 579, startPoint y: 41, endPoint x: 909, endPoint y: 174, distance: 356.1
click at [825, 151] on div "Inbound Add Clear Filters Export Import Name Status Select Material Select Arri…" at bounding box center [470, 245] width 879 height 411
click at [166, 64] on div "Inbound Add Clear Filters Export Import" at bounding box center [470, 62] width 863 height 28
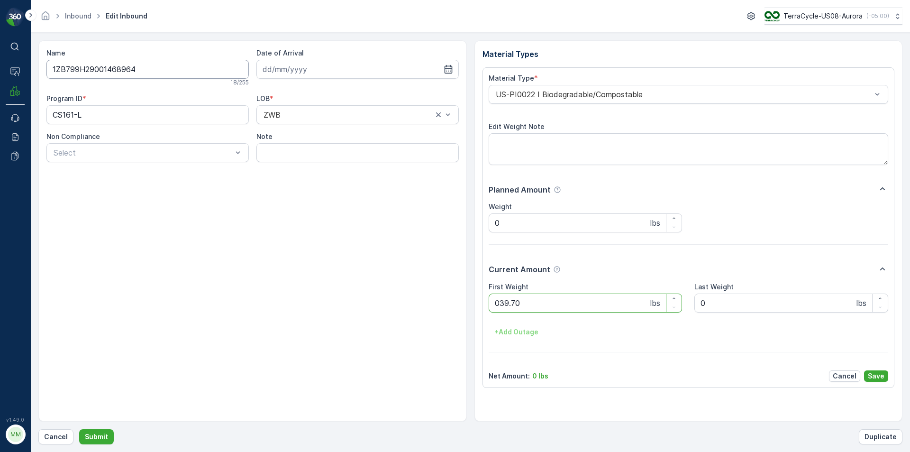
click at [79, 429] on button "Submit" at bounding box center [96, 436] width 35 height 15
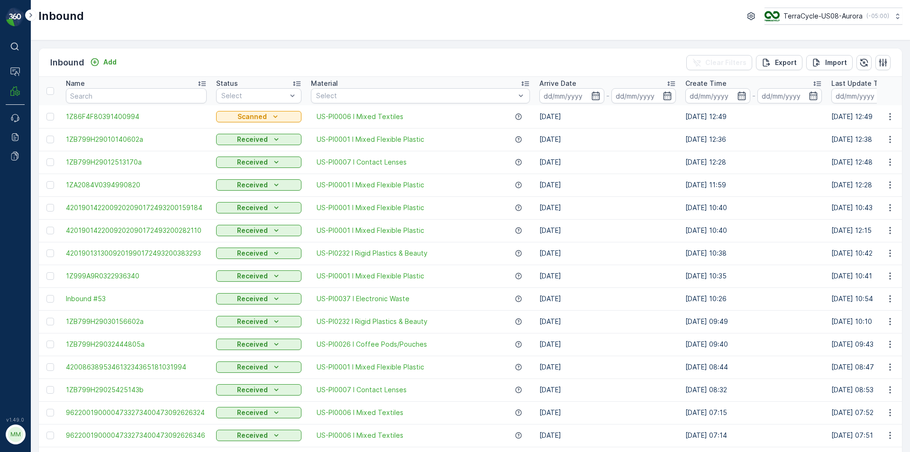
drag, startPoint x: 166, startPoint y: 64, endPoint x: 305, endPoint y: 26, distance: 143.6
click at [305, 26] on div "Inbound TerraCycle-US08-Aurora ( -05:00 )" at bounding box center [470, 20] width 879 height 40
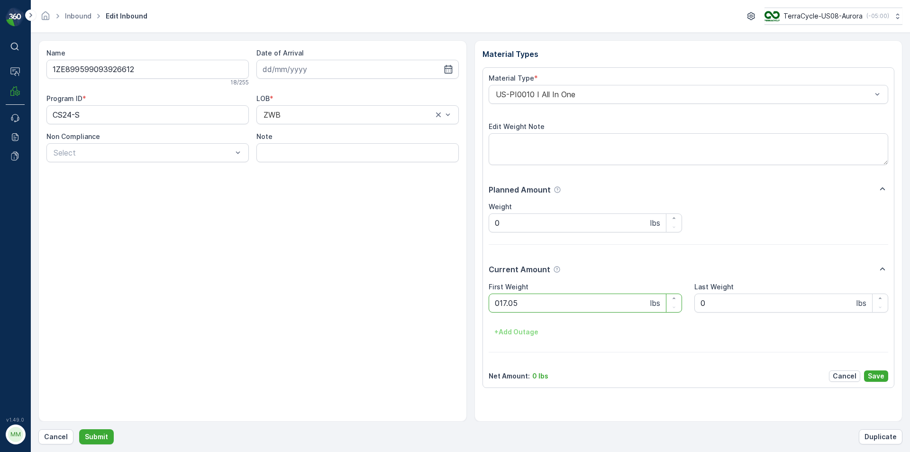
click at [79, 429] on button "Submit" at bounding box center [96, 436] width 35 height 15
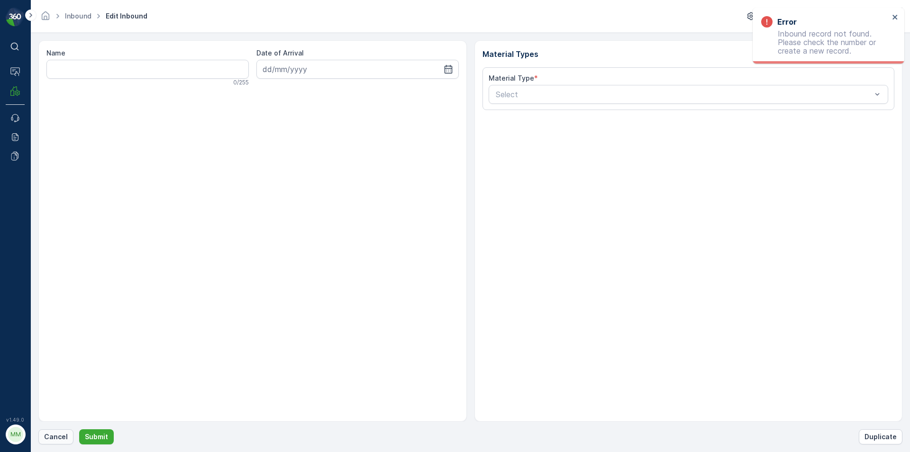
click at [46, 435] on p "Cancel" at bounding box center [56, 436] width 24 height 9
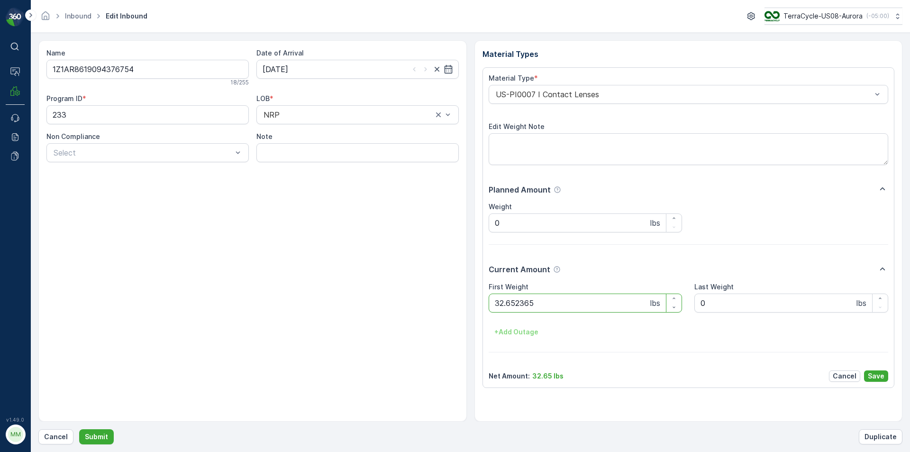
click at [79, 429] on button "Submit" at bounding box center [96, 436] width 35 height 15
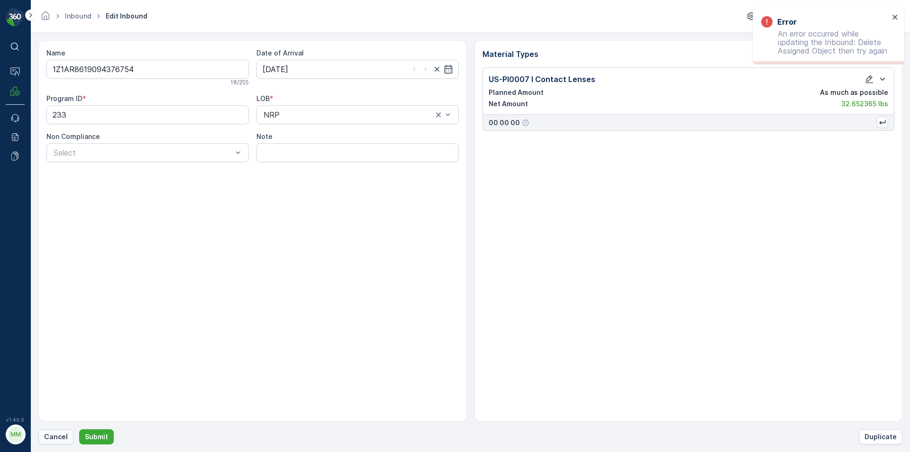
click at [50, 441] on button "Cancel" at bounding box center [55, 436] width 35 height 15
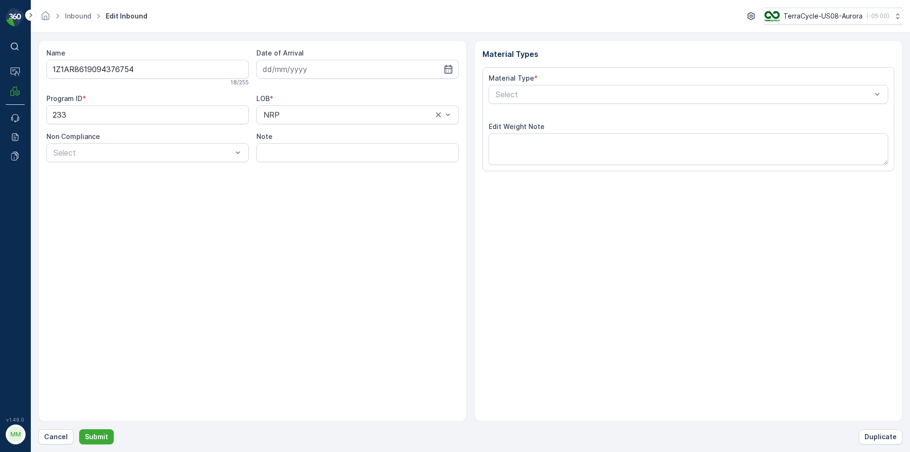
type input "08.01.2025"
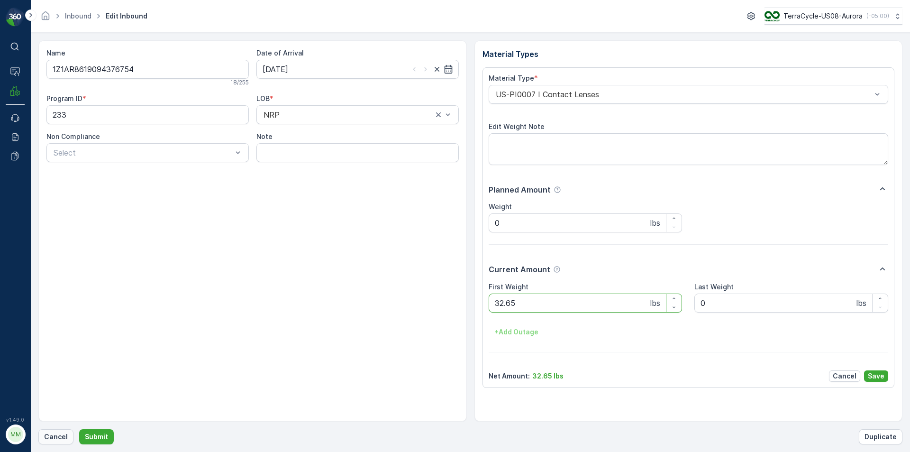
click at [65, 439] on p "Cancel" at bounding box center [56, 436] width 24 height 9
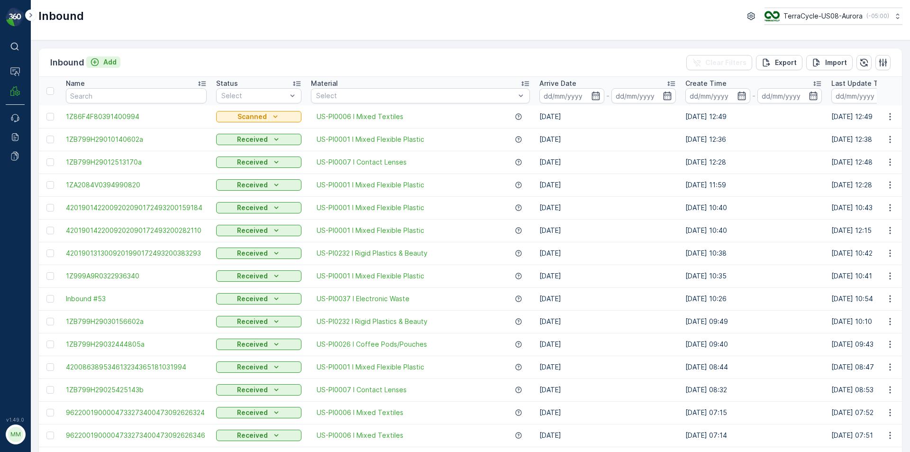
click at [106, 62] on p "Add" at bounding box center [109, 61] width 13 height 9
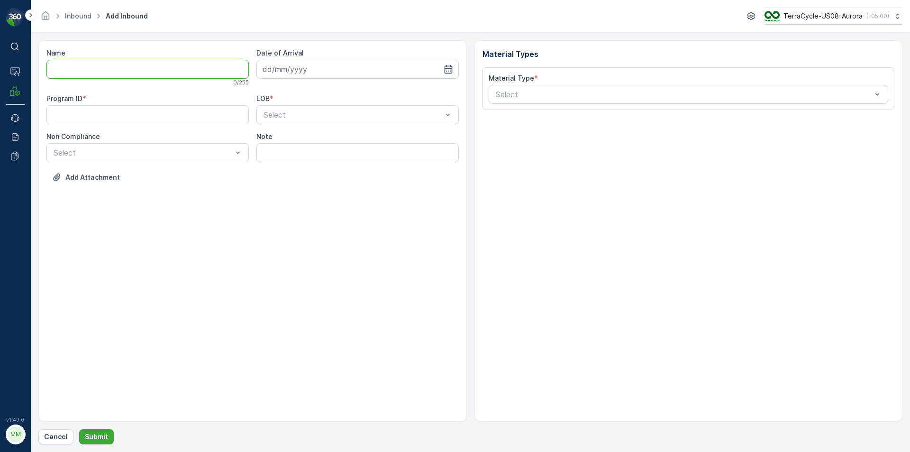
click at [106, 62] on input "Name" at bounding box center [147, 69] width 202 height 19
click at [79, 429] on button "Submit" at bounding box center [96, 436] width 35 height 15
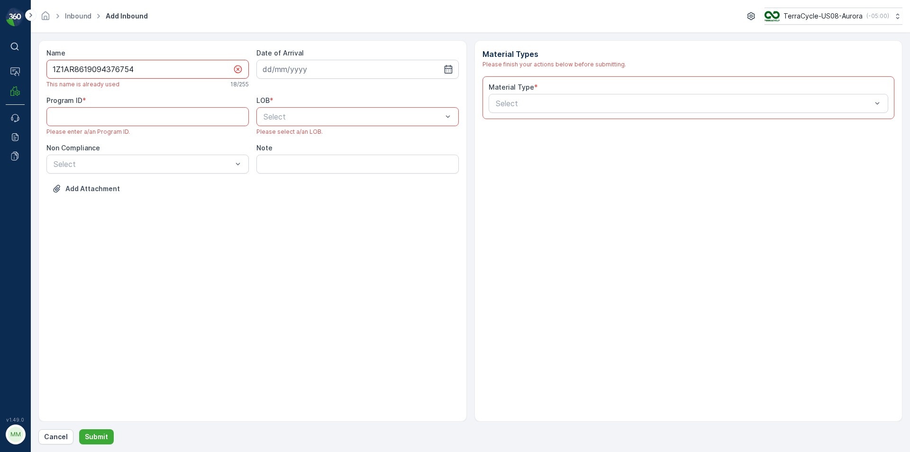
click at [160, 68] on input "1Z1AR8619094376754" at bounding box center [147, 69] width 202 height 19
type input "1Z1AR8619094376754a"
click at [445, 71] on icon "button" at bounding box center [447, 68] width 9 height 9
click at [356, 201] on div "29" at bounding box center [357, 205] width 15 height 15
type input "[DATE]"
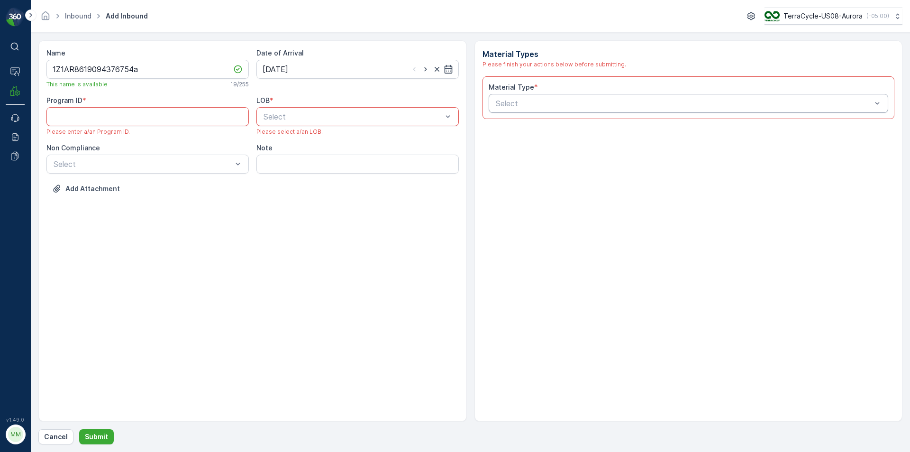
click at [879, 109] on div at bounding box center [876, 103] width 9 height 18
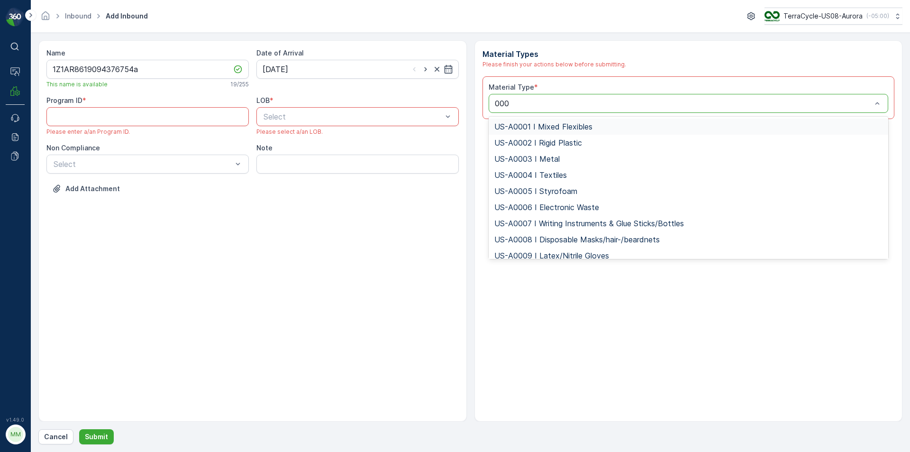
type input "0007"
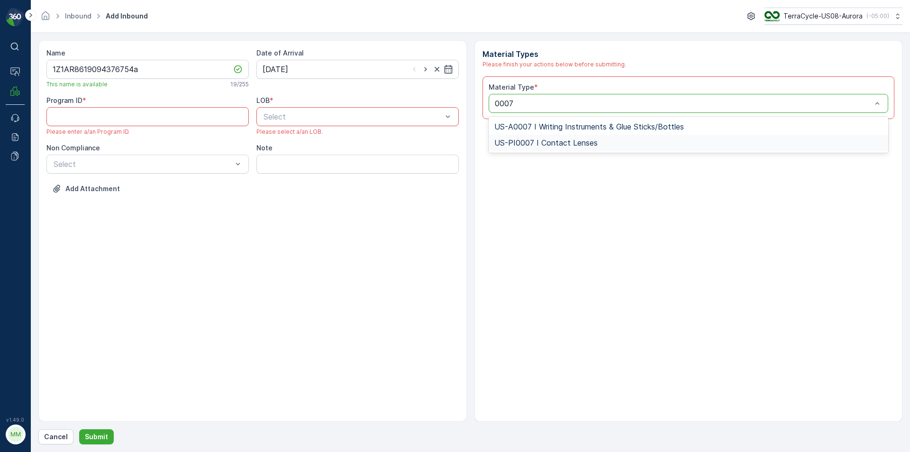
click at [588, 144] on span "US-PI0007 I Contact Lenses" at bounding box center [545, 142] width 103 height 9
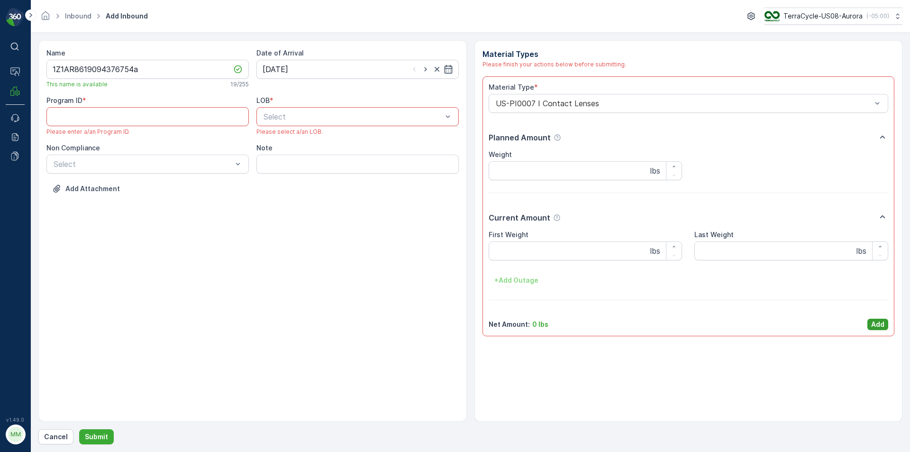
click at [884, 327] on p "Add" at bounding box center [877, 323] width 13 height 9
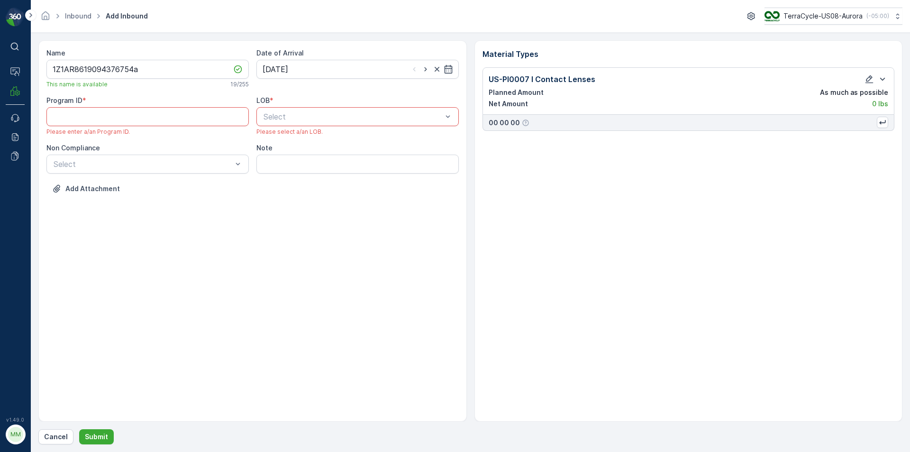
click at [354, 119] on div at bounding box center [352, 116] width 181 height 9
click at [269, 143] on span "NRP" at bounding box center [270, 140] width 16 height 9
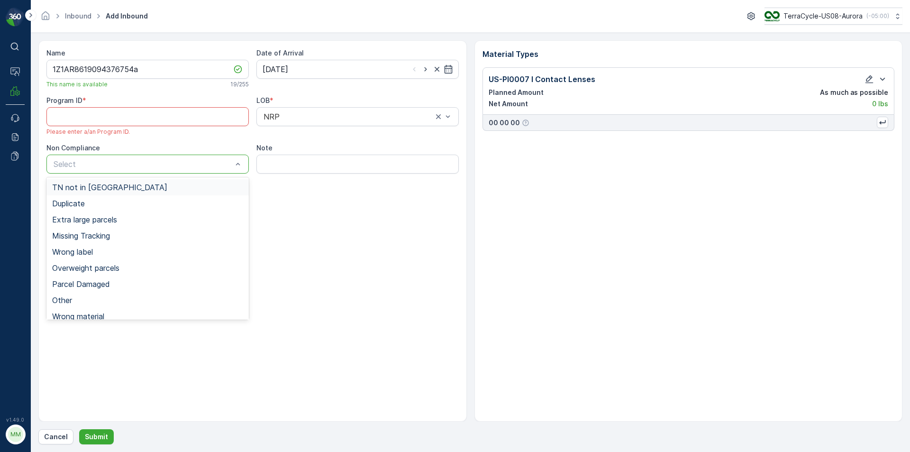
click at [190, 160] on div at bounding box center [143, 164] width 181 height 9
click at [99, 191] on span "TN not in [GEOGRAPHIC_DATA]" at bounding box center [109, 187] width 115 height 9
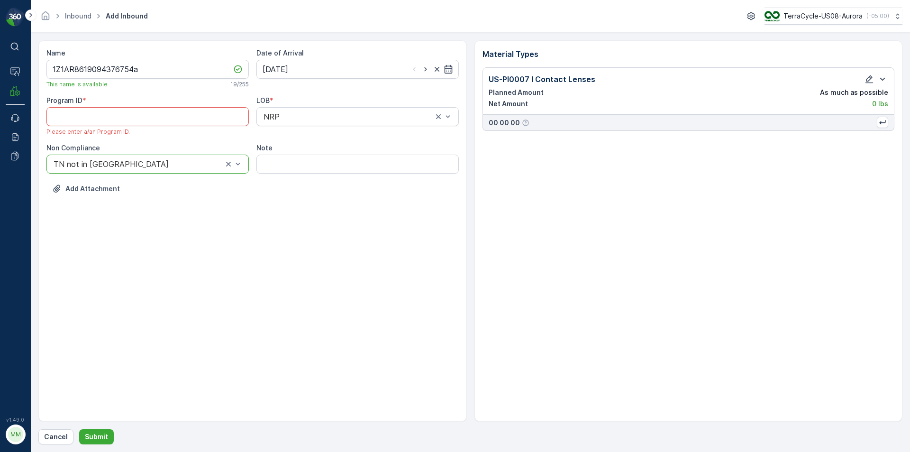
click at [107, 171] on div "TN not in [GEOGRAPHIC_DATA]" at bounding box center [147, 163] width 202 height 19
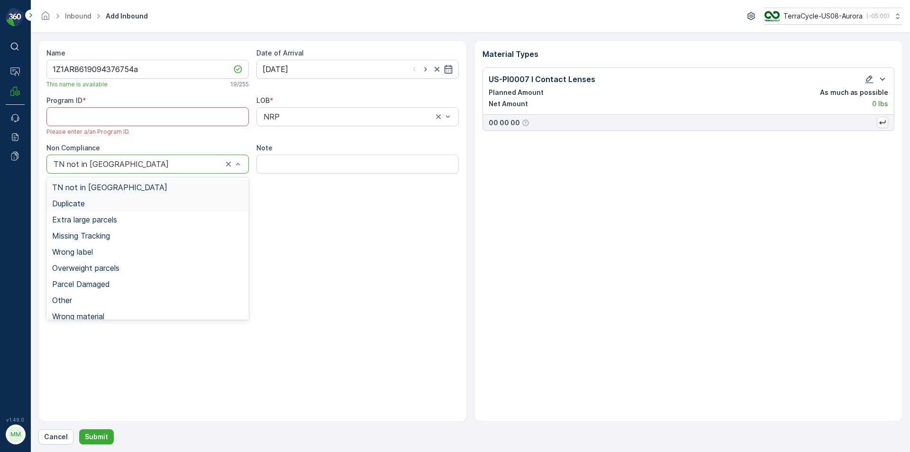
click at [78, 200] on span "Duplicate" at bounding box center [68, 203] width 33 height 9
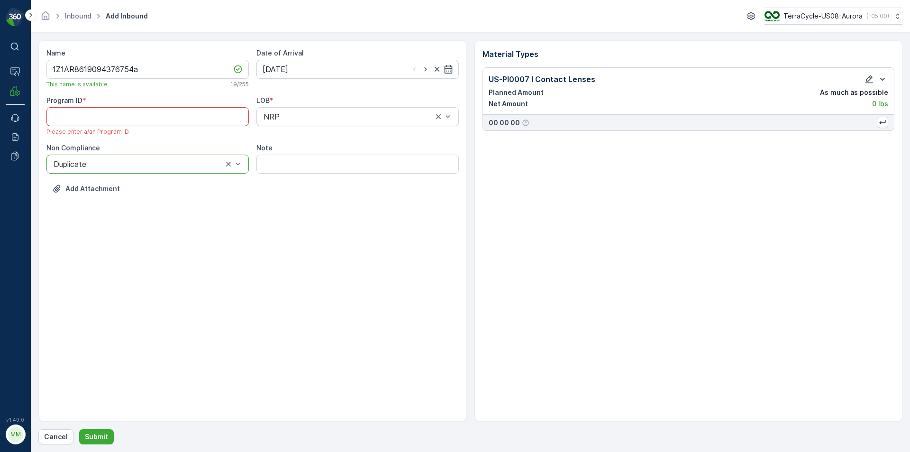
click at [144, 113] on ID "Program ID" at bounding box center [147, 116] width 202 height 19
type ID "233"
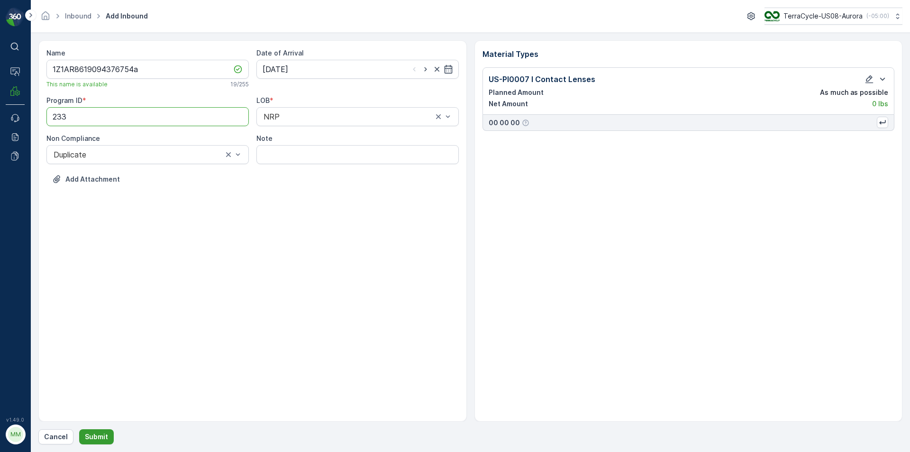
click at [94, 438] on p "Submit" at bounding box center [96, 436] width 23 height 9
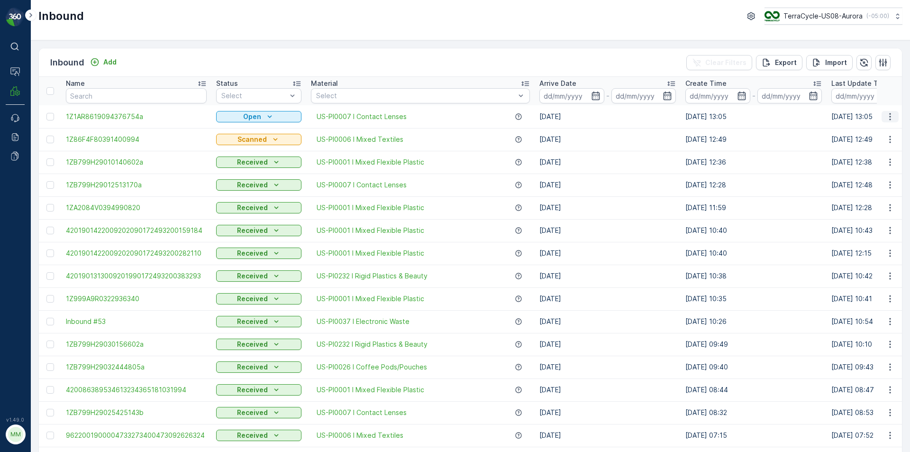
click at [885, 115] on icon "button" at bounding box center [889, 116] width 9 height 9
click at [856, 187] on span "Print QR" at bounding box center [852, 183] width 26 height 9
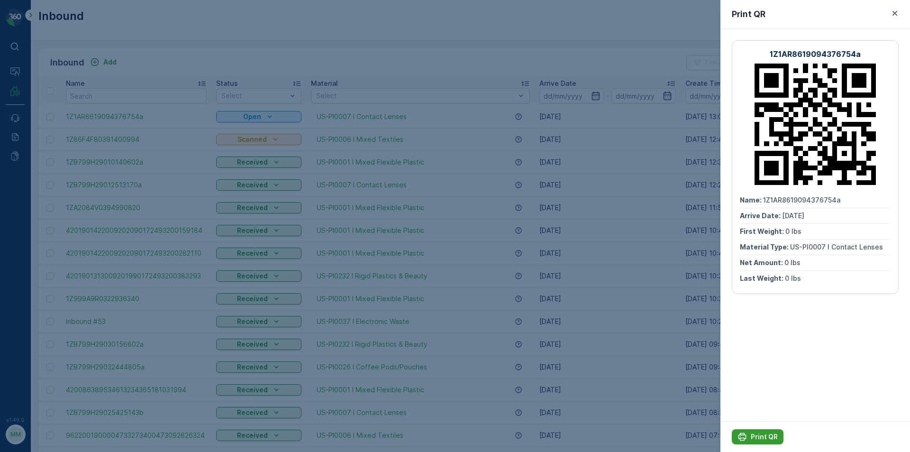
click at [757, 440] on p "Print QR" at bounding box center [764, 436] width 27 height 9
click at [628, 113] on div at bounding box center [455, 226] width 910 height 452
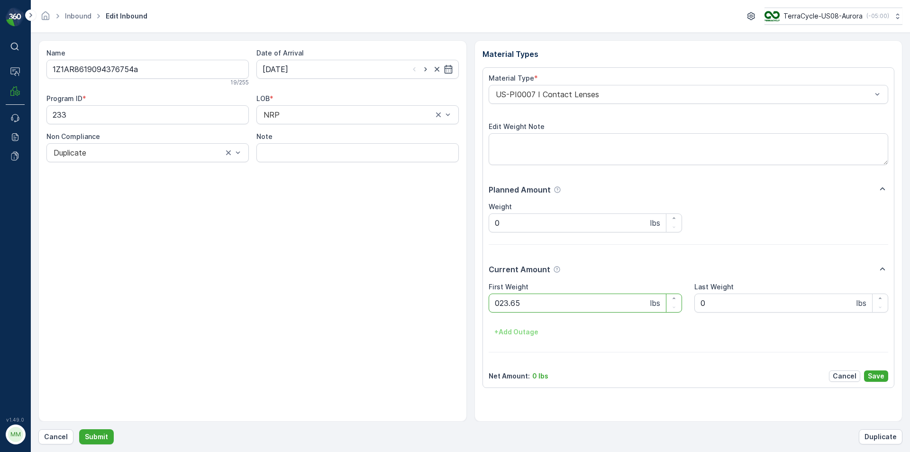
click at [79, 429] on button "Submit" at bounding box center [96, 436] width 35 height 15
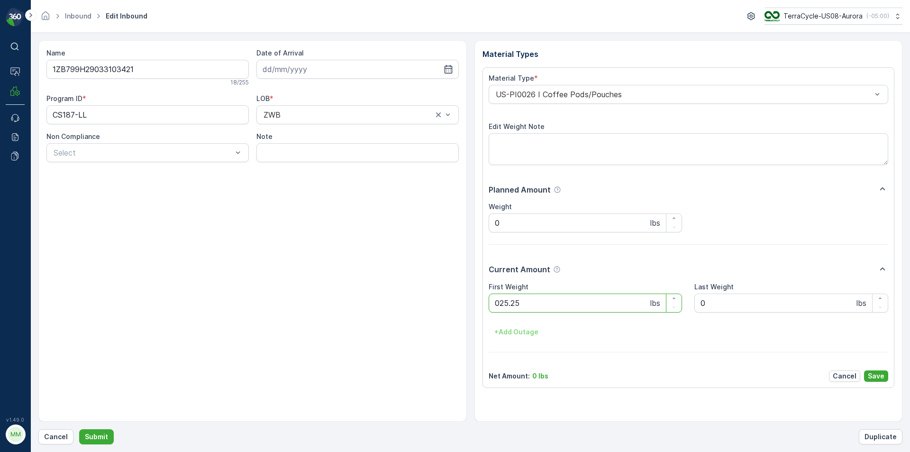
click at [79, 429] on button "Submit" at bounding box center [96, 436] width 35 height 15
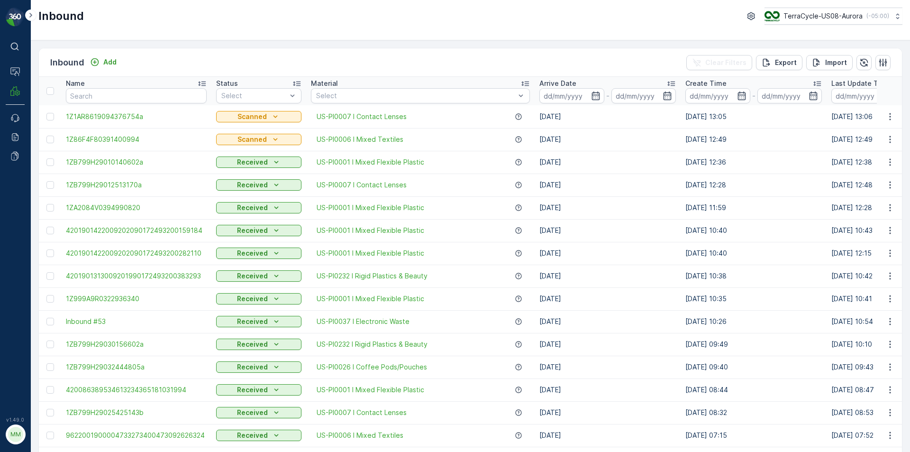
drag, startPoint x: 628, startPoint y: 113, endPoint x: 619, endPoint y: 115, distance: 9.3
drag, startPoint x: 619, startPoint y: 115, endPoint x: 152, endPoint y: 61, distance: 470.8
click at [152, 61] on div "Inbound Add Clear Filters Export Import" at bounding box center [470, 62] width 863 height 28
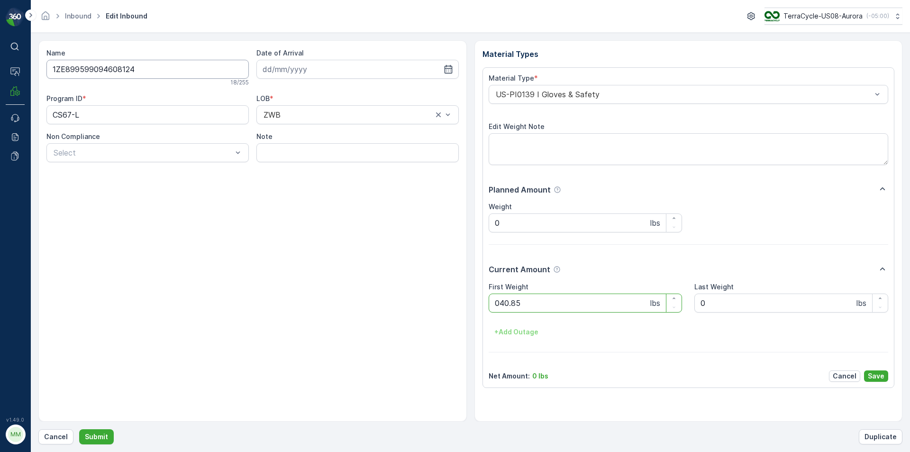
click at [79, 429] on button "Submit" at bounding box center [96, 436] width 35 height 15
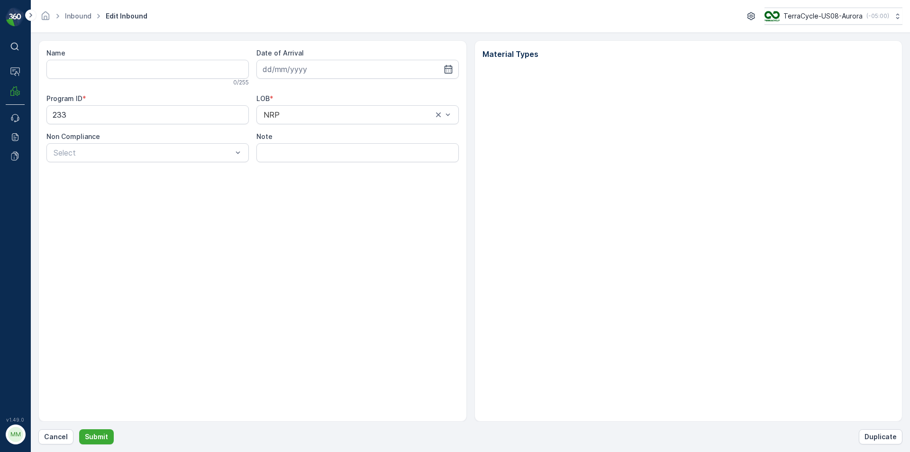
type input "1ZB799H29006552283"
type input "[DATE]"
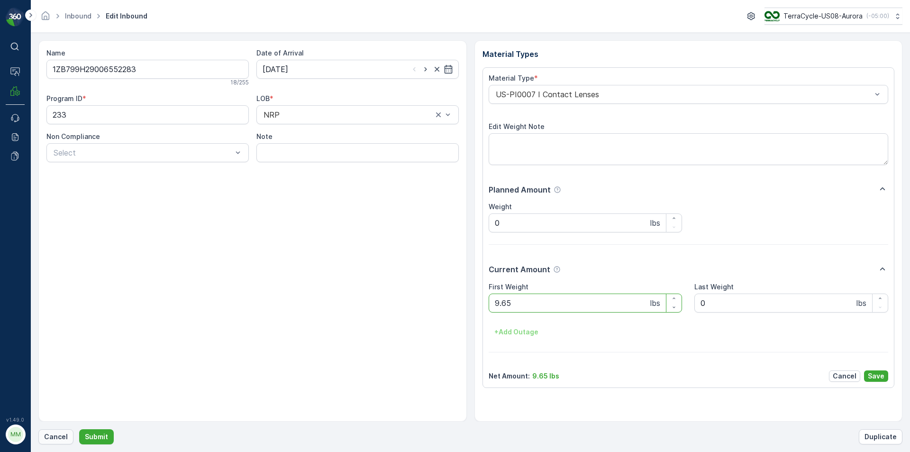
click at [57, 435] on p "Cancel" at bounding box center [56, 436] width 24 height 9
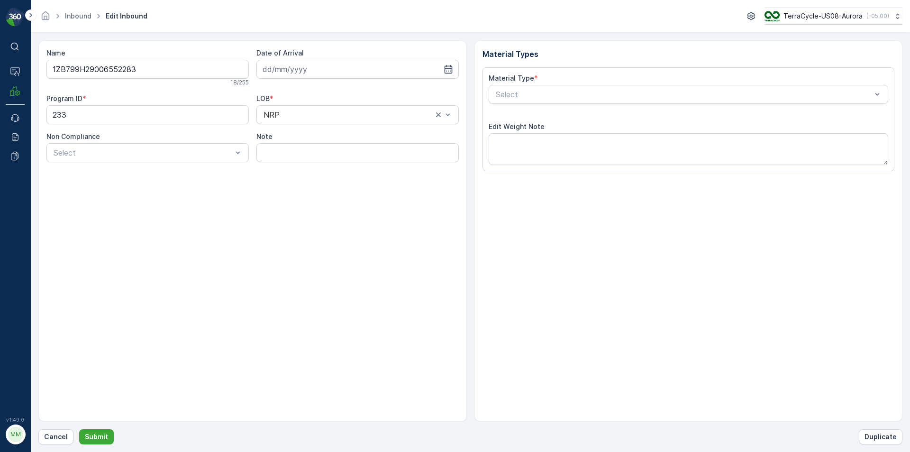
type input "[DATE]"
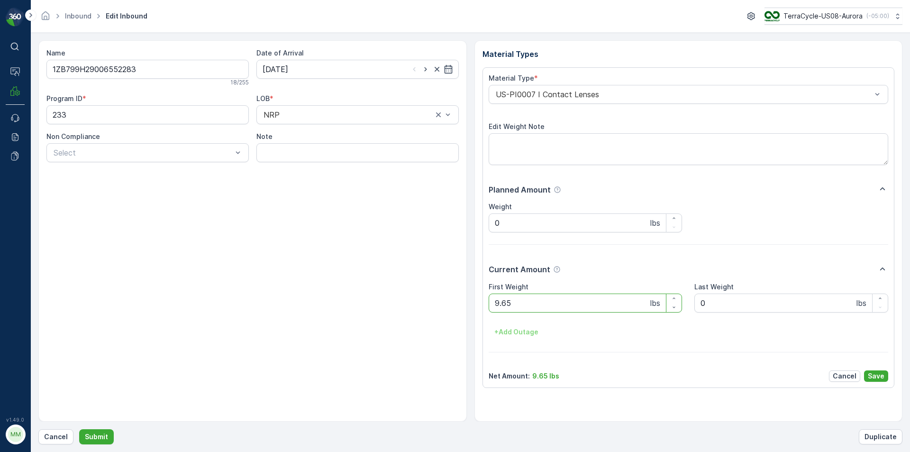
drag, startPoint x: 453, startPoint y: 96, endPoint x: 326, endPoint y: 192, distance: 159.3
drag, startPoint x: 326, startPoint y: 192, endPoint x: 65, endPoint y: 442, distance: 361.3
click at [65, 442] on button "Cancel" at bounding box center [55, 436] width 35 height 15
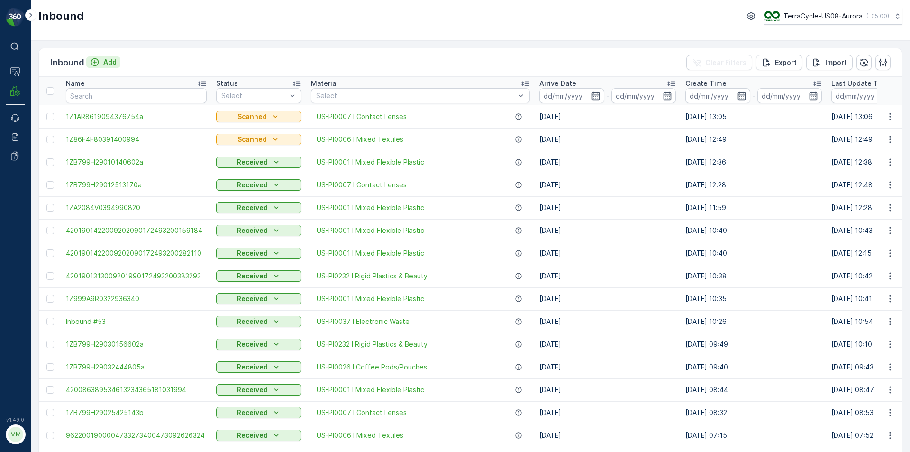
click at [107, 63] on p "Add" at bounding box center [109, 61] width 13 height 9
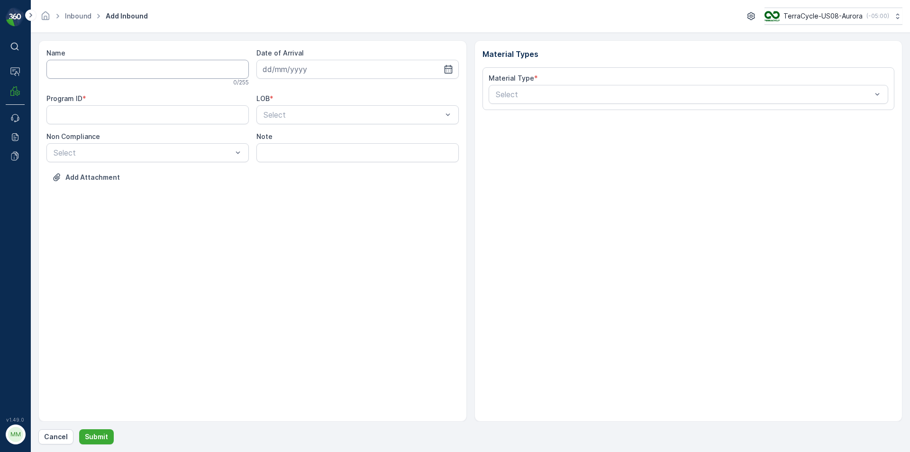
click at [107, 63] on input "Name" at bounding box center [147, 69] width 202 height 19
click at [79, 429] on button "Submit" at bounding box center [96, 436] width 35 height 15
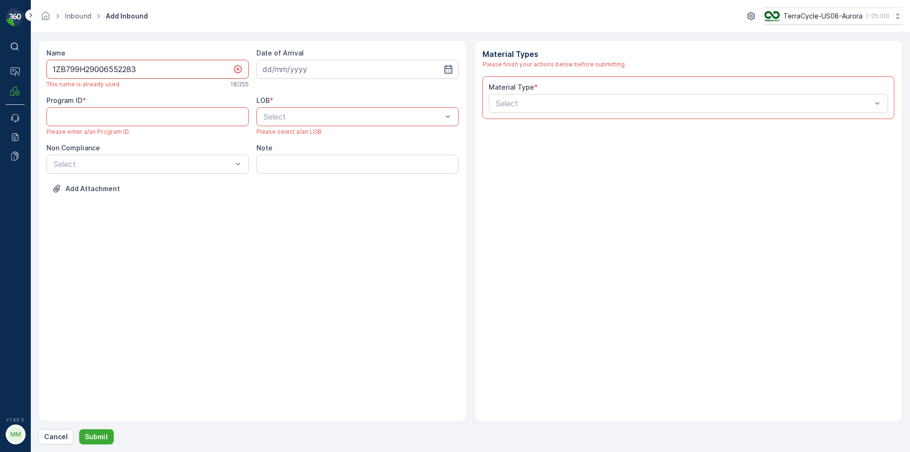
click at [150, 72] on input "1ZB799H29006552283" at bounding box center [147, 69] width 202 height 19
type input "1ZB799H29006552283a"
click at [445, 72] on icon "button" at bounding box center [447, 68] width 9 height 9
click at [354, 208] on div "29" at bounding box center [357, 205] width 15 height 15
type input "[DATE]"
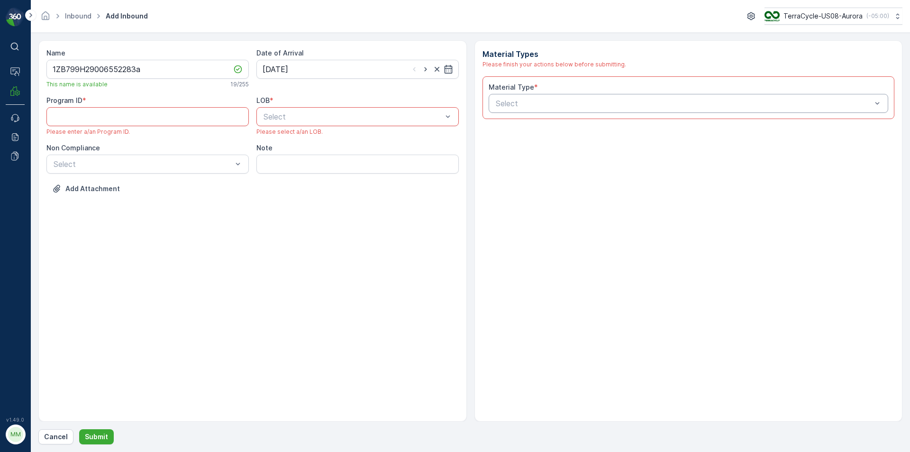
click at [759, 110] on div "Select" at bounding box center [688, 103] width 400 height 19
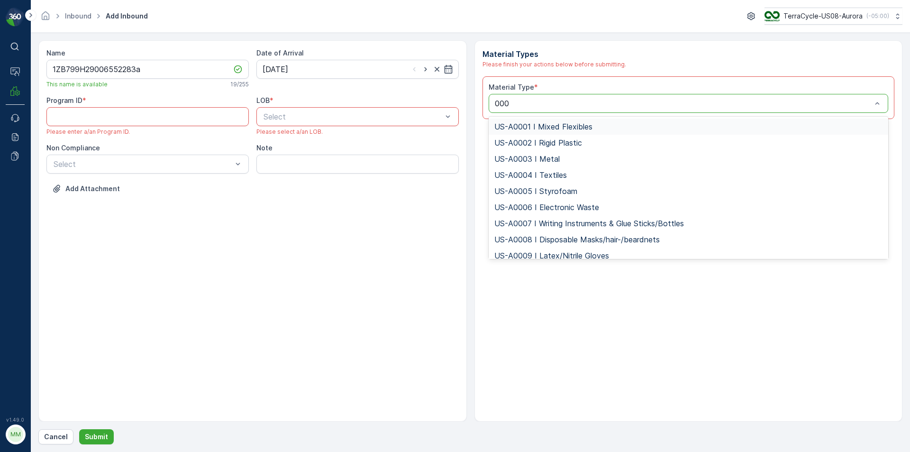
type input "0007"
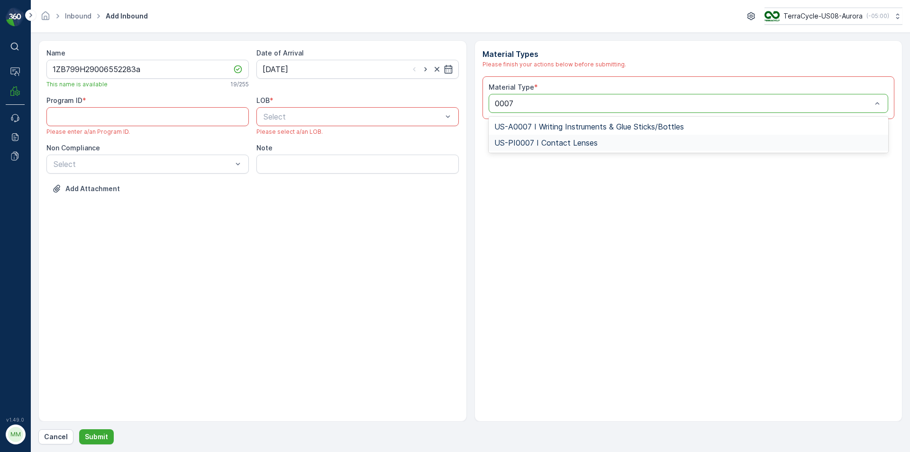
click at [587, 146] on span "US-PI0007 I Contact Lenses" at bounding box center [545, 142] width 103 height 9
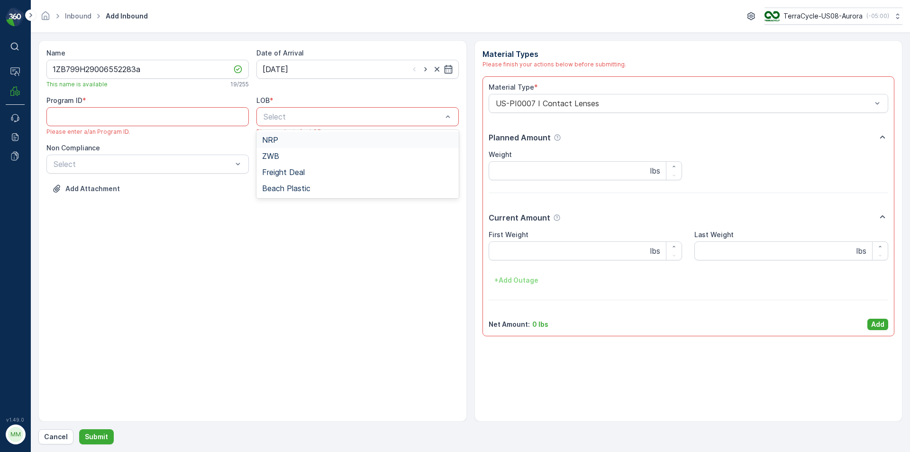
click at [428, 123] on div "Select" at bounding box center [357, 116] width 202 height 19
click at [302, 136] on div "NRP" at bounding box center [357, 140] width 191 height 9
click at [155, 117] on ID "Program ID" at bounding box center [147, 116] width 202 height 19
type ID "233"
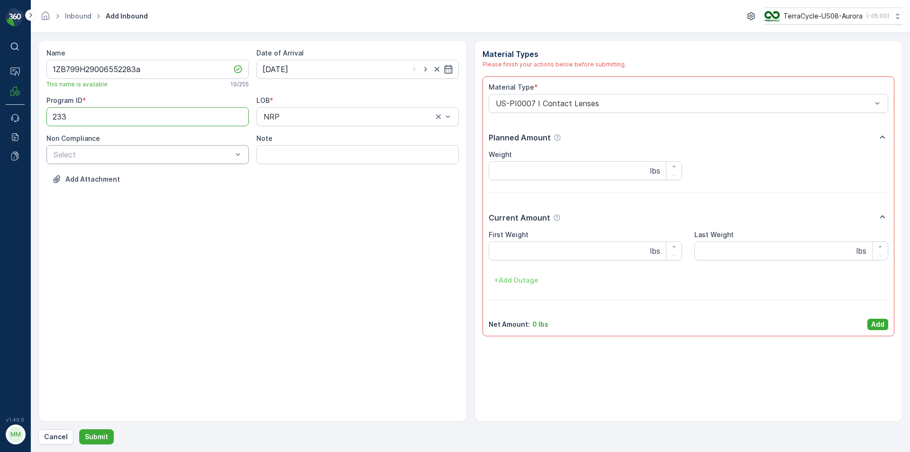
click at [135, 158] on div at bounding box center [143, 154] width 181 height 9
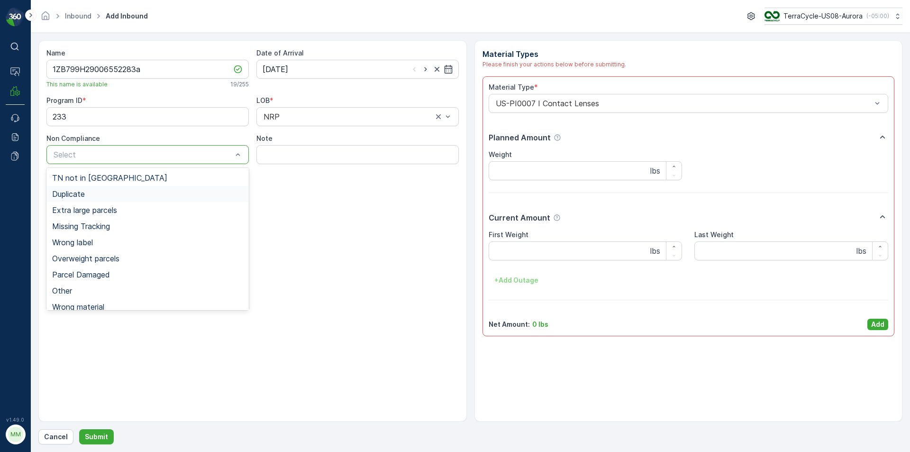
click at [95, 197] on div "Duplicate" at bounding box center [147, 194] width 191 height 9
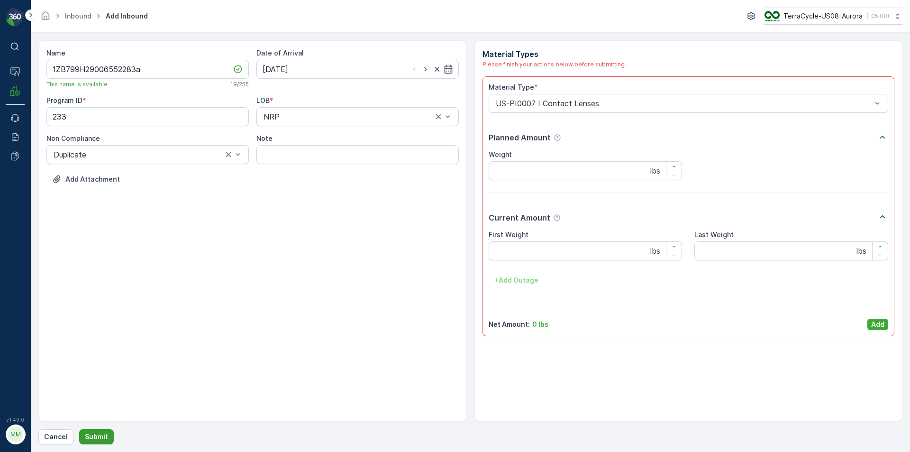
click at [88, 437] on p "Submit" at bounding box center [96, 436] width 23 height 9
click at [879, 324] on p "Add" at bounding box center [877, 323] width 13 height 9
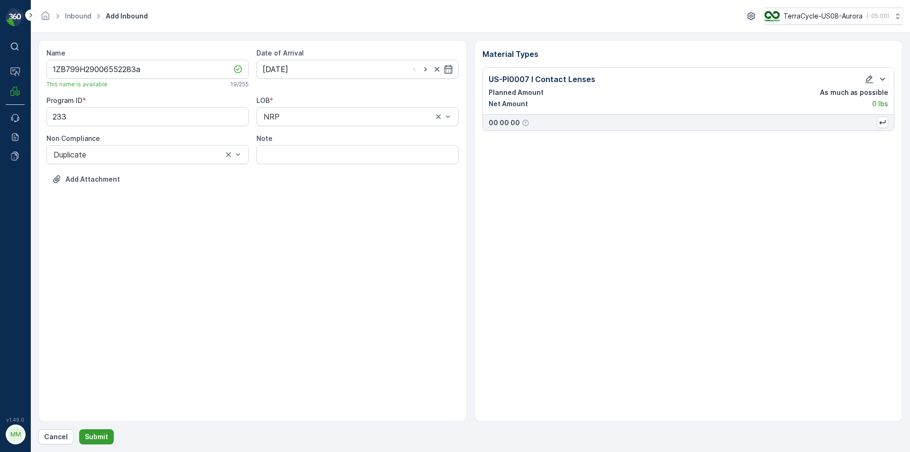
drag, startPoint x: 76, startPoint y: 410, endPoint x: 99, endPoint y: 433, distance: 31.8
click at [99, 433] on p "Submit" at bounding box center [96, 436] width 23 height 9
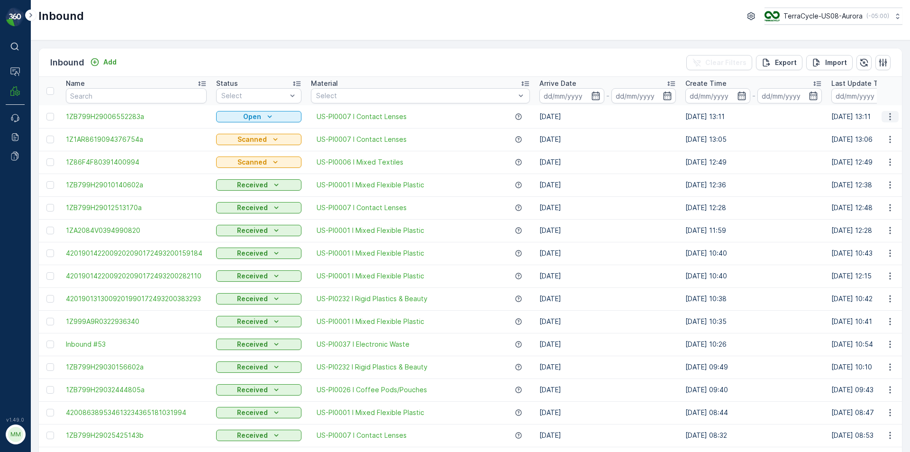
click at [889, 116] on icon "button" at bounding box center [889, 116] width 9 height 9
click at [870, 182] on div "Print QR" at bounding box center [872, 183] width 75 height 13
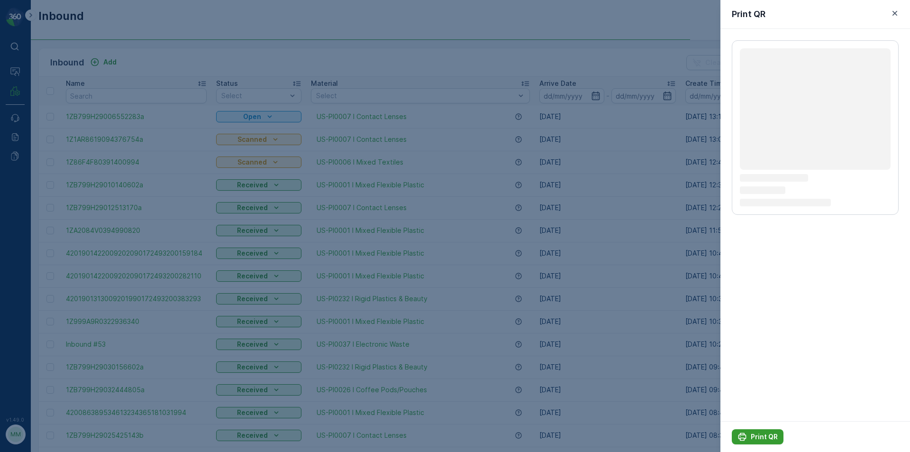
click at [751, 435] on div "Print QR" at bounding box center [757, 436] width 40 height 9
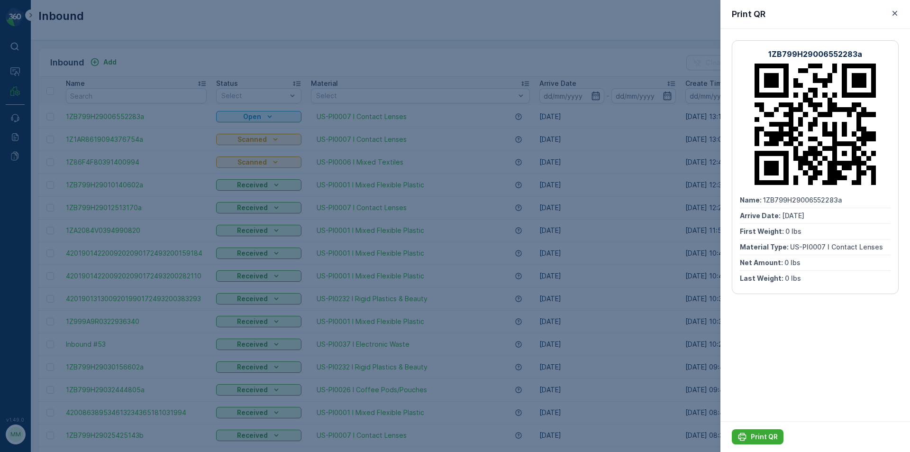
drag, startPoint x: 574, startPoint y: 63, endPoint x: 617, endPoint y: 102, distance: 58.1
click at [617, 102] on div at bounding box center [455, 226] width 910 height 452
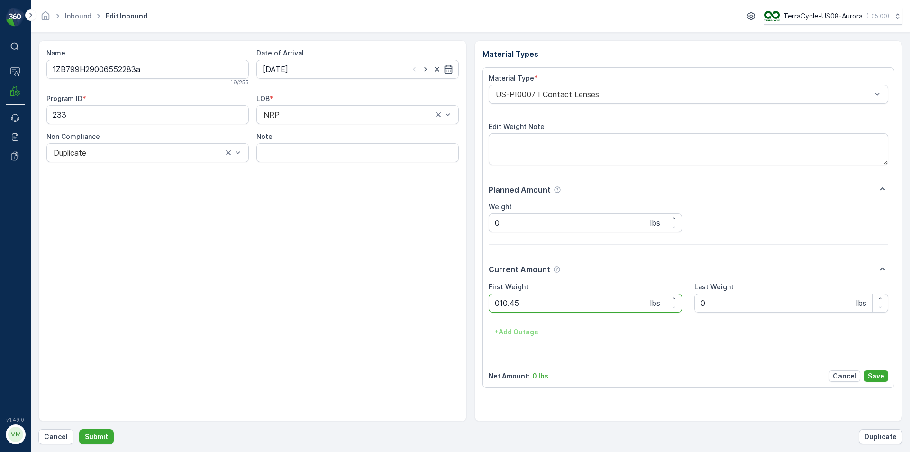
click at [79, 429] on button "Submit" at bounding box center [96, 436] width 35 height 15
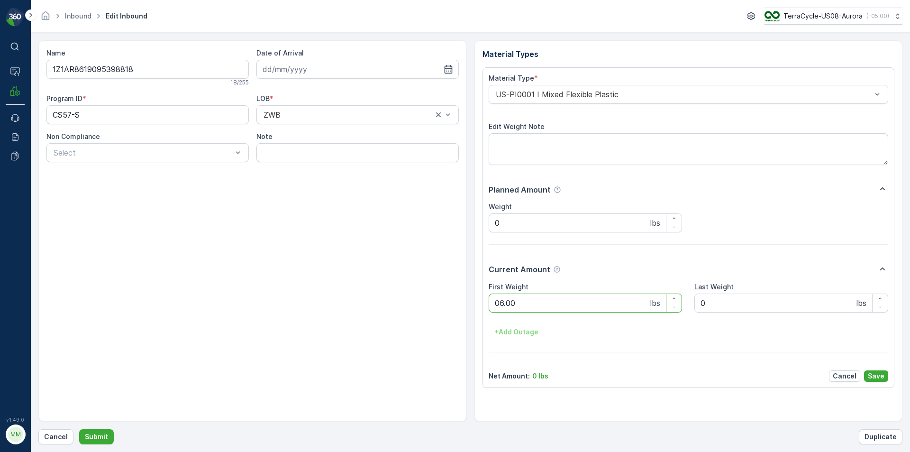
click at [79, 429] on button "Submit" at bounding box center [96, 436] width 35 height 15
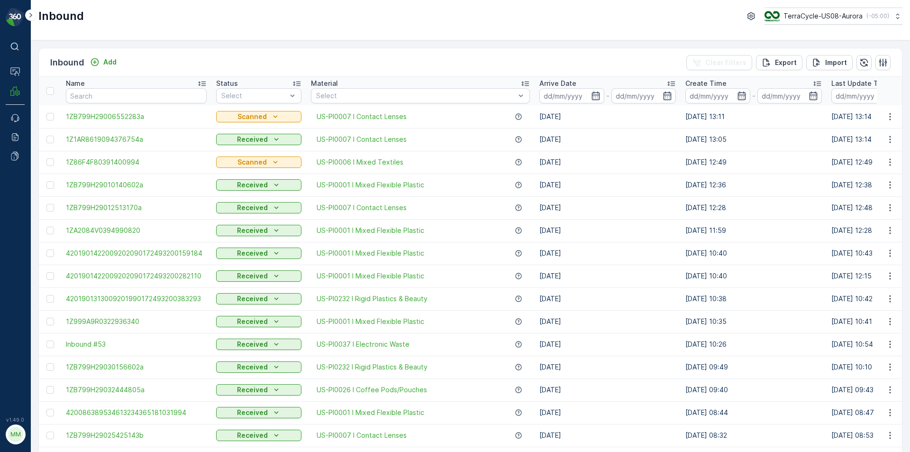
click at [143, 86] on div "Name" at bounding box center [136, 83] width 141 height 9
click at [150, 93] on input "text" at bounding box center [136, 95] width 141 height 15
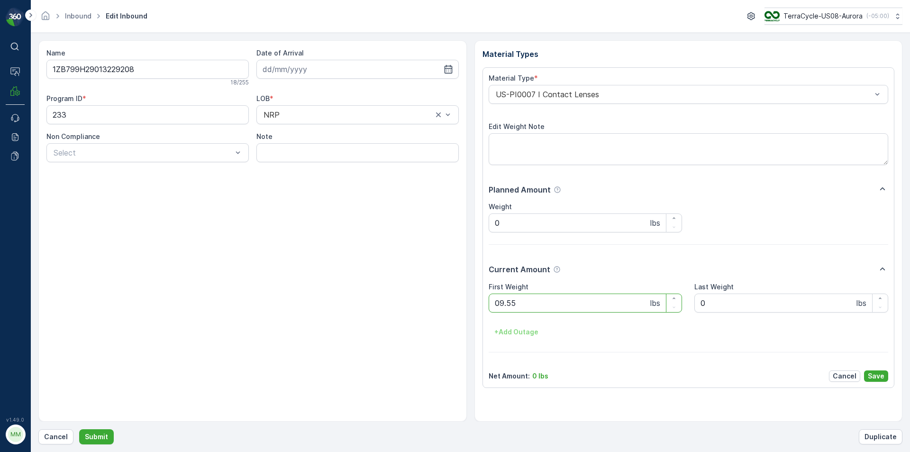
click at [79, 429] on button "Submit" at bounding box center [96, 436] width 35 height 15
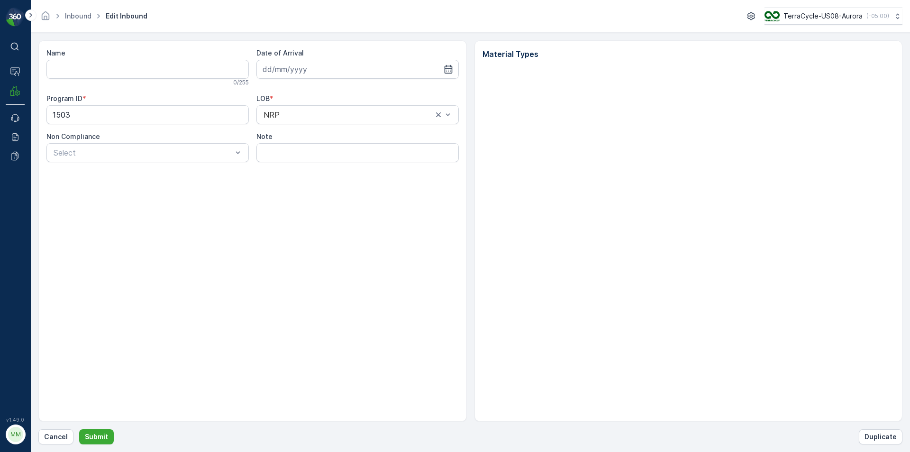
type input "1ZB799H29029102467"
type input "[DATE]"
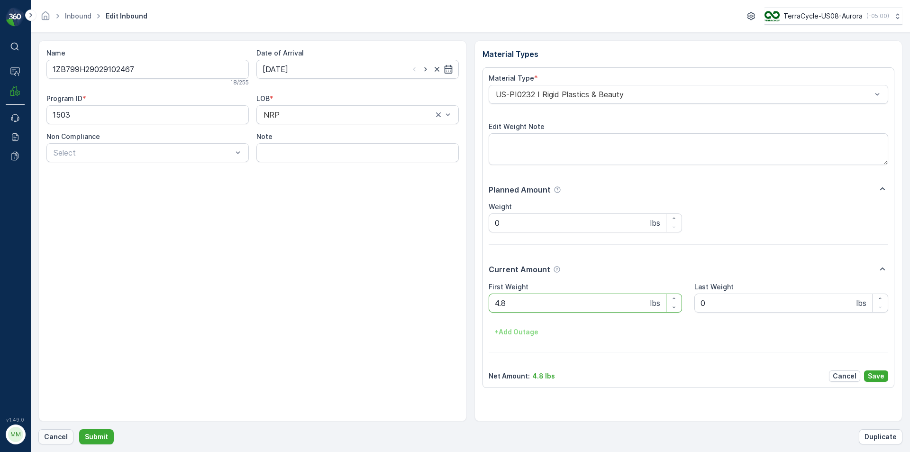
click at [58, 434] on p "Cancel" at bounding box center [56, 436] width 24 height 9
click at [79, 429] on button "Submit" at bounding box center [96, 436] width 35 height 15
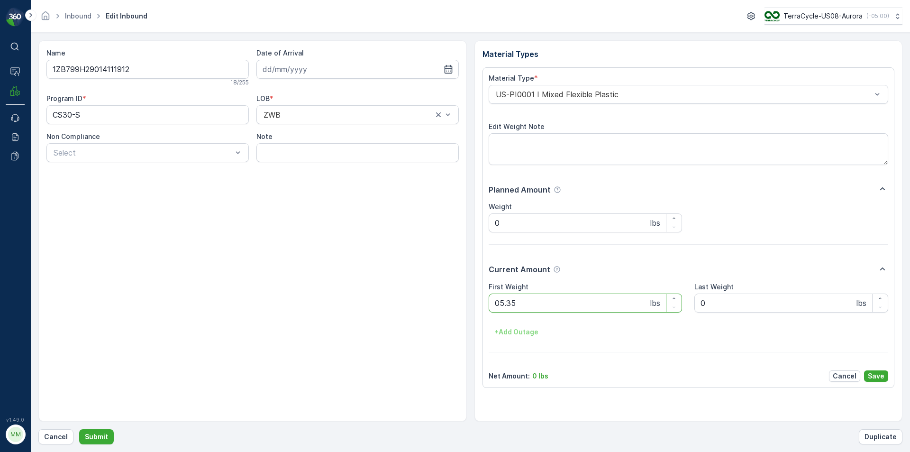
click at [79, 429] on button "Submit" at bounding box center [96, 436] width 35 height 15
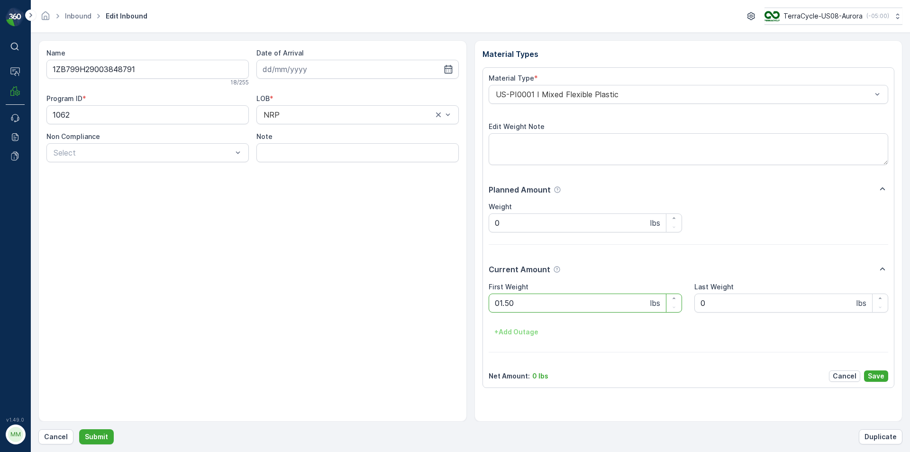
click at [79, 429] on button "Submit" at bounding box center [96, 436] width 35 height 15
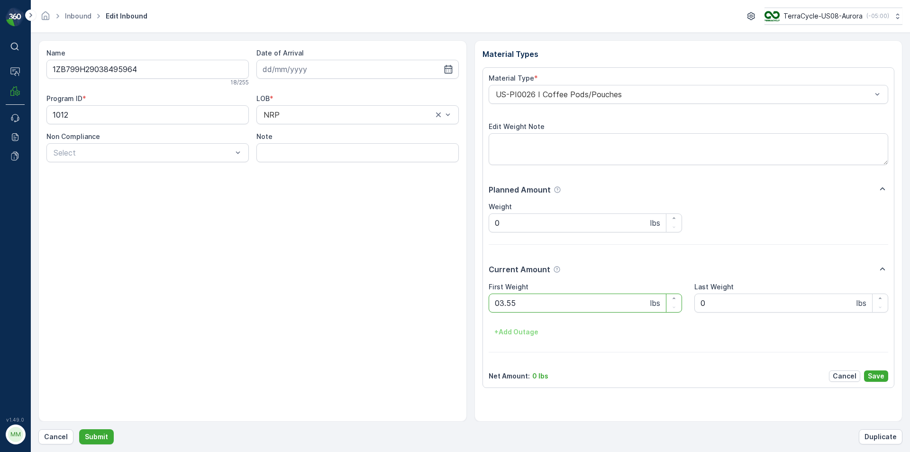
click at [79, 429] on button "Submit" at bounding box center [96, 436] width 35 height 15
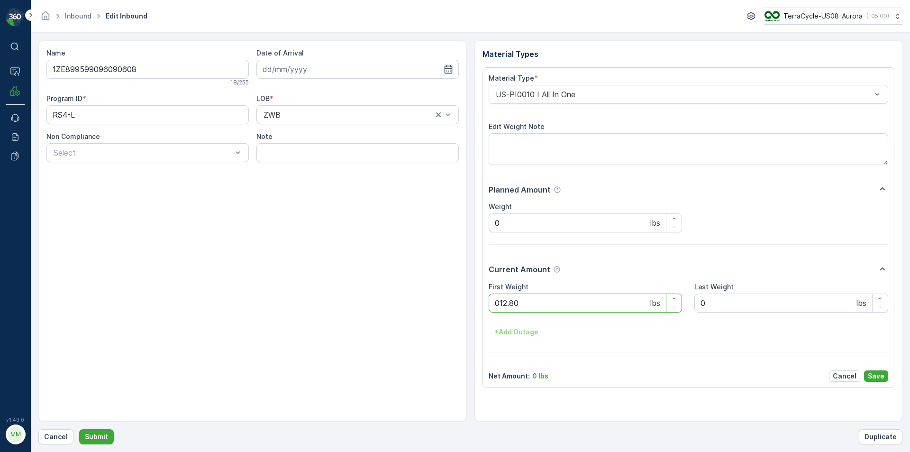
click at [79, 429] on button "Submit" at bounding box center [96, 436] width 35 height 15
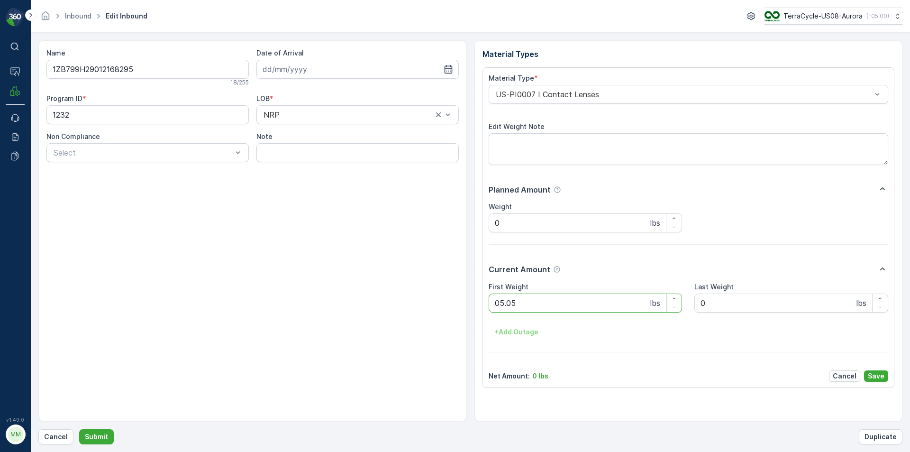
click at [79, 429] on button "Submit" at bounding box center [96, 436] width 35 height 15
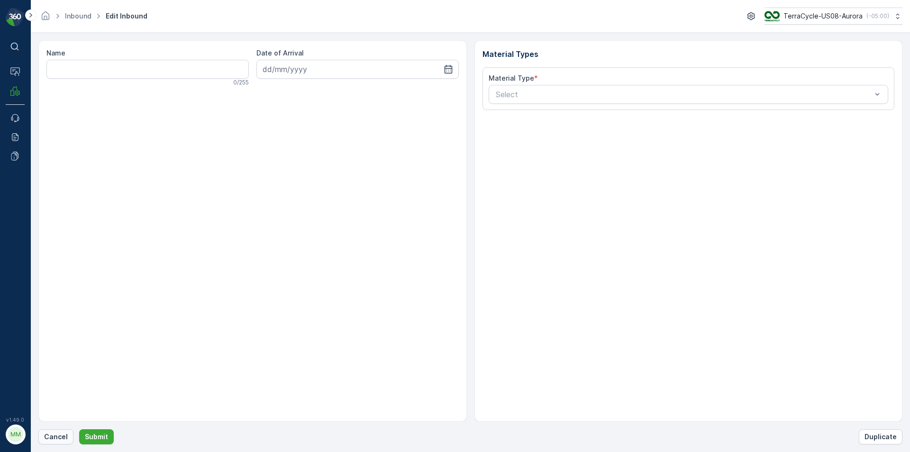
click at [55, 434] on p "Cancel" at bounding box center [56, 436] width 24 height 9
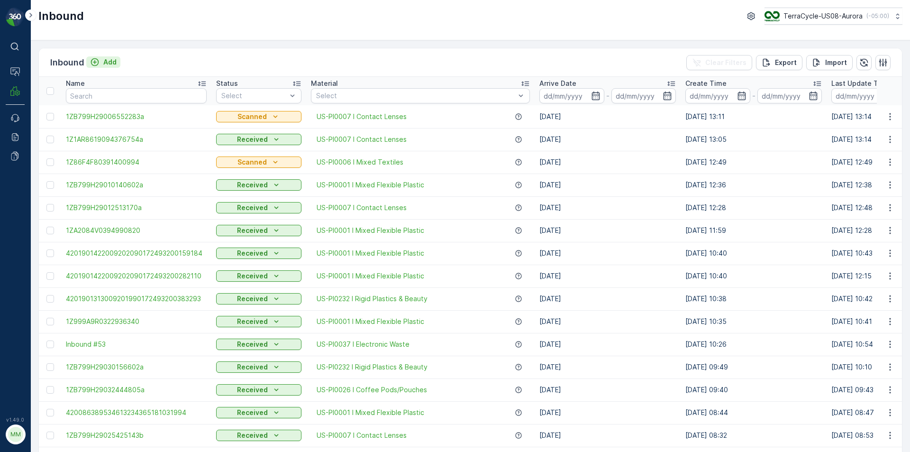
click at [107, 62] on p "Add" at bounding box center [109, 61] width 13 height 9
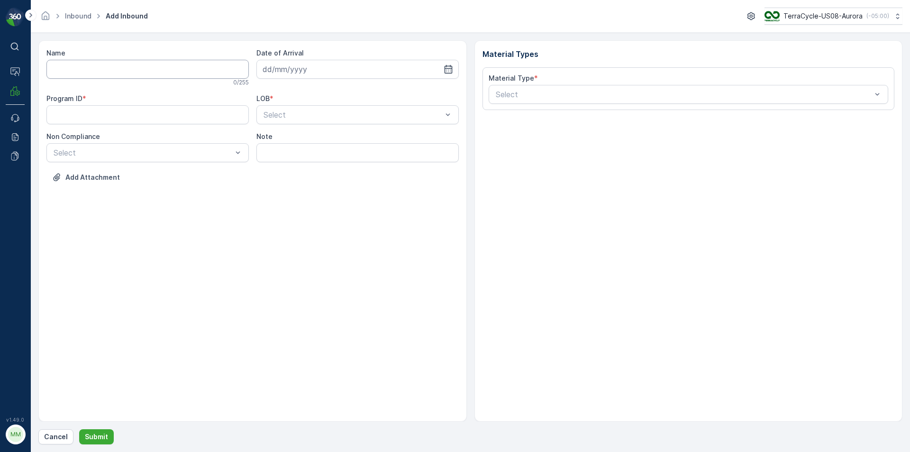
click at [134, 78] on input "Name" at bounding box center [147, 69] width 202 height 19
type input "1Z6255170354098078"
click at [79, 429] on button "Submit" at bounding box center [96, 436] width 35 height 15
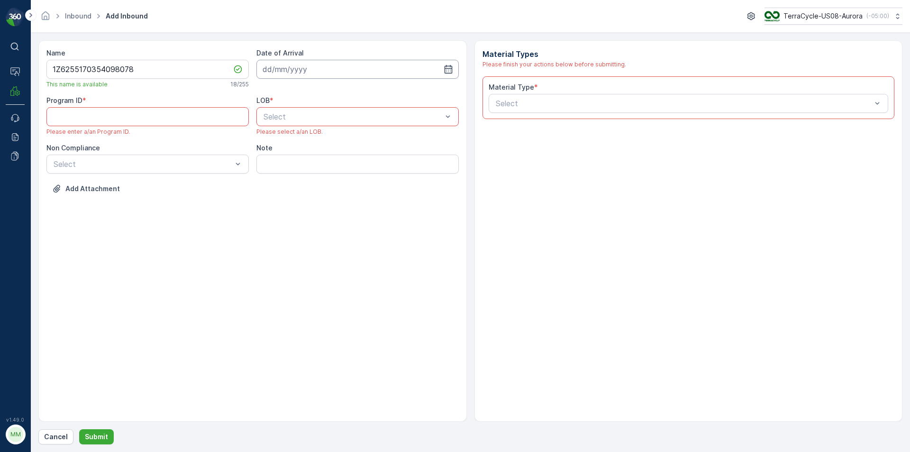
click at [455, 71] on div at bounding box center [357, 69] width 202 height 19
click at [449, 74] on input at bounding box center [357, 69] width 202 height 19
click at [355, 202] on div "29" at bounding box center [357, 205] width 15 height 15
type input "[DATE]"
click at [398, 118] on div at bounding box center [352, 116] width 181 height 9
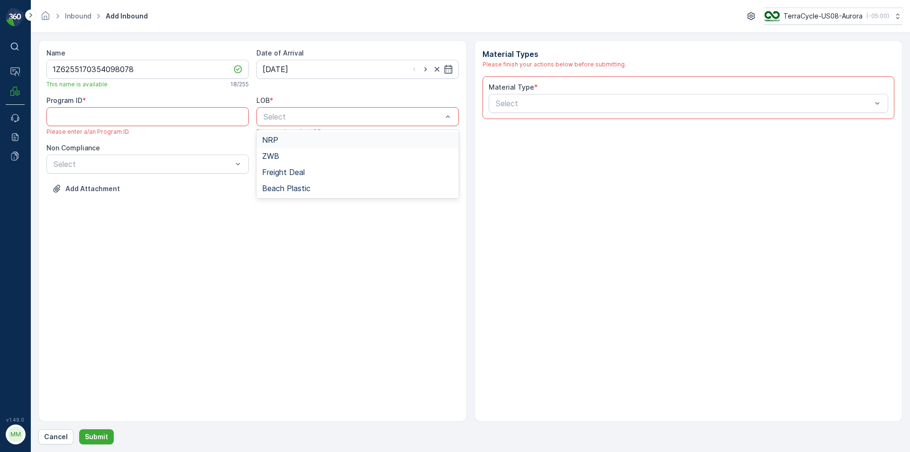
click at [278, 136] on div "NRP" at bounding box center [357, 140] width 191 height 9
click at [573, 106] on div at bounding box center [684, 103] width 378 height 9
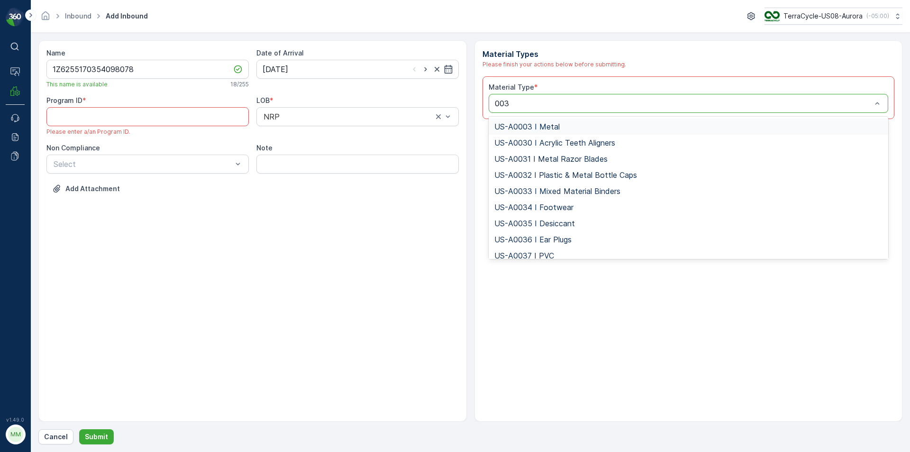
type input "0037"
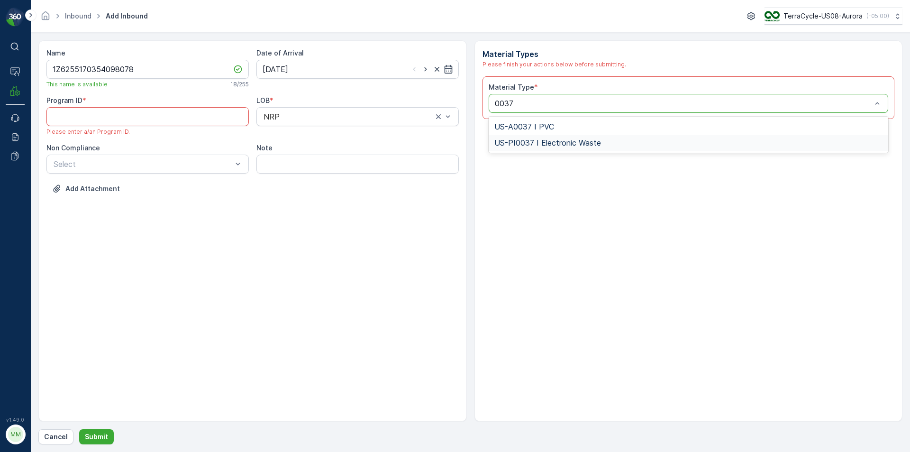
click at [582, 147] on div "US-PI0037 I Electronic Waste" at bounding box center [688, 143] width 400 height 16
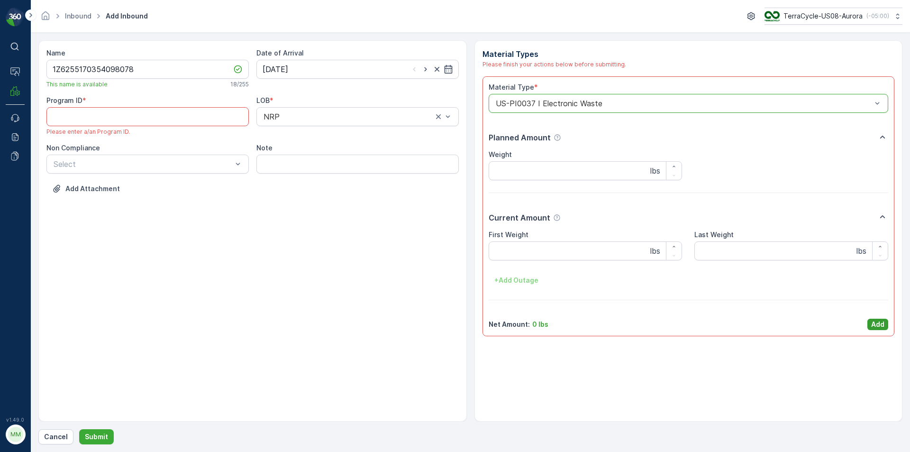
click at [872, 326] on p "Add" at bounding box center [877, 323] width 13 height 9
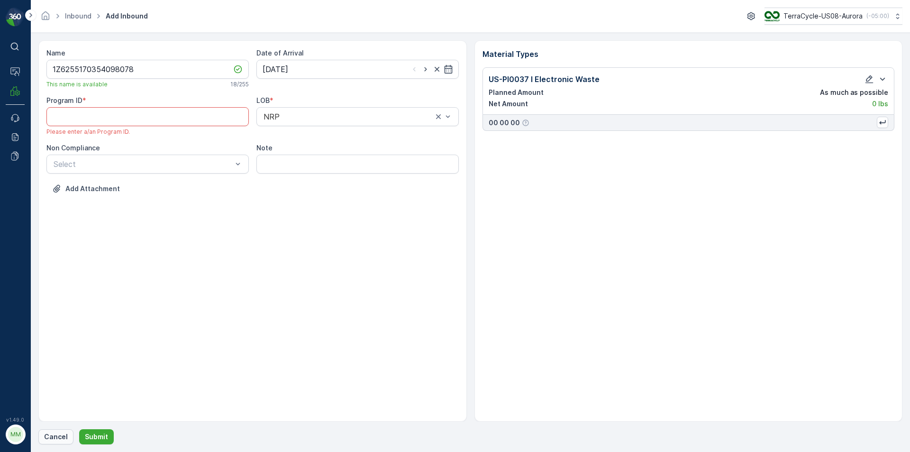
click at [44, 441] on button "Cancel" at bounding box center [55, 436] width 35 height 15
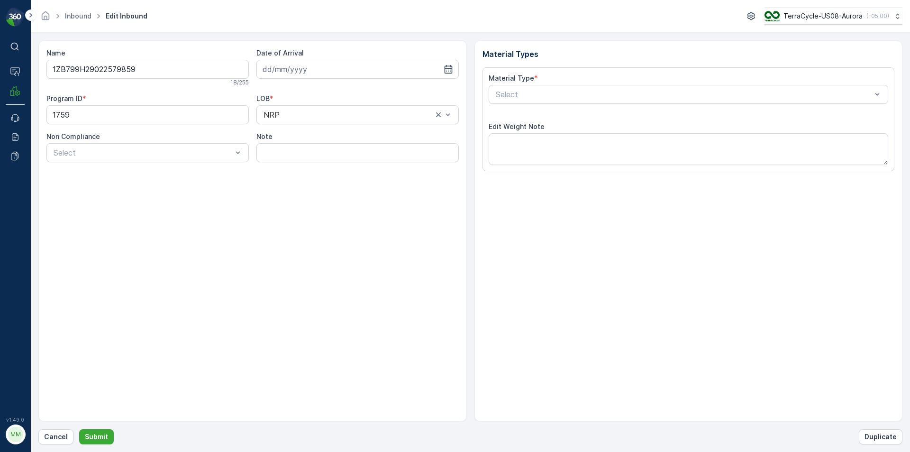
type input "[DATE]"
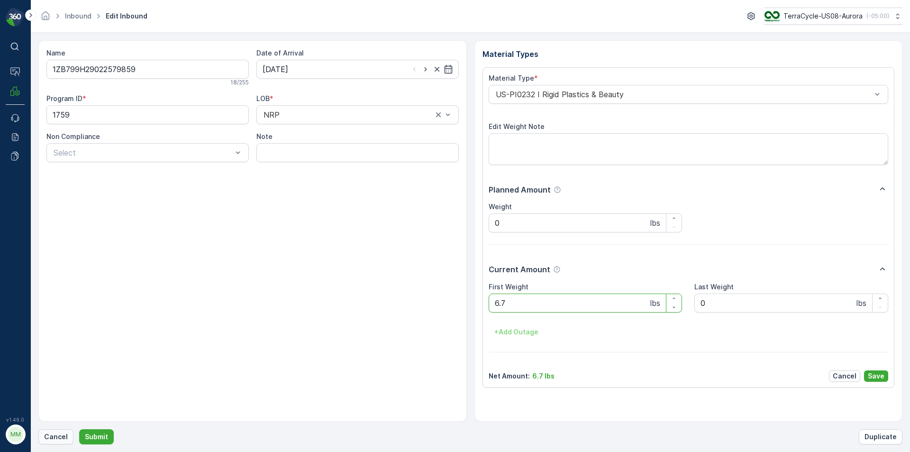
click at [51, 432] on p "Cancel" at bounding box center [56, 436] width 24 height 9
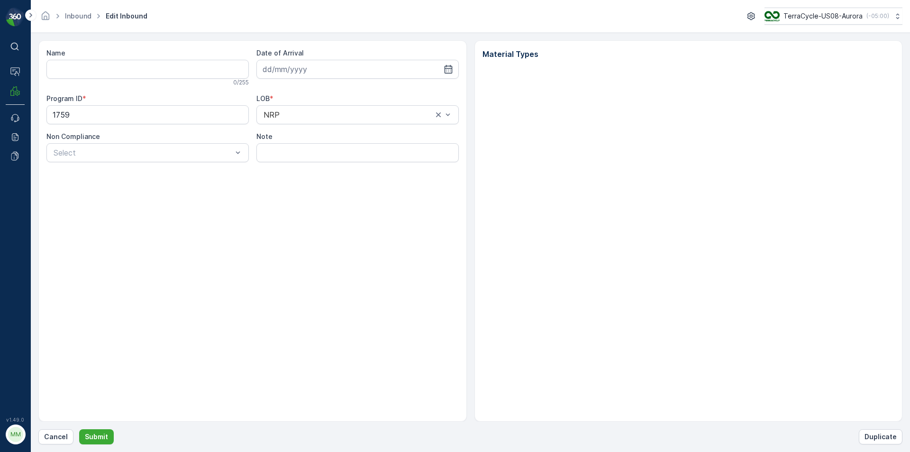
type input "1ZB799H29022579859"
type input "[DATE]"
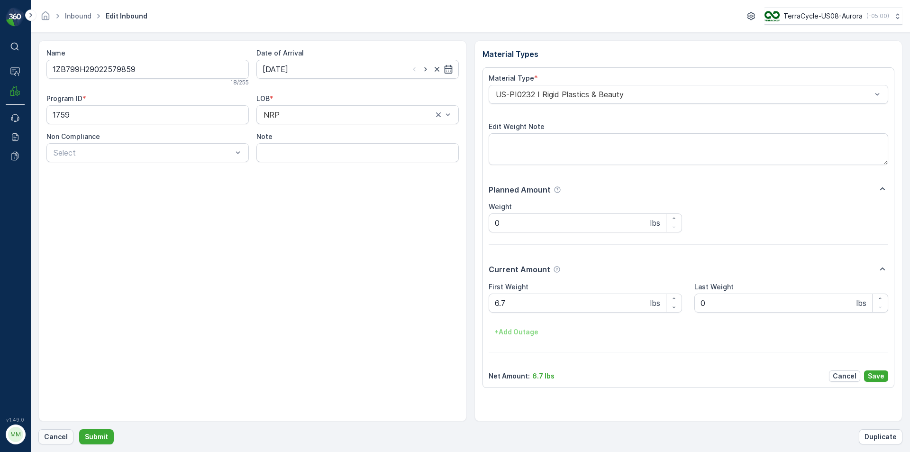
click at [47, 436] on p "Cancel" at bounding box center [56, 436] width 24 height 9
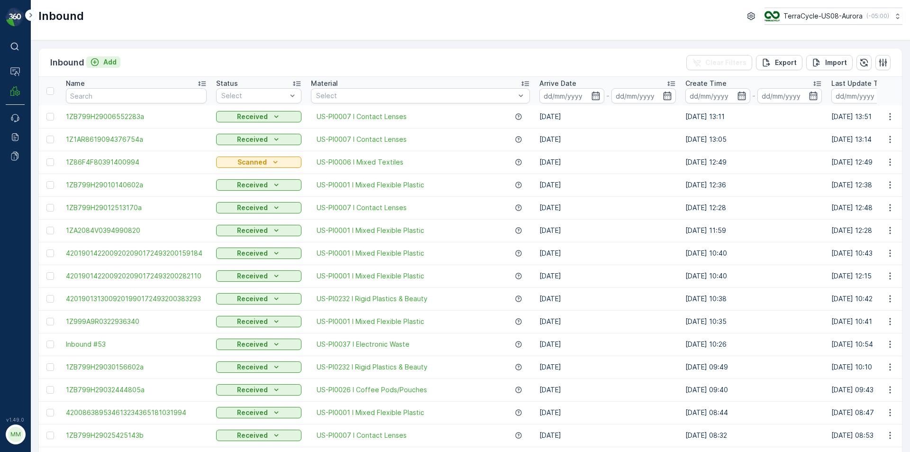
click at [114, 57] on button "Add" at bounding box center [103, 61] width 34 height 11
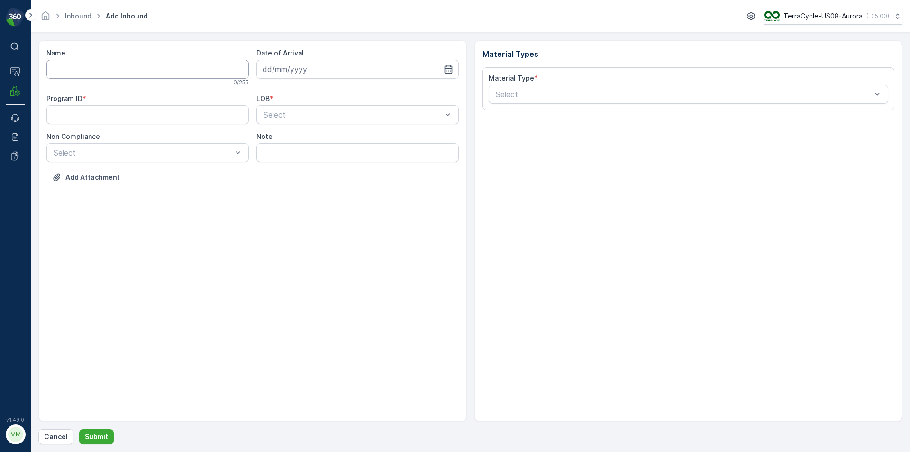
click at [186, 64] on input "Name" at bounding box center [147, 69] width 202 height 19
click at [79, 429] on button "Submit" at bounding box center [96, 436] width 35 height 15
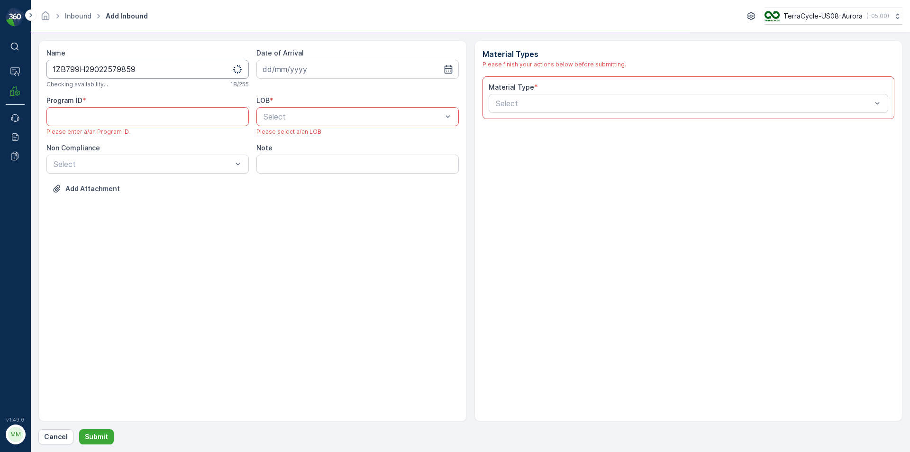
click at [186, 65] on input "1ZB799H29022579859" at bounding box center [147, 69] width 202 height 19
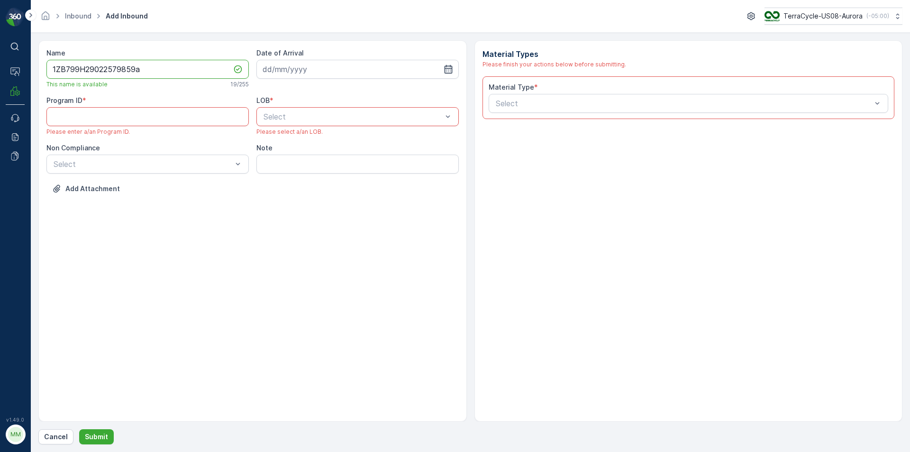
type input "1ZB799H29022579859a"
click at [447, 68] on icon "button" at bounding box center [448, 69] width 8 height 9
click at [360, 205] on div "29" at bounding box center [357, 205] width 15 height 15
type input "29.08.2025"
click at [353, 116] on div at bounding box center [352, 116] width 181 height 9
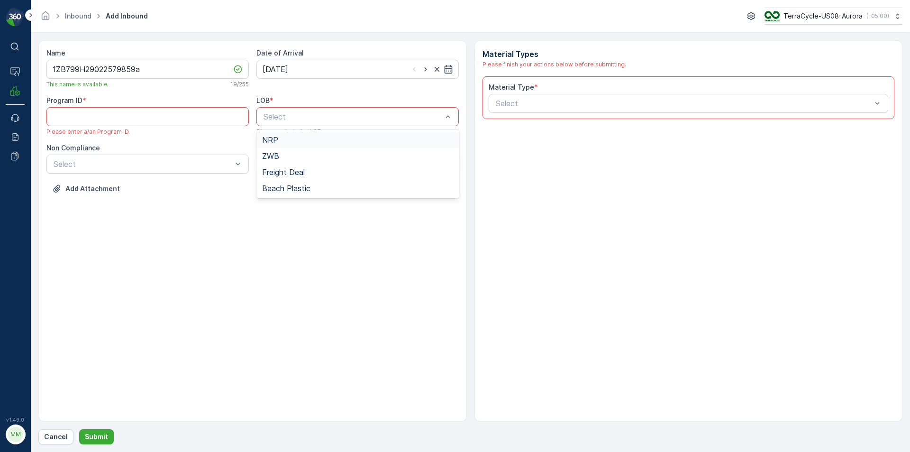
click at [275, 139] on span "NRP" at bounding box center [270, 140] width 16 height 9
click at [784, 104] on div at bounding box center [684, 103] width 378 height 9
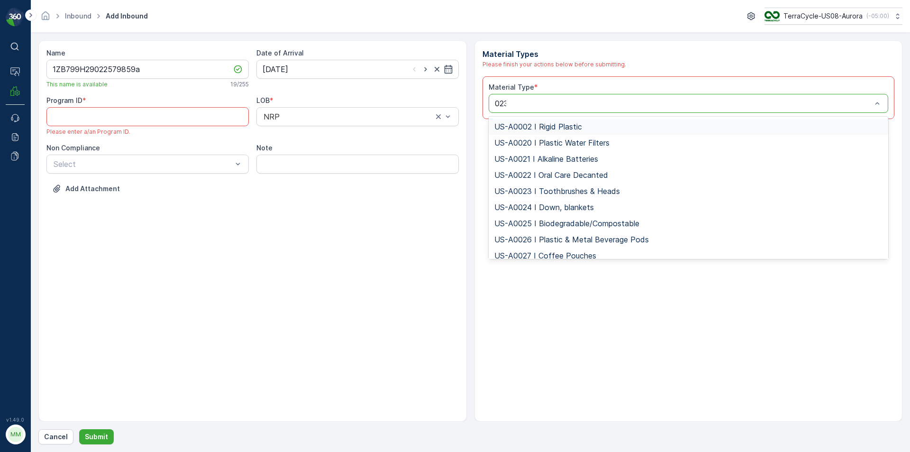
type input "0232"
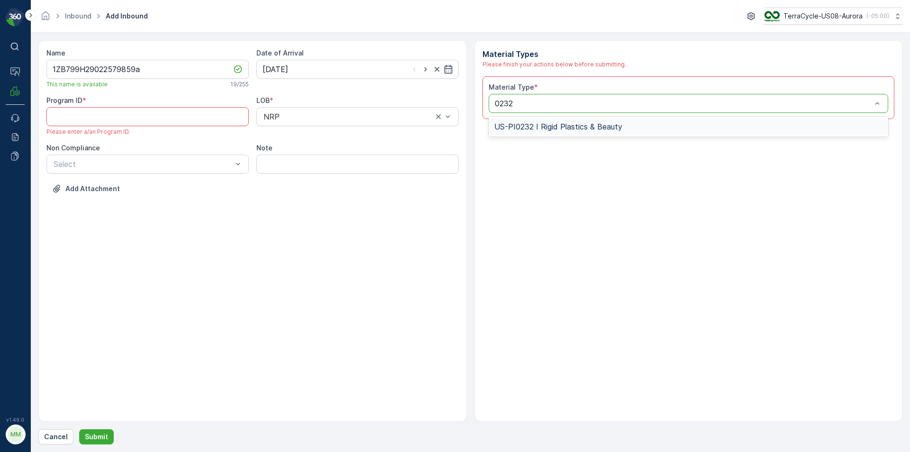
click at [741, 124] on div "US-PI0232 I Rigid Plastics & Beauty" at bounding box center [688, 126] width 389 height 9
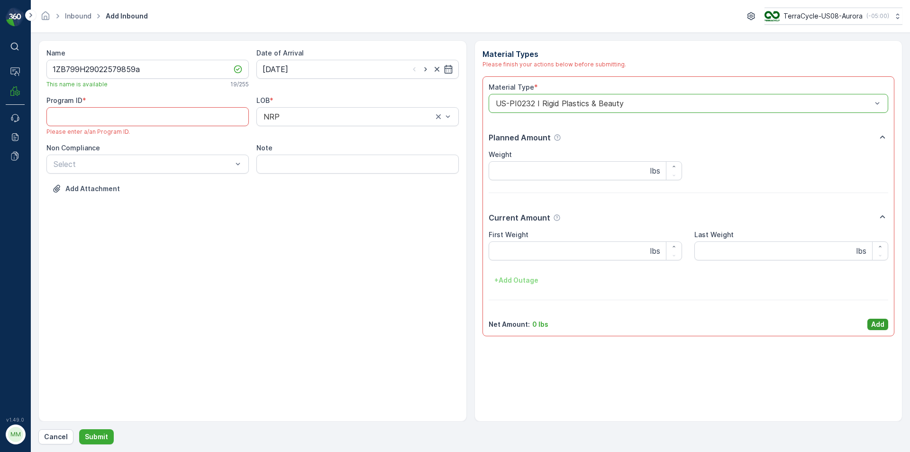
click at [869, 324] on button "Add" at bounding box center [877, 323] width 21 height 11
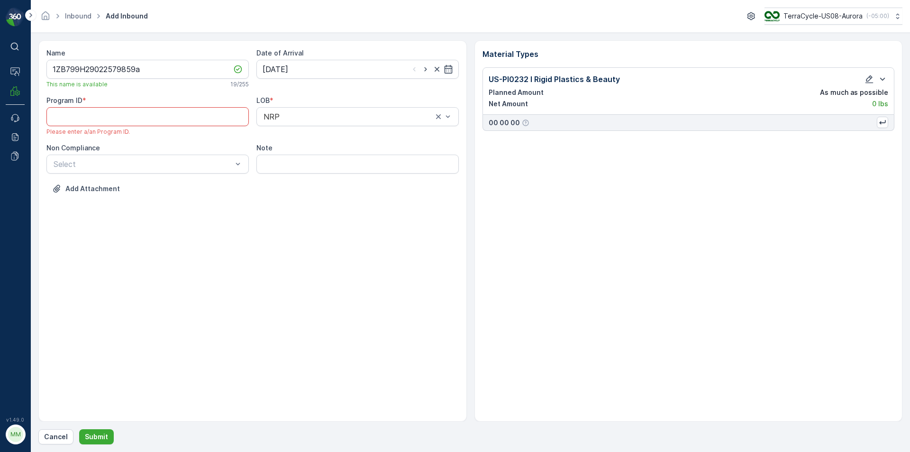
click at [128, 123] on ID "Program ID" at bounding box center [147, 116] width 202 height 19
type ID "316"
click at [175, 163] on div "Select" at bounding box center [147, 154] width 202 height 19
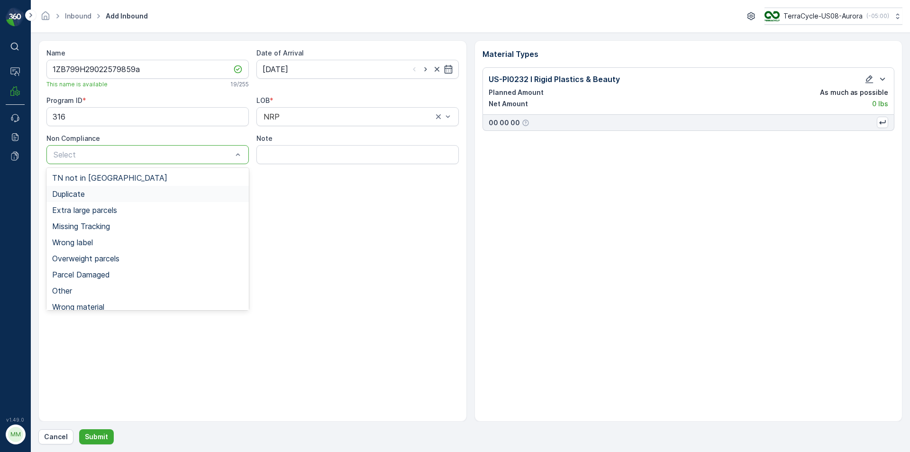
click at [70, 192] on span "Duplicate" at bounding box center [68, 194] width 33 height 9
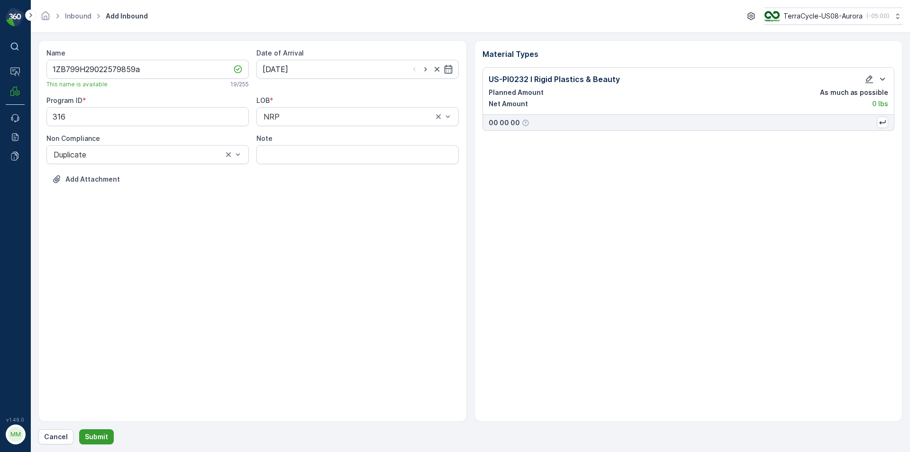
click at [95, 439] on p "Submit" at bounding box center [96, 436] width 23 height 9
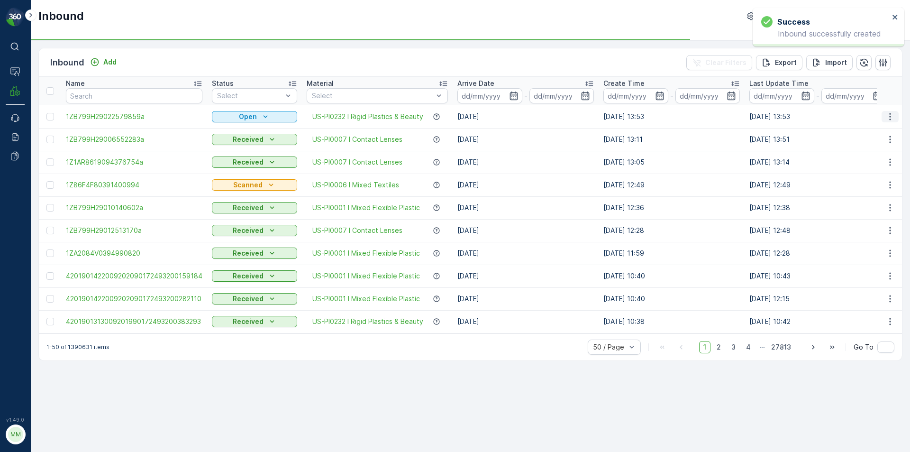
click at [887, 112] on icon "button" at bounding box center [889, 116] width 9 height 9
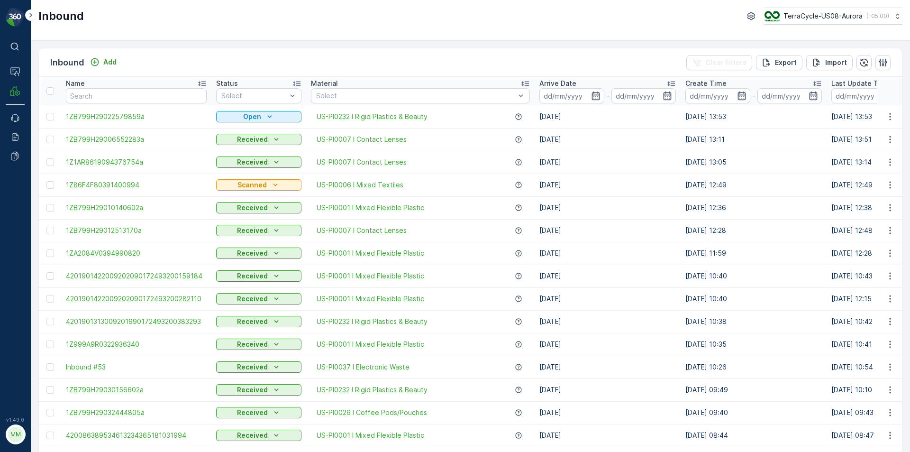
click at [889, 108] on td at bounding box center [890, 116] width 26 height 23
click at [887, 116] on icon "button" at bounding box center [889, 116] width 9 height 9
click at [863, 180] on span "Print QR" at bounding box center [852, 183] width 26 height 9
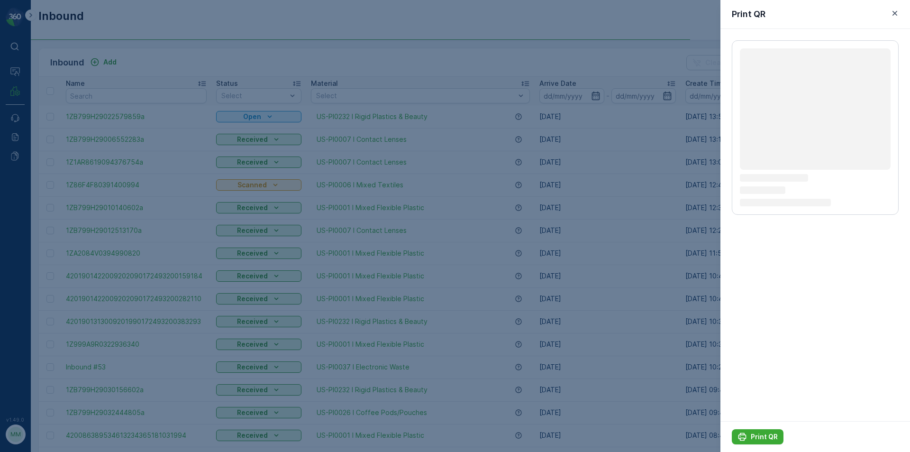
click at [743, 422] on div "Print QR" at bounding box center [815, 436] width 190 height 31
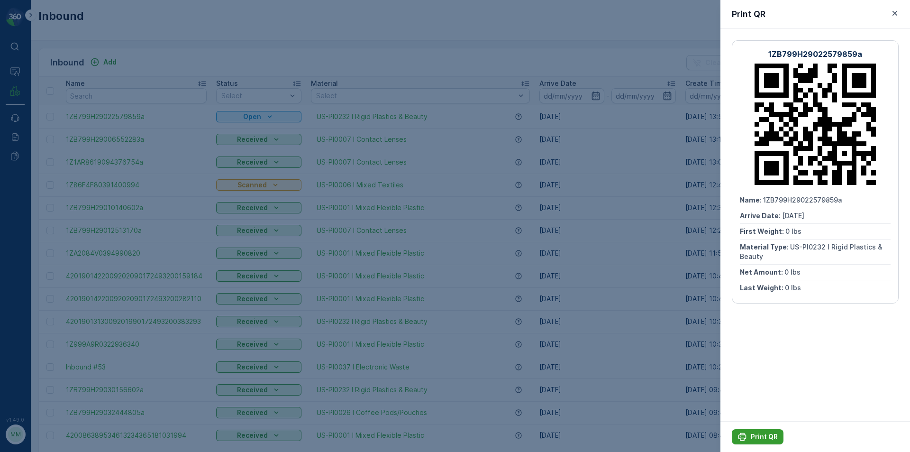
click at [744, 430] on button "Print QR" at bounding box center [758, 436] width 52 height 15
click at [534, 44] on div at bounding box center [455, 226] width 910 height 452
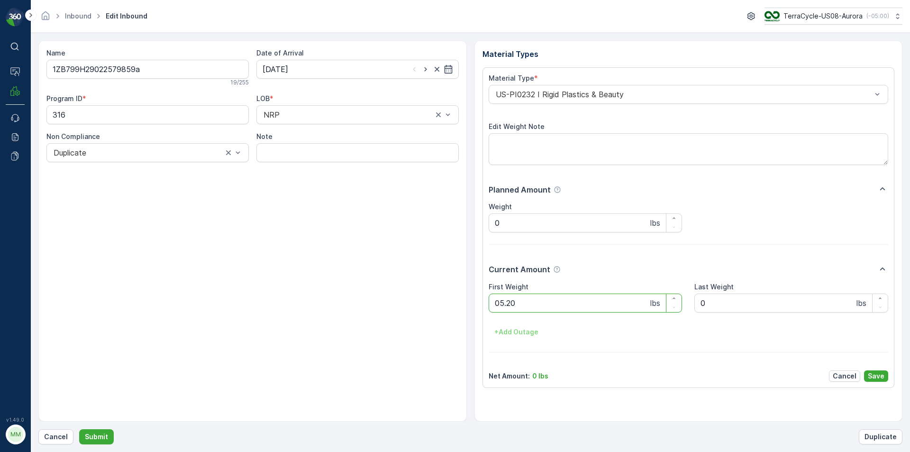
click at [79, 429] on button "Submit" at bounding box center [96, 436] width 35 height 15
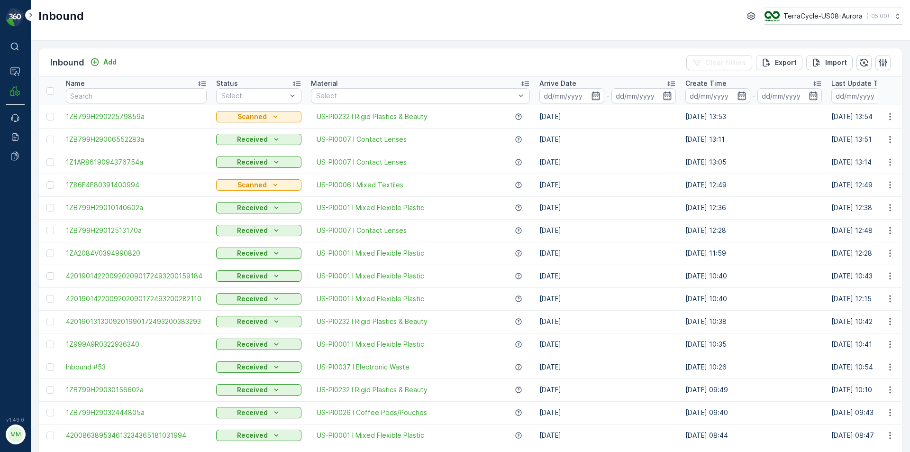
click at [909, 451] on html "⌘B Operations MRF Events Reports Documents v 1.49.0 MM MRF.US08 Inbound TerraCy…" at bounding box center [455, 226] width 910 height 452
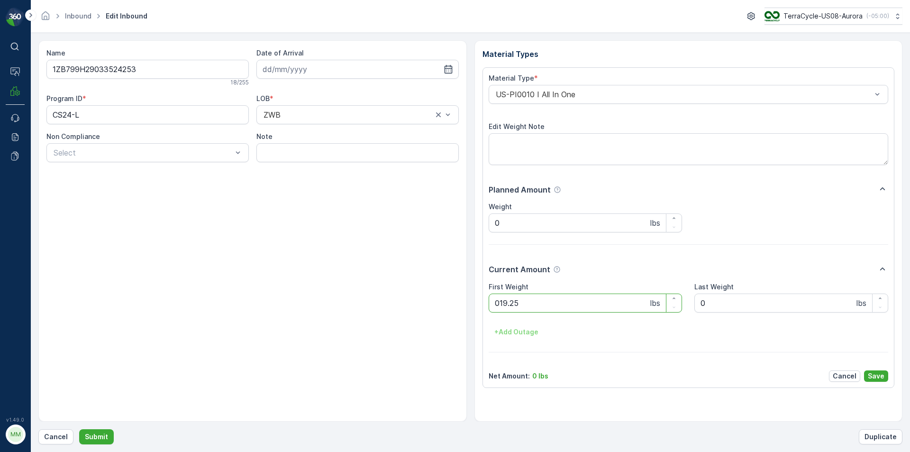
click at [79, 429] on button "Submit" at bounding box center [96, 436] width 35 height 15
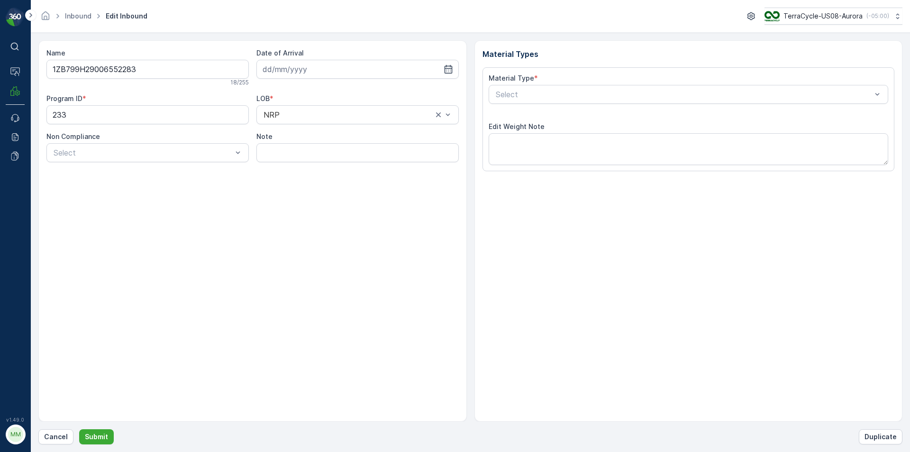
type input "[DATE]"
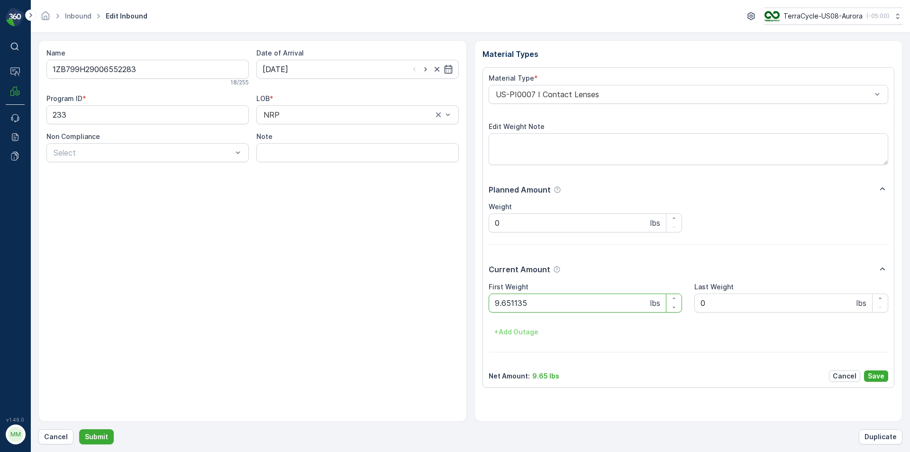
click at [79, 429] on button "Submit" at bounding box center [96, 436] width 35 height 15
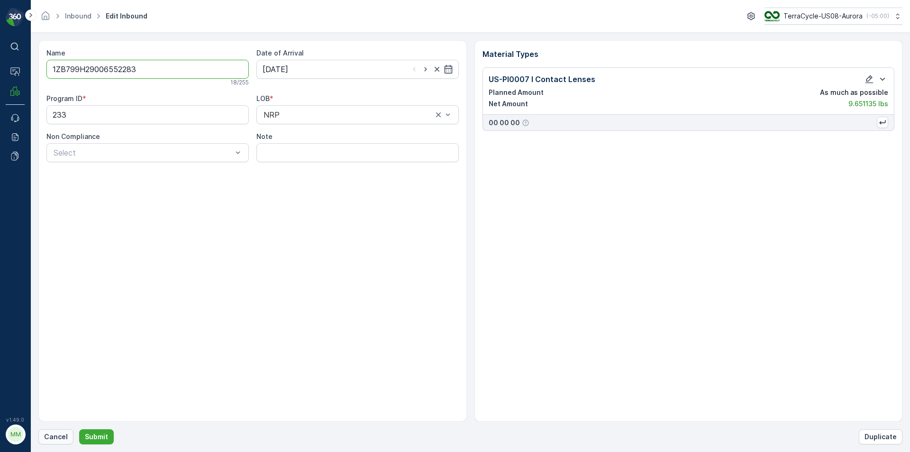
click at [56, 436] on p "Cancel" at bounding box center [56, 436] width 24 height 9
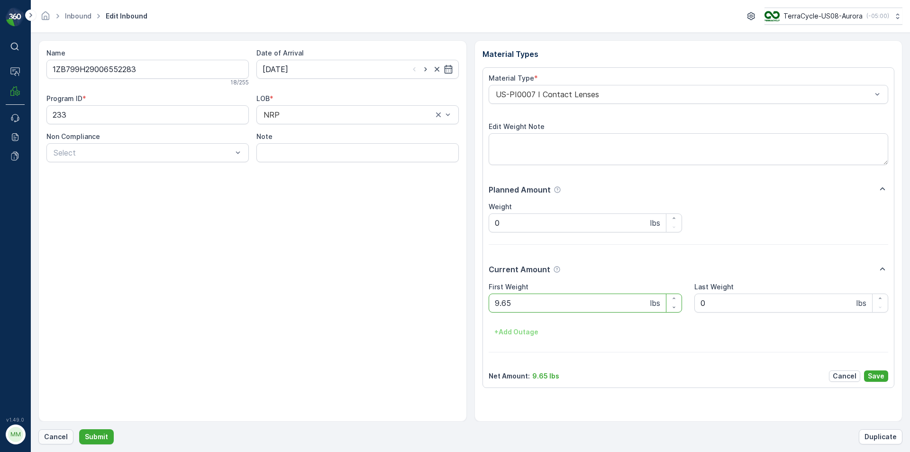
click at [59, 439] on p "Cancel" at bounding box center [56, 436] width 24 height 9
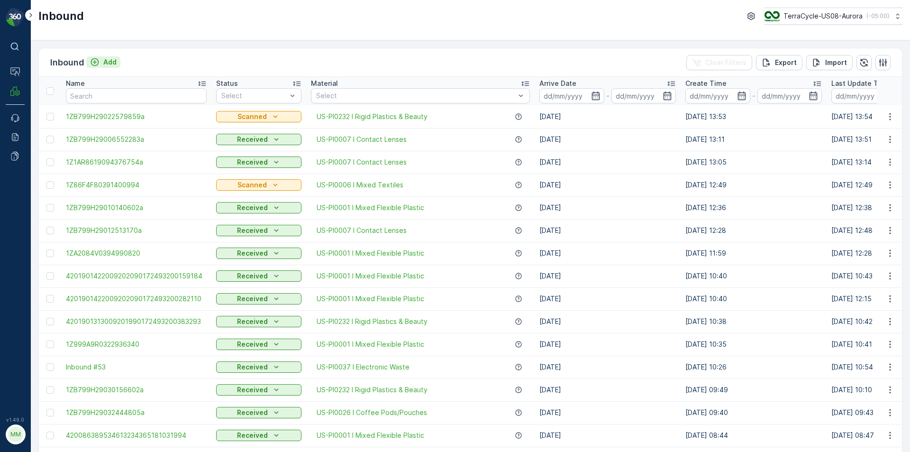
click at [112, 61] on p "Add" at bounding box center [109, 61] width 13 height 9
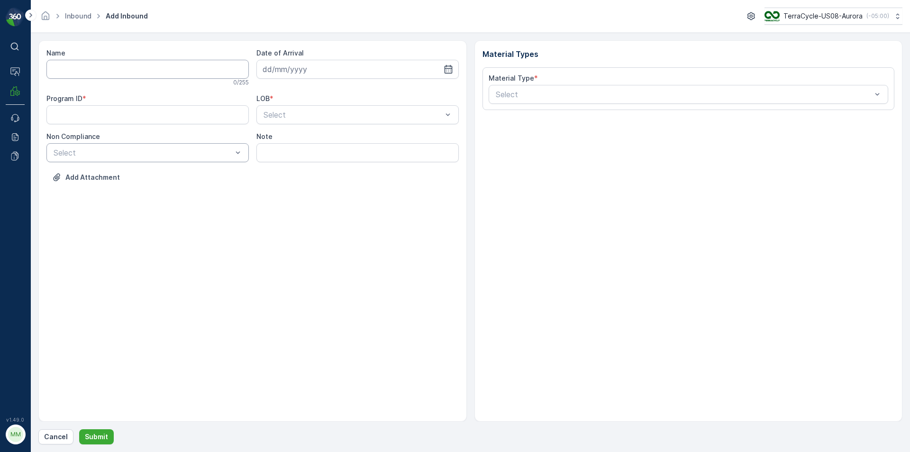
drag, startPoint x: 89, startPoint y: 64, endPoint x: 179, endPoint y: 153, distance: 126.0
click at [179, 153] on div "Name 0 / 255 Date of Arrival Program ID * LOB * Select Non Compliance Select No…" at bounding box center [252, 122] width 412 height 148
click at [79, 429] on button "Submit" at bounding box center [96, 436] width 35 height 15
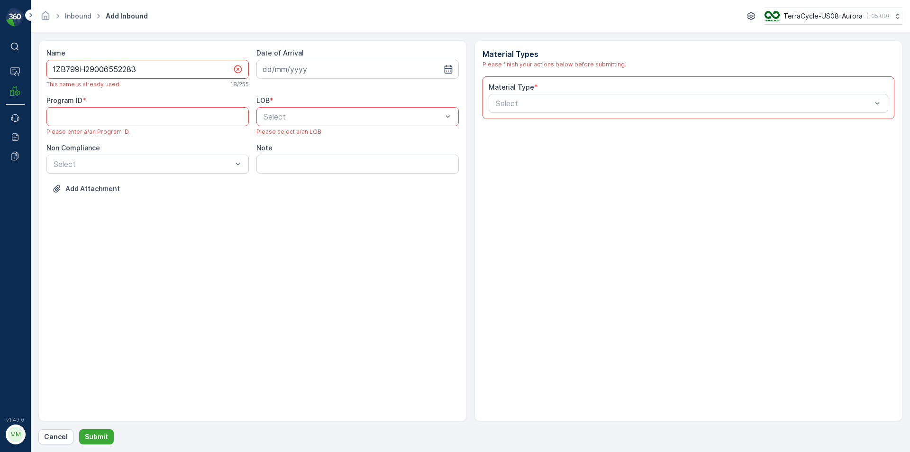
click at [142, 67] on input "1ZB799H29006552283" at bounding box center [147, 69] width 202 height 19
type input "1ZB799H29006552283a"
click at [445, 70] on icon "button" at bounding box center [447, 68] width 9 height 9
click at [356, 208] on div "29" at bounding box center [357, 205] width 15 height 15
type input "[DATE]"
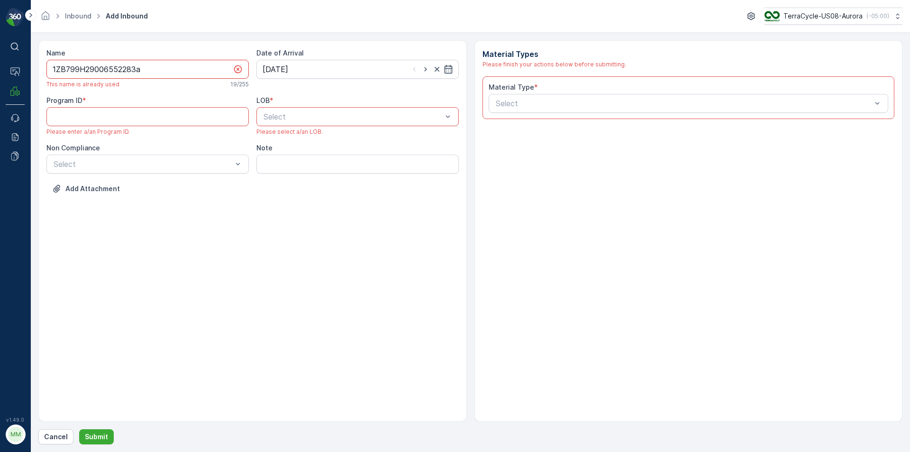
click at [176, 73] on input "1ZB799H29006552283a" at bounding box center [147, 69] width 202 height 19
type input "1ZB799H29006552283b"
click at [442, 117] on div at bounding box center [352, 116] width 181 height 9
click at [268, 142] on span "NRP" at bounding box center [270, 140] width 16 height 9
click at [861, 104] on div at bounding box center [684, 103] width 378 height 9
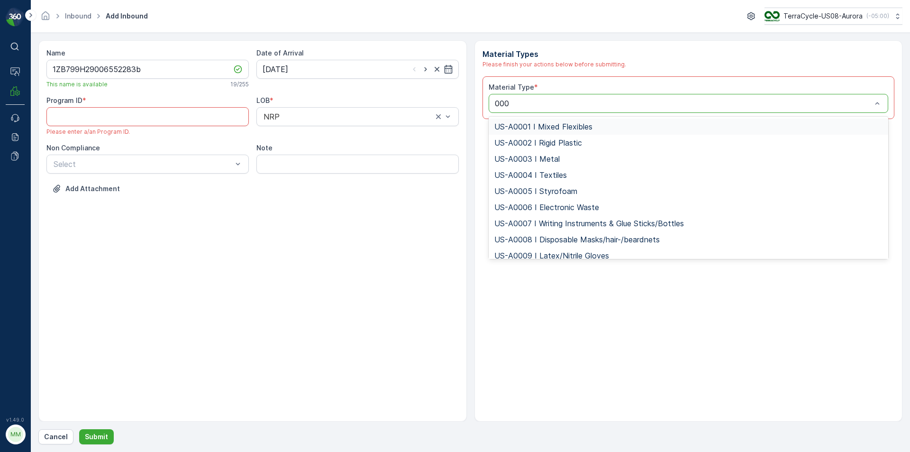
type input "0007"
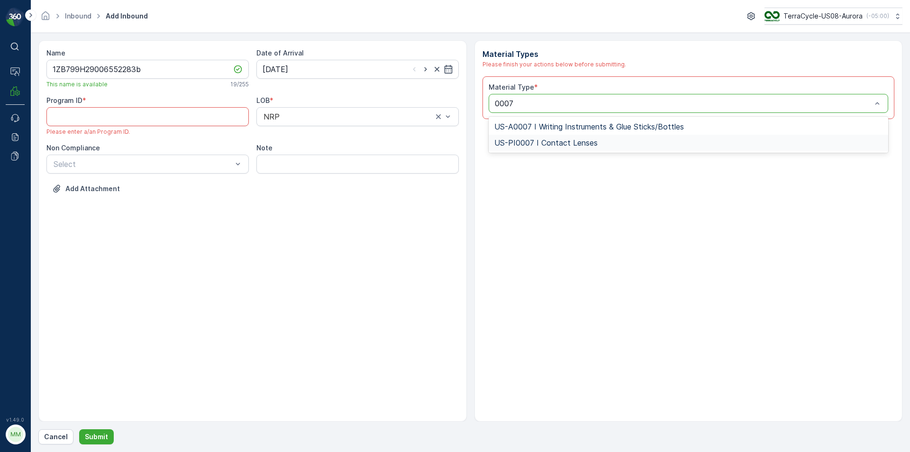
click at [632, 148] on div "US-PI0007 I Contact Lenses" at bounding box center [688, 143] width 400 height 16
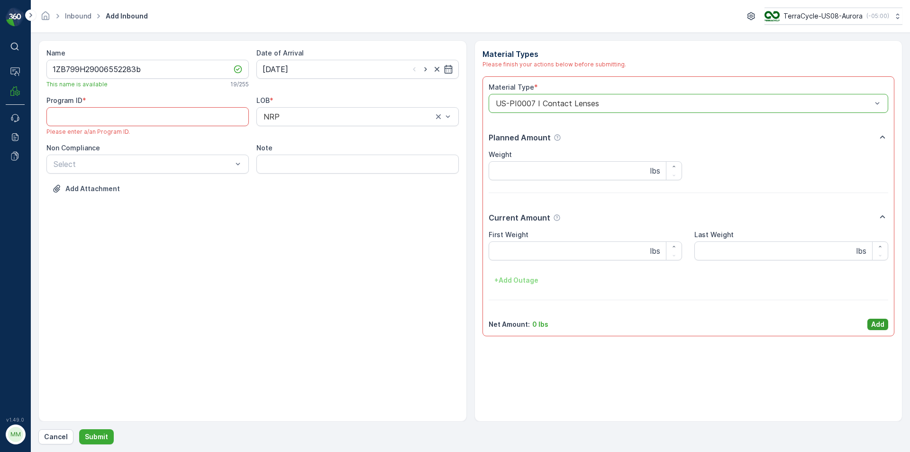
click at [880, 328] on p "Add" at bounding box center [877, 323] width 13 height 9
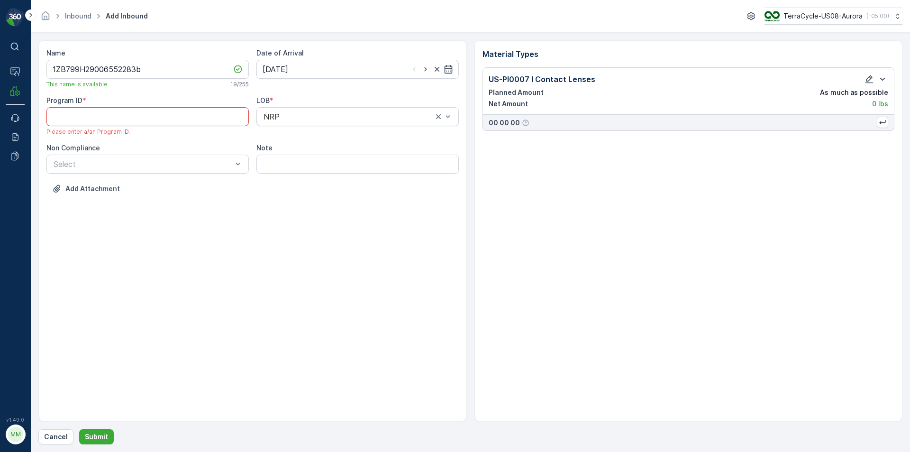
click at [137, 114] on ID "Program ID" at bounding box center [147, 116] width 202 height 19
type ID "233"
click at [165, 154] on div at bounding box center [143, 154] width 181 height 9
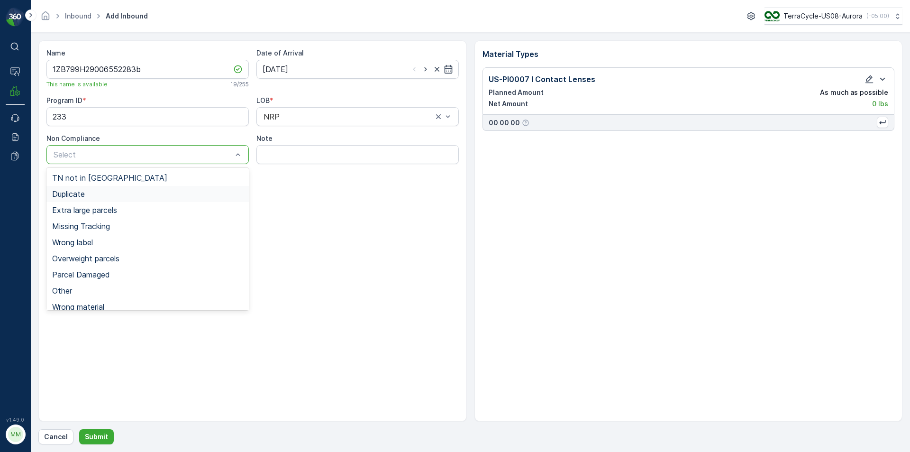
click at [72, 190] on span "Duplicate" at bounding box center [68, 194] width 33 height 9
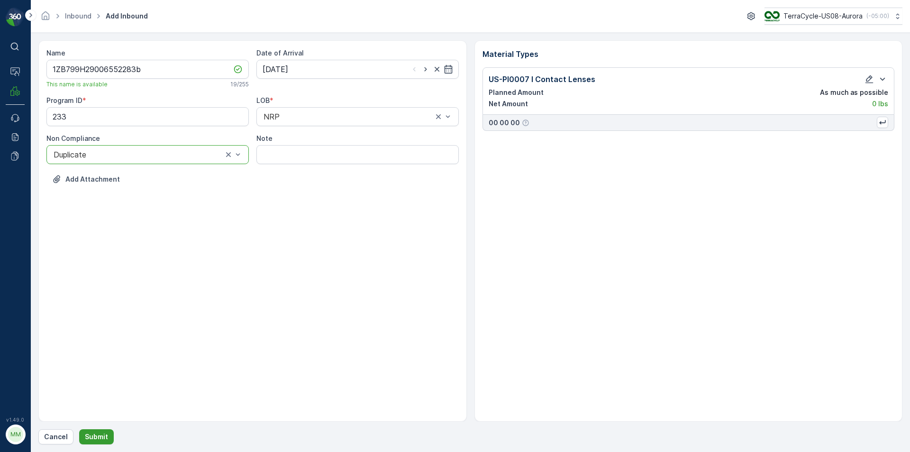
click at [103, 435] on p "Submit" at bounding box center [96, 436] width 23 height 9
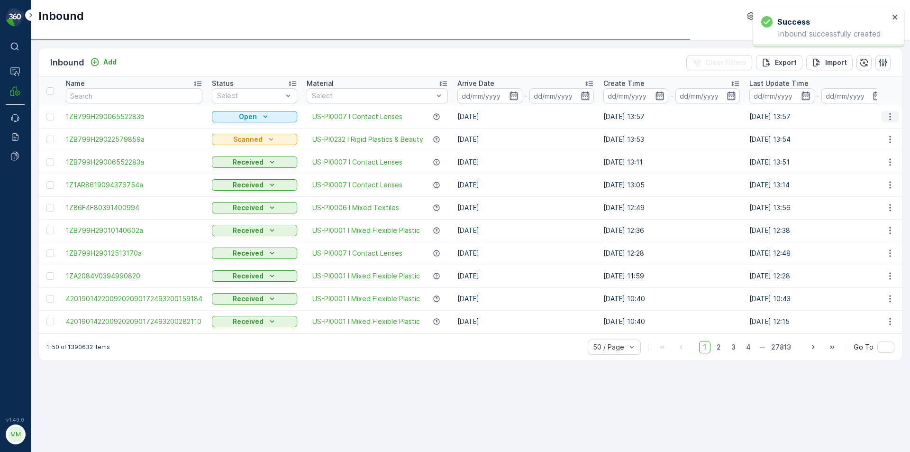
click at [885, 118] on icon "button" at bounding box center [889, 116] width 9 height 9
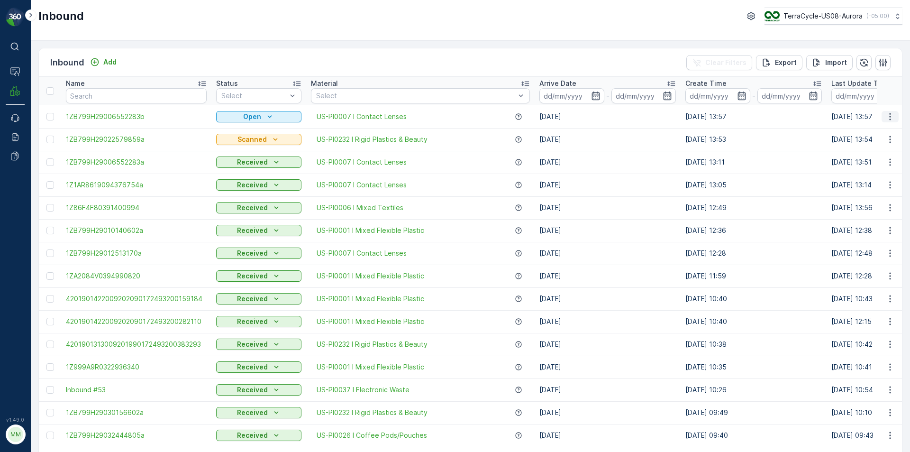
click at [885, 118] on icon "button" at bounding box center [889, 116] width 9 height 9
click at [854, 183] on span "Print QR" at bounding box center [852, 183] width 26 height 9
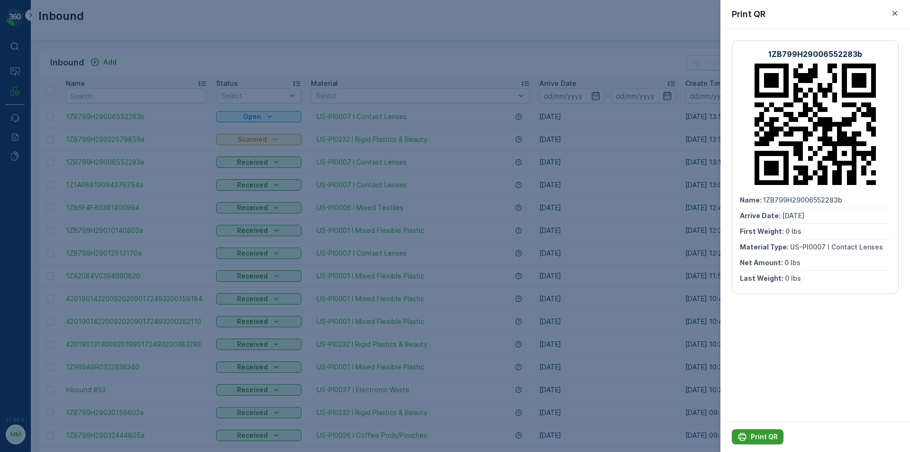
click at [748, 434] on div "Print QR" at bounding box center [757, 436] width 40 height 9
click at [40, 57] on div at bounding box center [455, 226] width 910 height 452
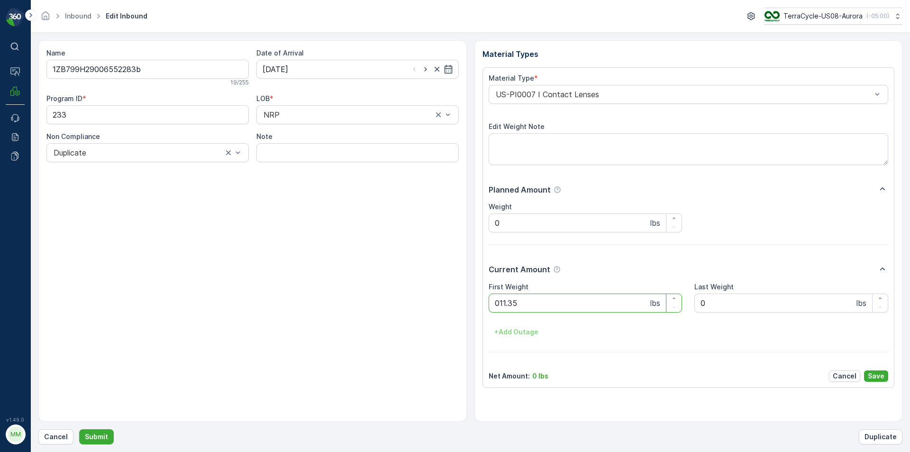
click at [79, 429] on button "Submit" at bounding box center [96, 436] width 35 height 15
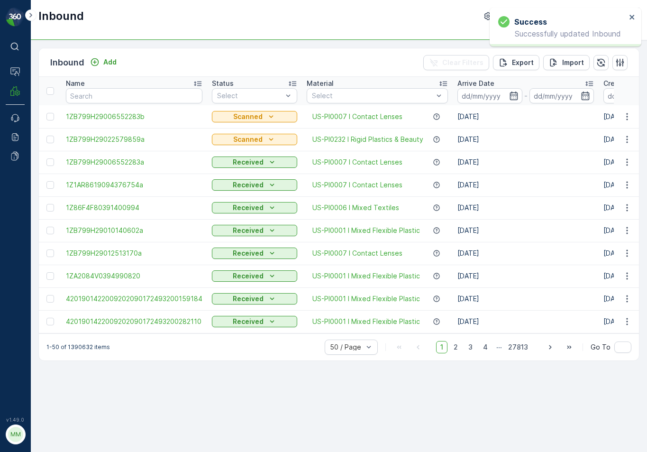
click at [321, 50] on div "Inbound Add Clear Filters Export Import" at bounding box center [339, 62] width 600 height 28
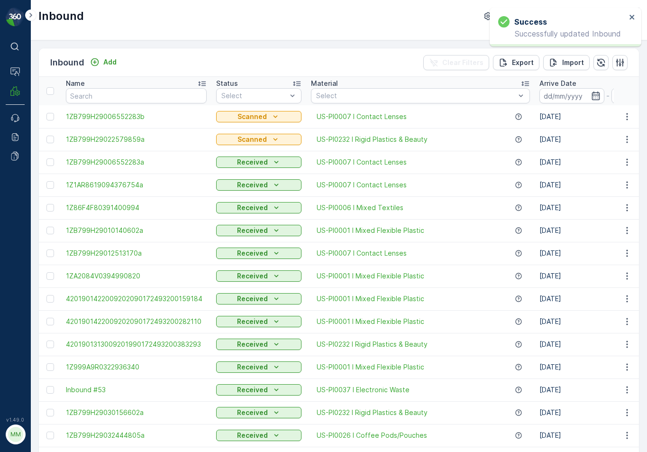
click at [320, 50] on div "Inbound Add Clear Filters Export Import" at bounding box center [339, 62] width 600 height 28
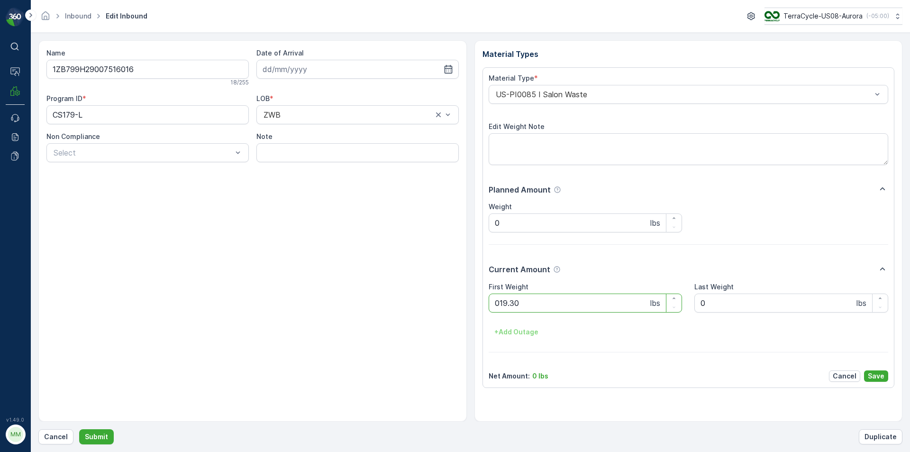
click at [79, 429] on button "Submit" at bounding box center [96, 436] width 35 height 15
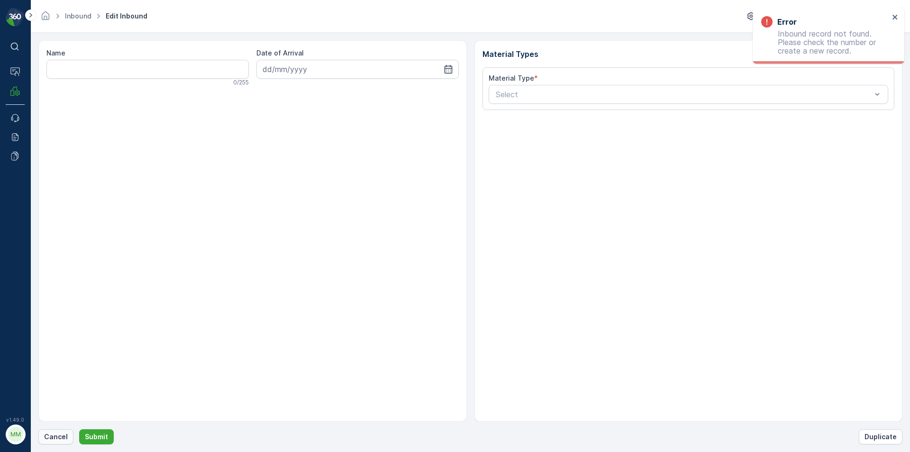
click at [47, 437] on p "Cancel" at bounding box center [56, 436] width 24 height 9
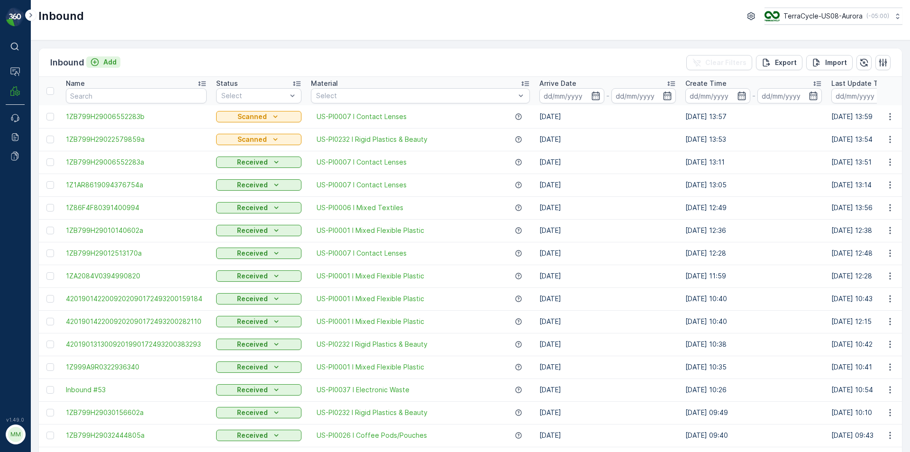
click at [105, 64] on p "Add" at bounding box center [109, 61] width 13 height 9
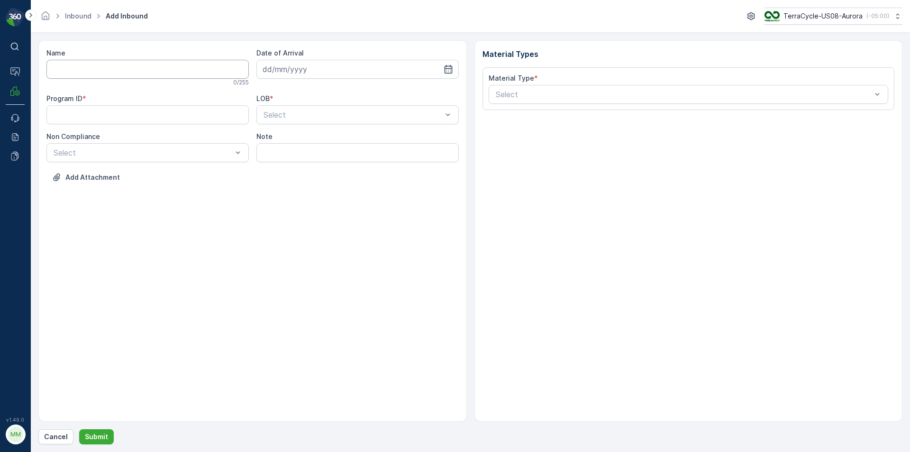
click at [105, 64] on input "Name" at bounding box center [147, 69] width 202 height 19
type input "1Z999A9R0315444644"
click at [79, 429] on button "Submit" at bounding box center [96, 436] width 35 height 15
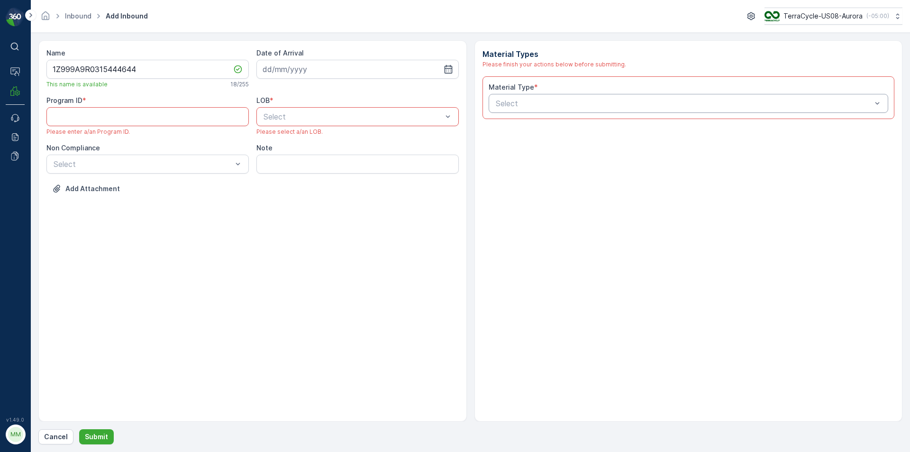
click at [743, 110] on div "Select" at bounding box center [688, 103] width 400 height 19
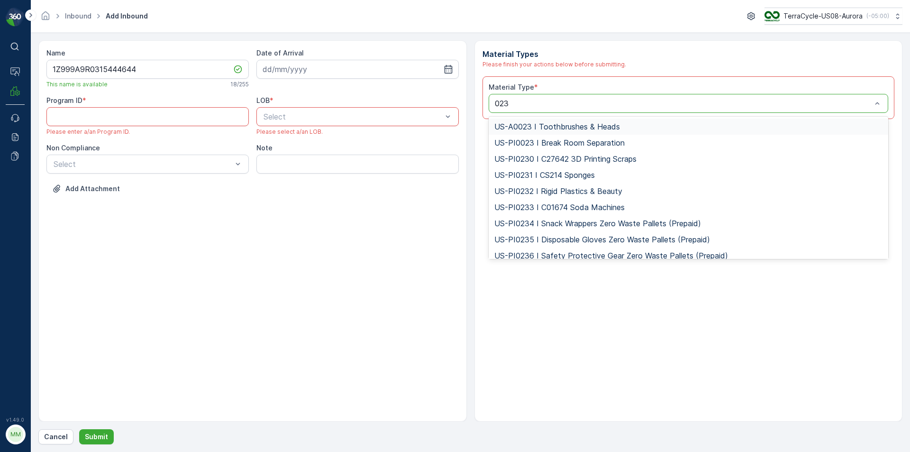
type input "0232"
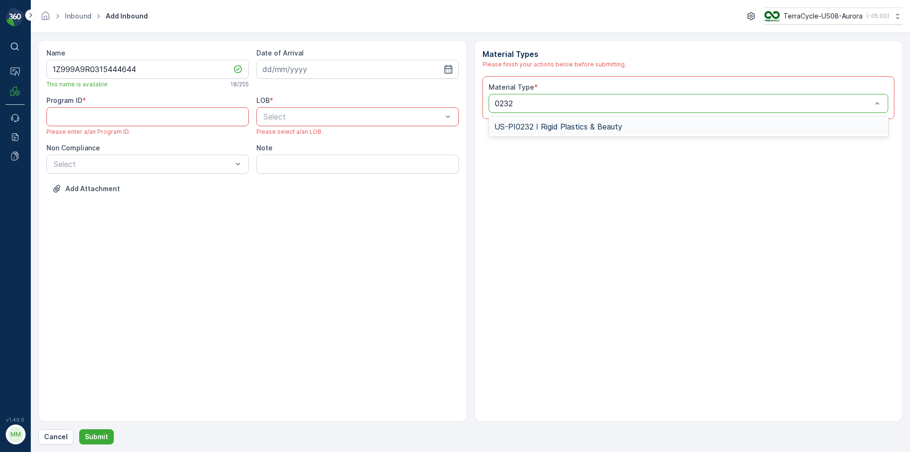
drag, startPoint x: 567, startPoint y: 123, endPoint x: 573, endPoint y: 124, distance: 6.7
click at [567, 124] on span "US-PI0232 I Rigid Plastics & Beauty" at bounding box center [558, 126] width 128 height 9
click at [573, 113] on div "Material Type * 1 result available for search term 0232. Use Up and Down to cho…" at bounding box center [688, 97] width 400 height 30
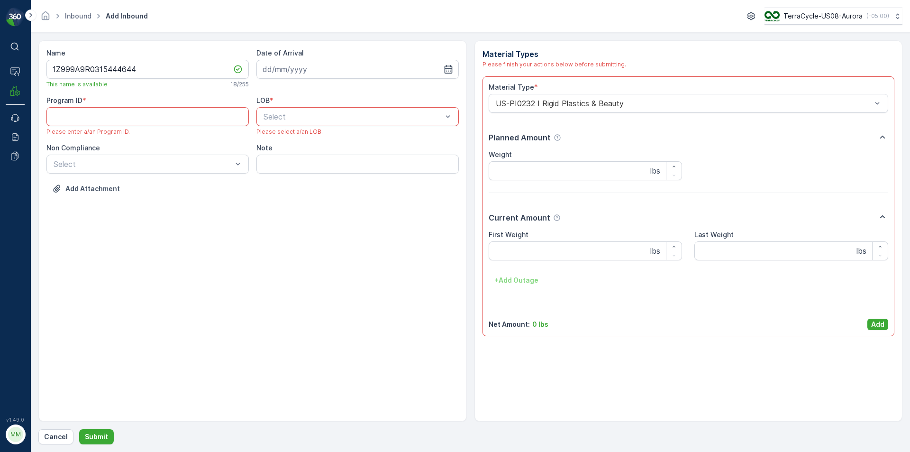
click at [881, 307] on div "Material Type * US-PI0232 I Rigid Plastics & Beauty Planned Amount Weight lbs C…" at bounding box center [688, 205] width 400 height 247
click at [878, 325] on p "Add" at bounding box center [877, 323] width 13 height 9
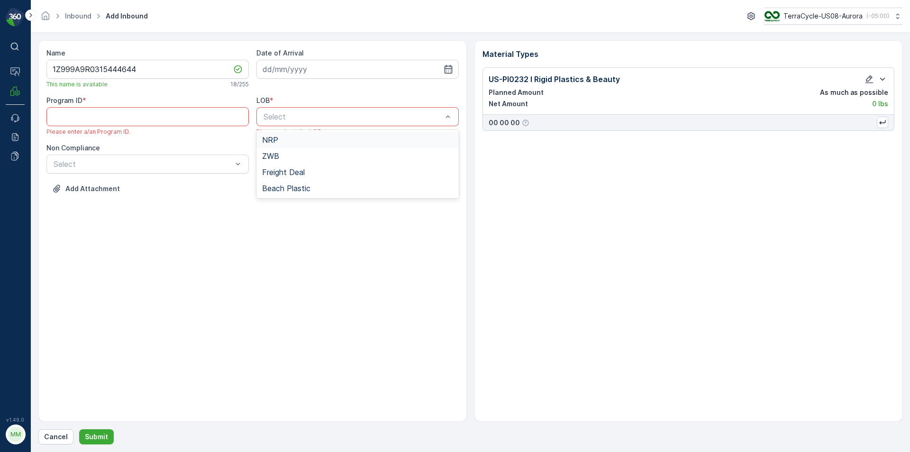
click at [446, 121] on div at bounding box center [447, 117] width 9 height 18
click at [300, 142] on div "NRP" at bounding box center [357, 140] width 191 height 9
click at [447, 73] on icon "button" at bounding box center [448, 69] width 8 height 9
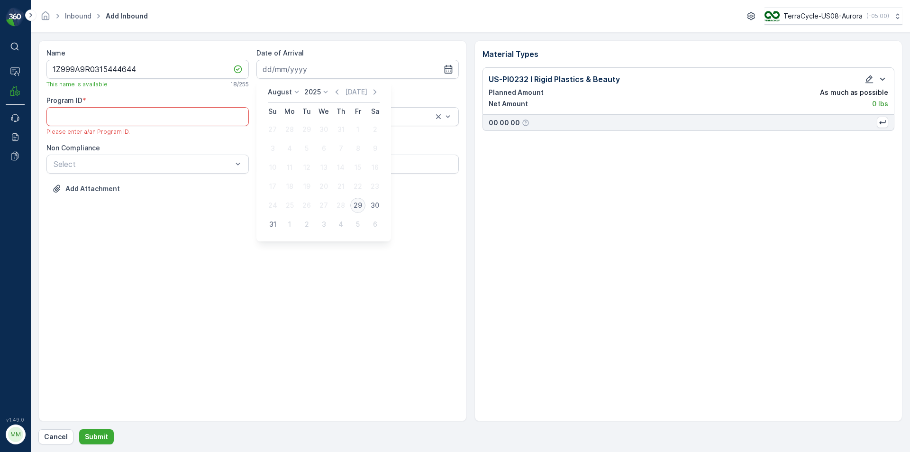
click at [356, 208] on div "29" at bounding box center [357, 205] width 15 height 15
type input "[DATE]"
click at [220, 170] on div "Select" at bounding box center [147, 163] width 202 height 19
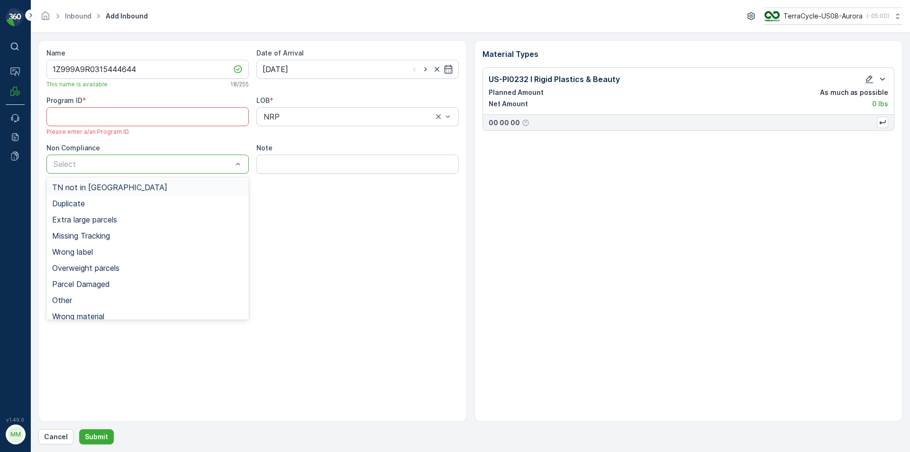
click at [107, 186] on span "TN not in [GEOGRAPHIC_DATA]" at bounding box center [109, 187] width 115 height 9
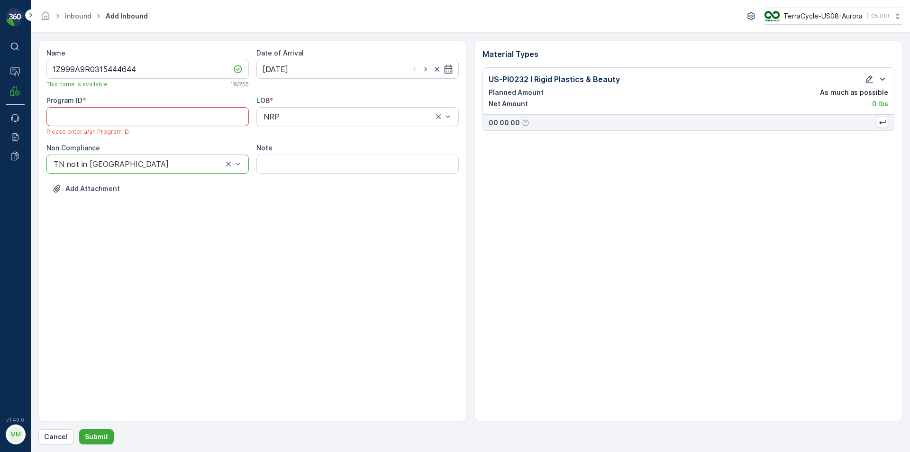
click at [138, 112] on ID "Program ID" at bounding box center [147, 116] width 202 height 19
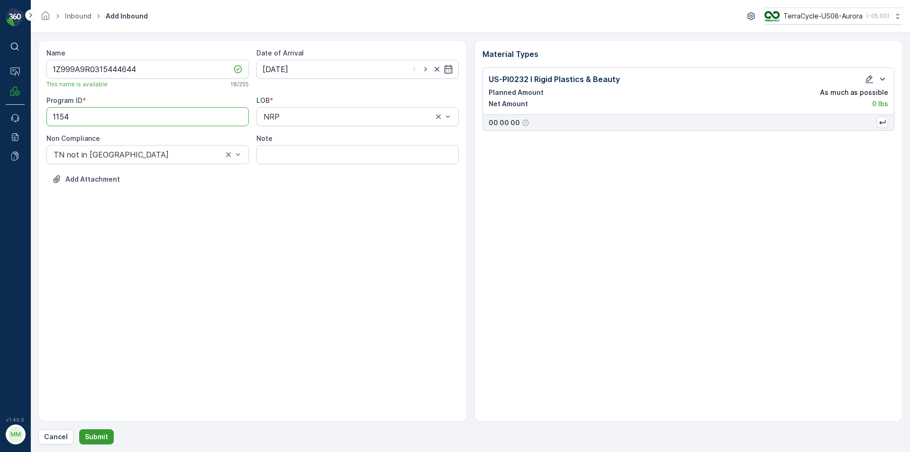
type ID "1154"
click at [103, 431] on button "Submit" at bounding box center [96, 436] width 35 height 15
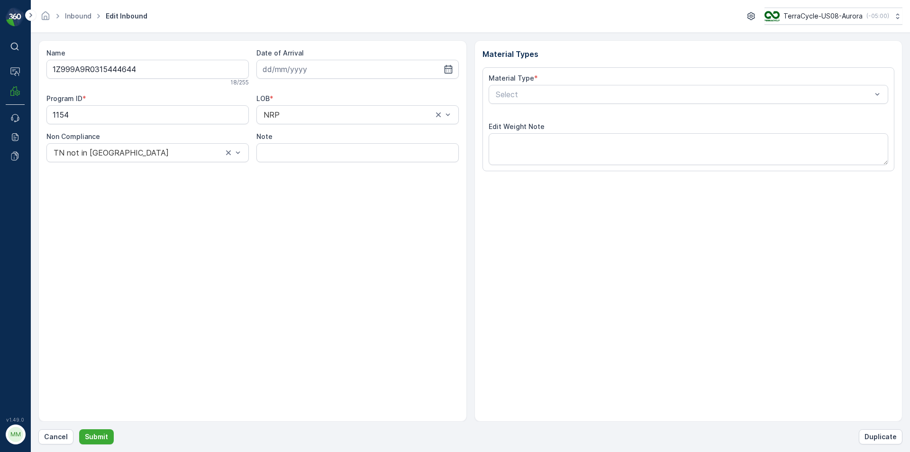
type input "[DATE]"
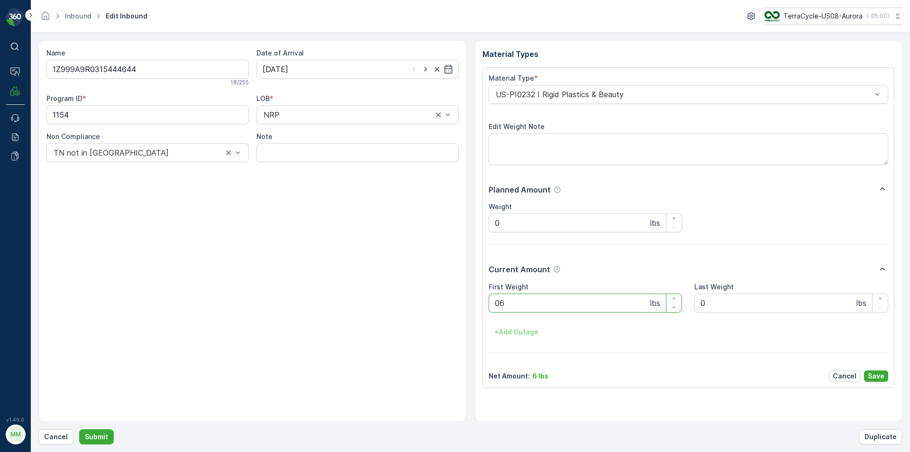
type Weight "0"
click at [79, 429] on button "Submit" at bounding box center [96, 436] width 35 height 15
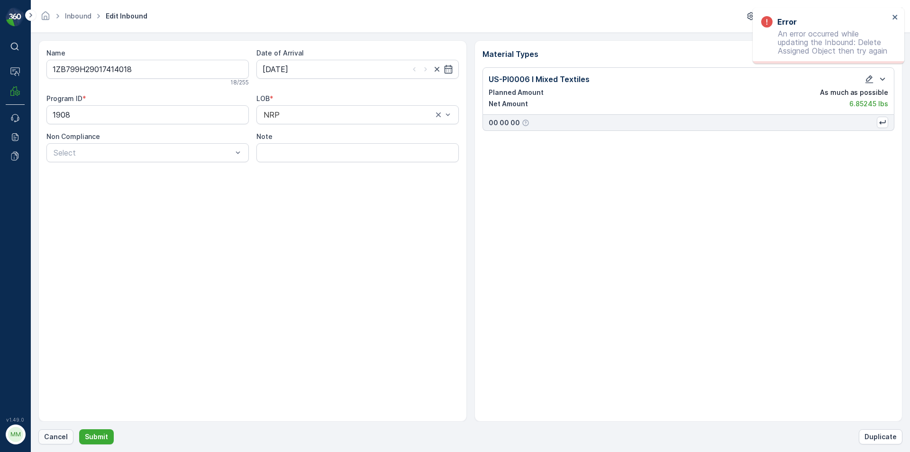
click at [49, 433] on p "Cancel" at bounding box center [56, 436] width 24 height 9
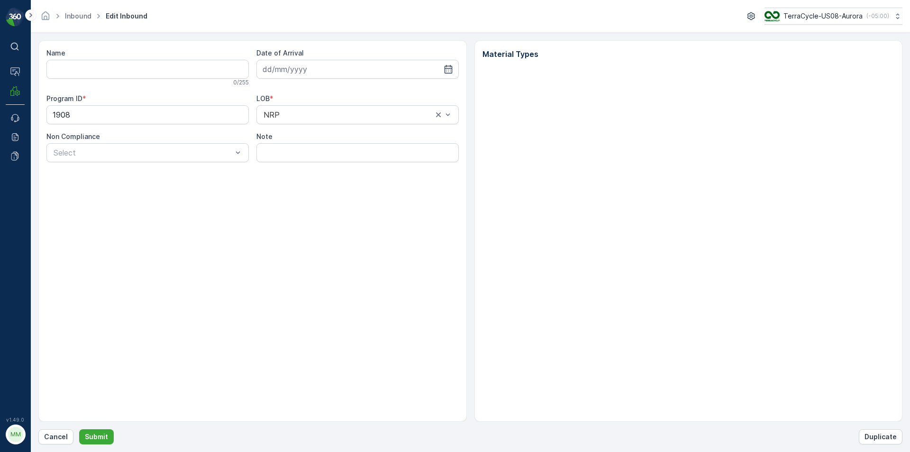
type input "1ZB799H29017414018"
type input "12.08.2025"
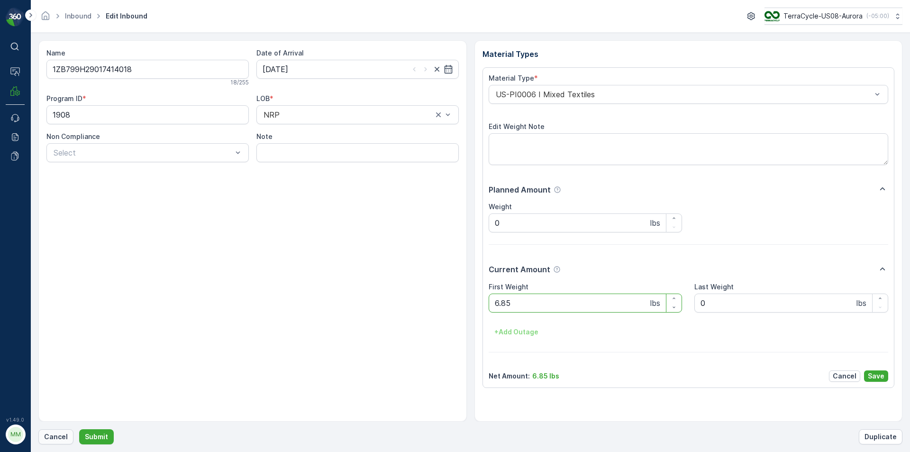
click at [57, 437] on p "Cancel" at bounding box center [56, 436] width 24 height 9
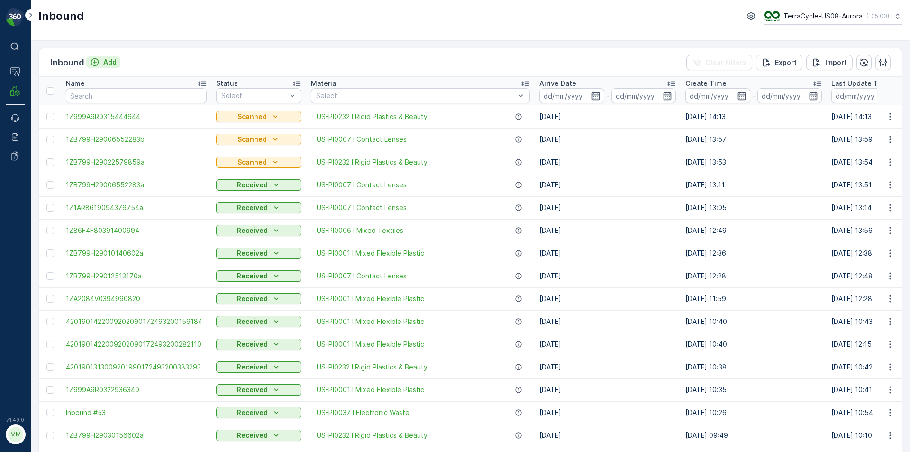
click at [110, 64] on p "Add" at bounding box center [109, 61] width 13 height 9
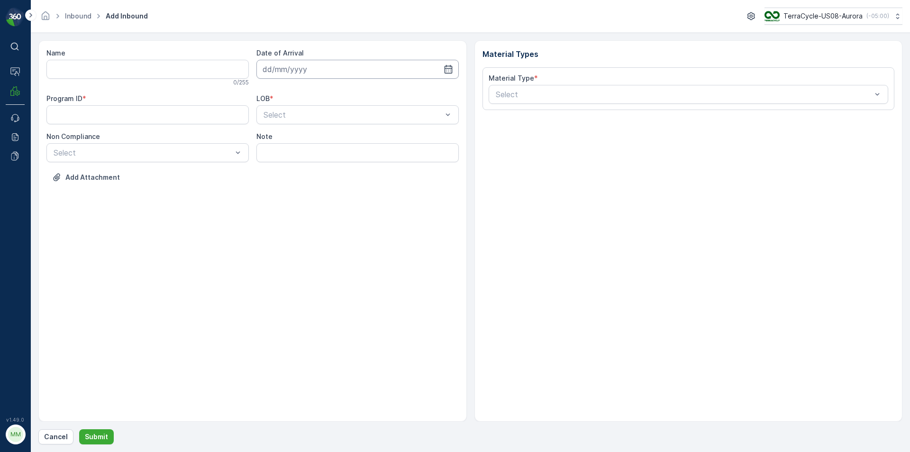
click at [446, 74] on input at bounding box center [357, 69] width 202 height 19
click at [360, 205] on div "29" at bounding box center [357, 205] width 15 height 15
type input "[DATE]"
click at [273, 138] on span "NRP" at bounding box center [270, 138] width 16 height 9
click at [209, 77] on input "Name" at bounding box center [147, 69] width 202 height 19
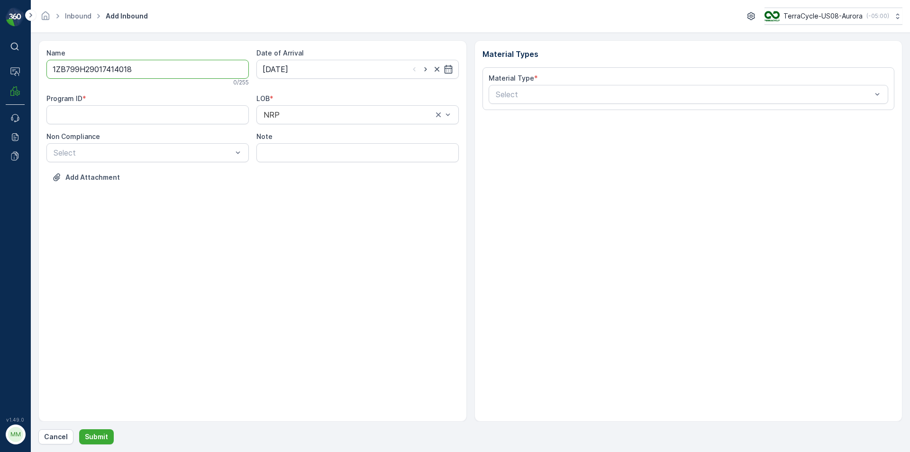
click at [79, 429] on button "Submit" at bounding box center [96, 436] width 35 height 15
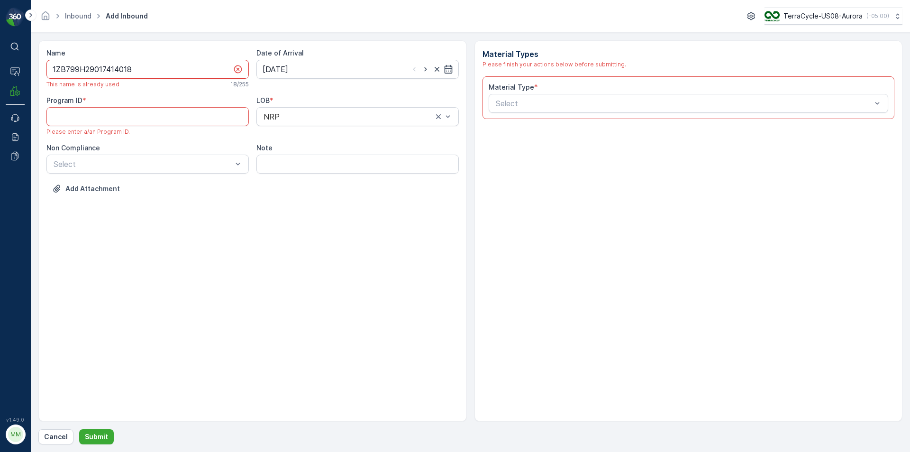
click at [204, 67] on input "1ZB799H29017414018" at bounding box center [147, 69] width 202 height 19
type input "1ZB799H29017414018a"
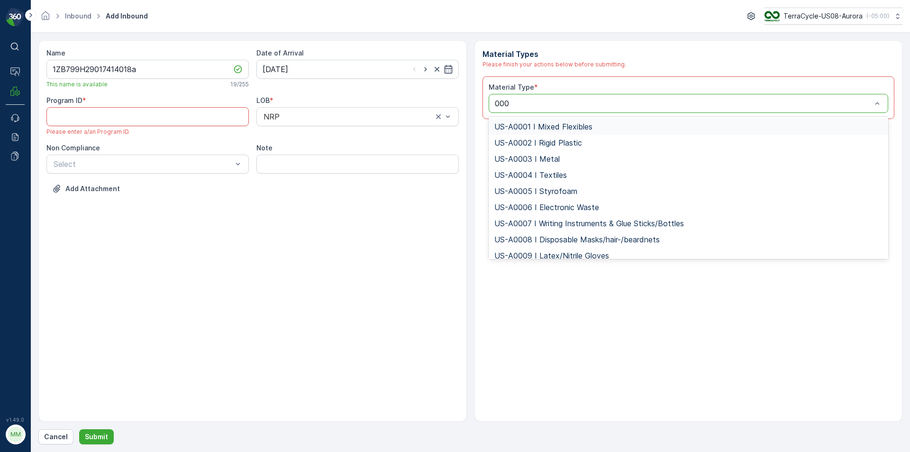
type input "0006"
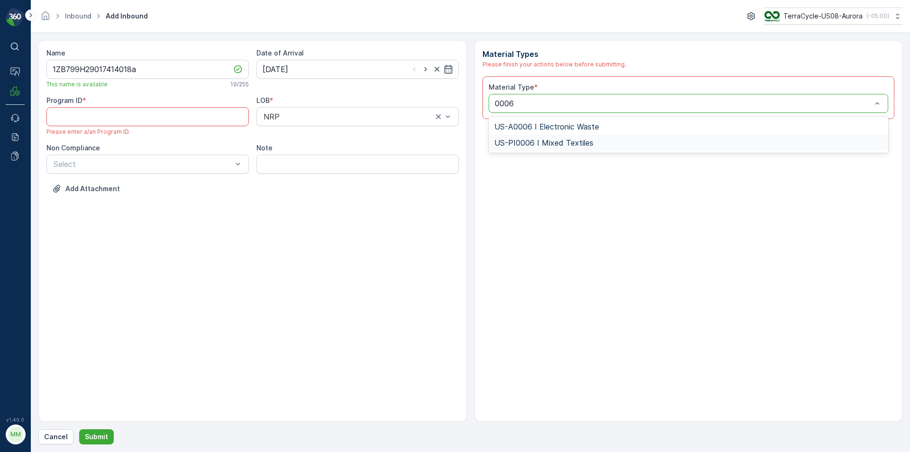
click at [598, 148] on div "US-PI0006 I Mixed Textiles" at bounding box center [688, 143] width 400 height 16
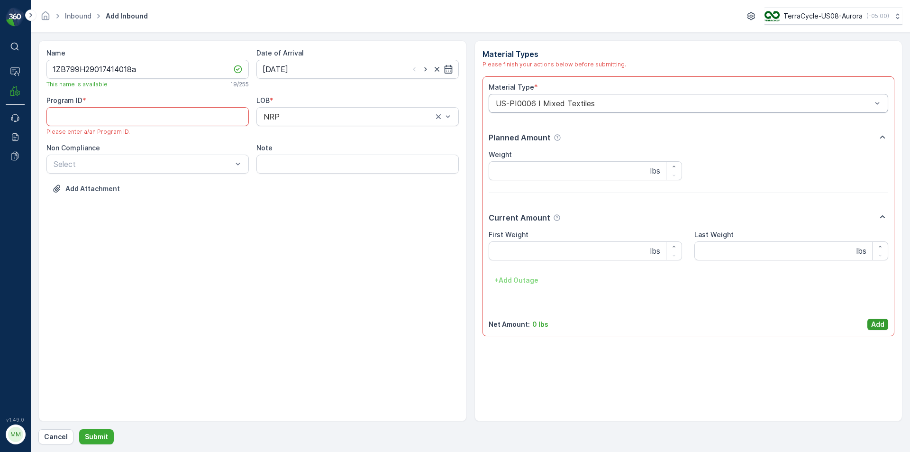
click at [884, 325] on button "Add" at bounding box center [877, 323] width 21 height 11
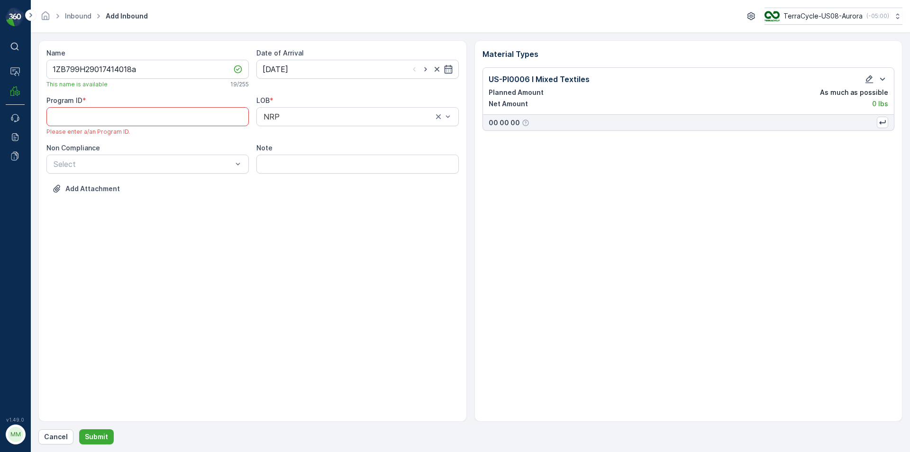
click at [150, 120] on ID "Program ID" at bounding box center [147, 116] width 202 height 19
type ID "1934"
click at [141, 154] on div at bounding box center [143, 154] width 181 height 9
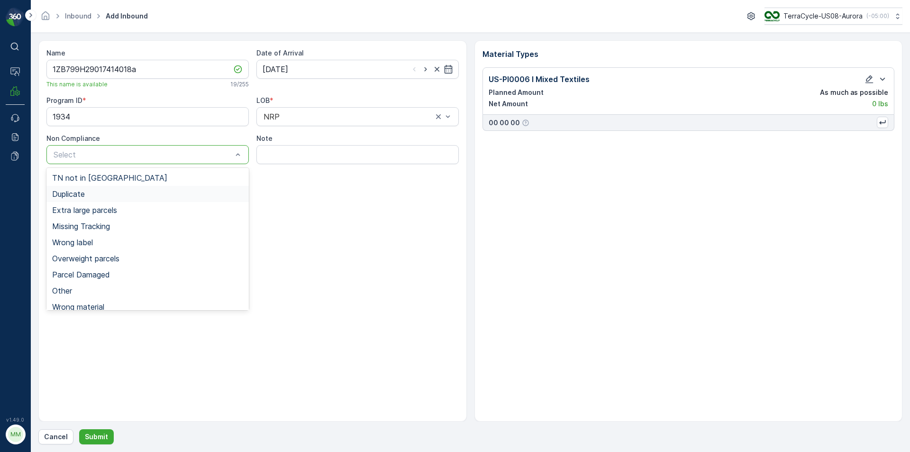
click at [78, 199] on div "Duplicate" at bounding box center [147, 194] width 202 height 16
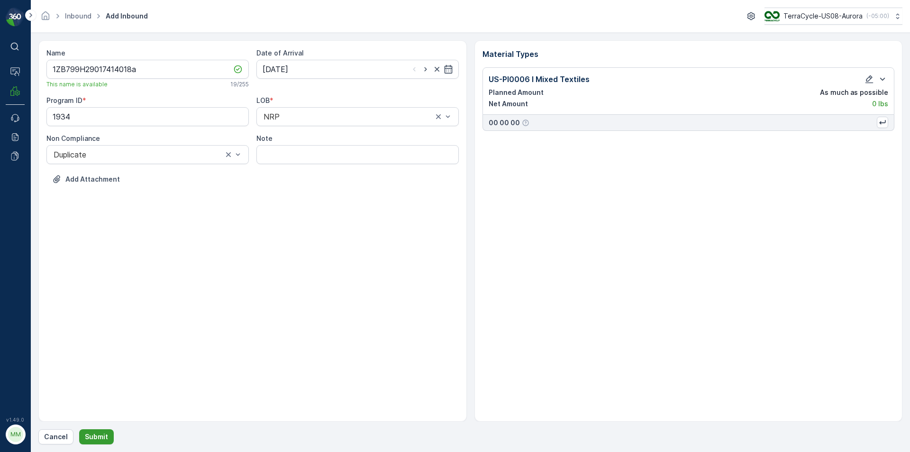
click at [101, 437] on p "Submit" at bounding box center [96, 436] width 23 height 9
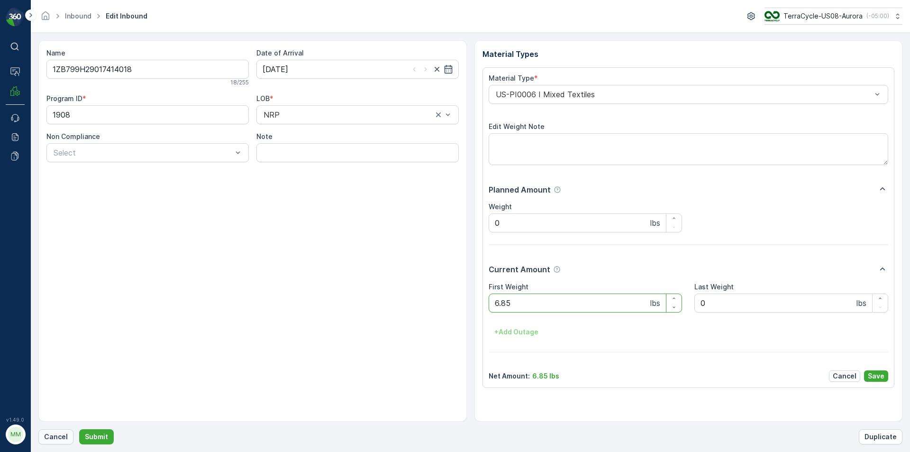
click at [45, 434] on p "Cancel" at bounding box center [56, 436] width 24 height 9
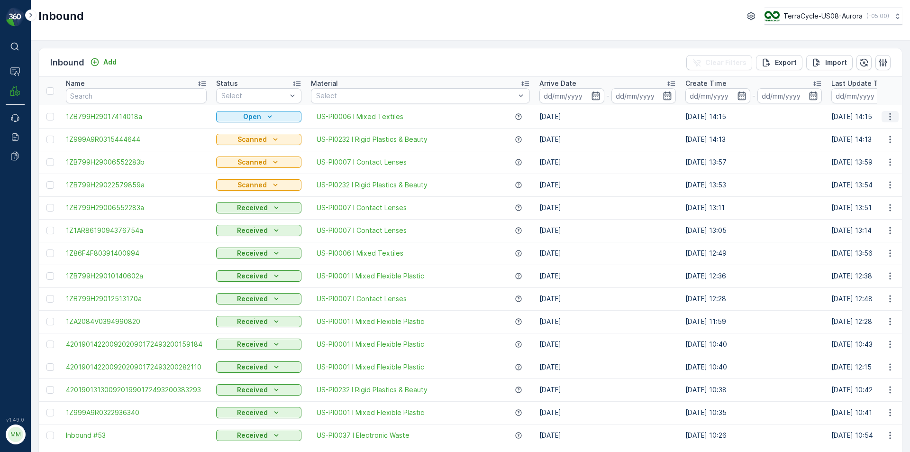
click at [885, 118] on icon "button" at bounding box center [889, 116] width 9 height 9
click at [856, 180] on span "Print QR" at bounding box center [852, 183] width 26 height 9
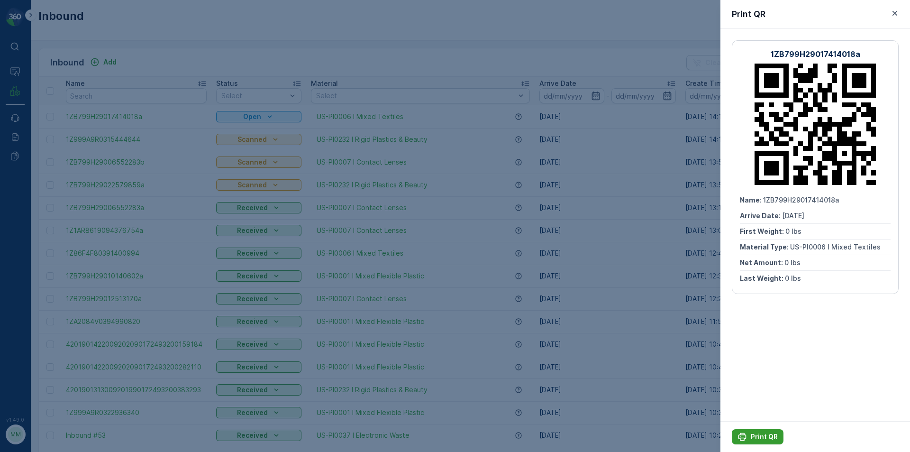
click at [767, 438] on p "Print QR" at bounding box center [764, 436] width 27 height 9
click at [724, 407] on div "1ZB799H29017414018a Name : 1ZB799H29017414018a Arrive Date : 29.08.2025 First W…" at bounding box center [815, 225] width 190 height 392
click at [608, 117] on div at bounding box center [455, 226] width 910 height 452
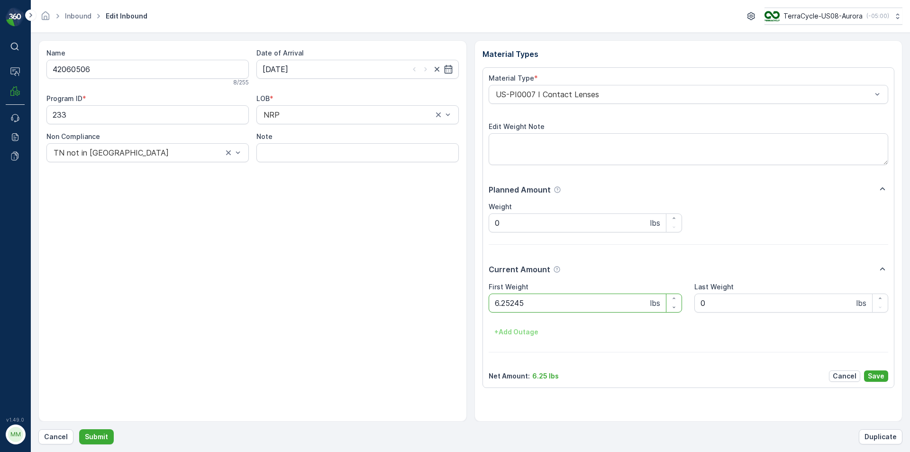
click at [79, 429] on button "Submit" at bounding box center [96, 436] width 35 height 15
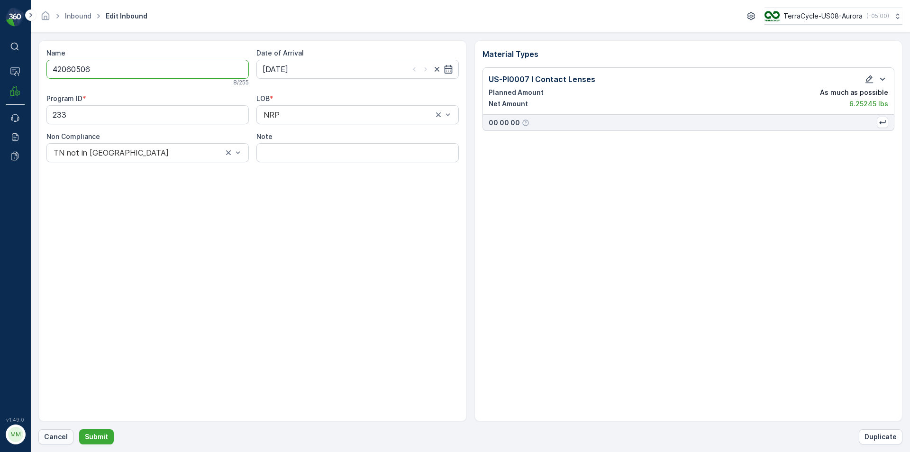
click at [50, 439] on p "Cancel" at bounding box center [56, 436] width 24 height 9
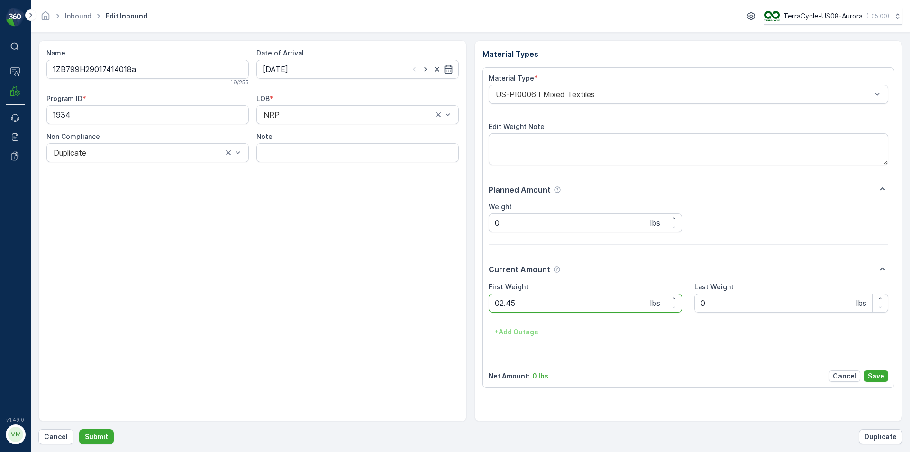
click at [79, 429] on button "Submit" at bounding box center [96, 436] width 35 height 15
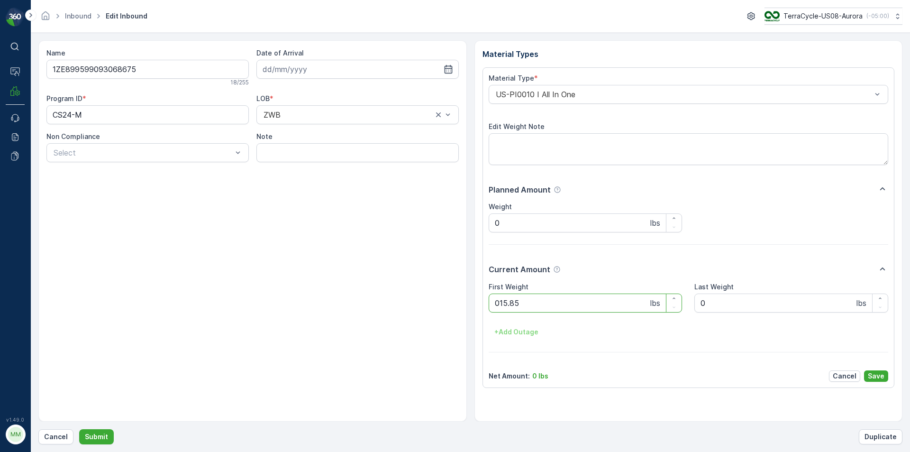
click at [79, 429] on button "Submit" at bounding box center [96, 436] width 35 height 15
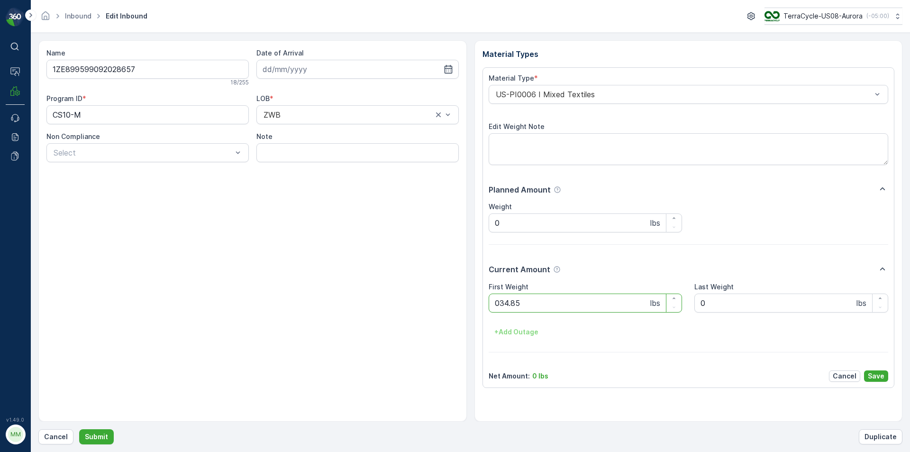
click at [79, 429] on button "Submit" at bounding box center [96, 436] width 35 height 15
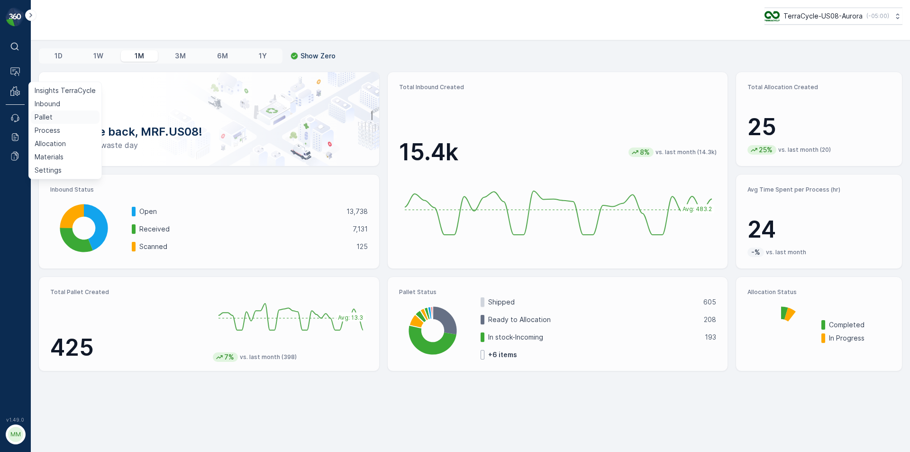
click at [39, 115] on p "Pallet" at bounding box center [44, 116] width 18 height 9
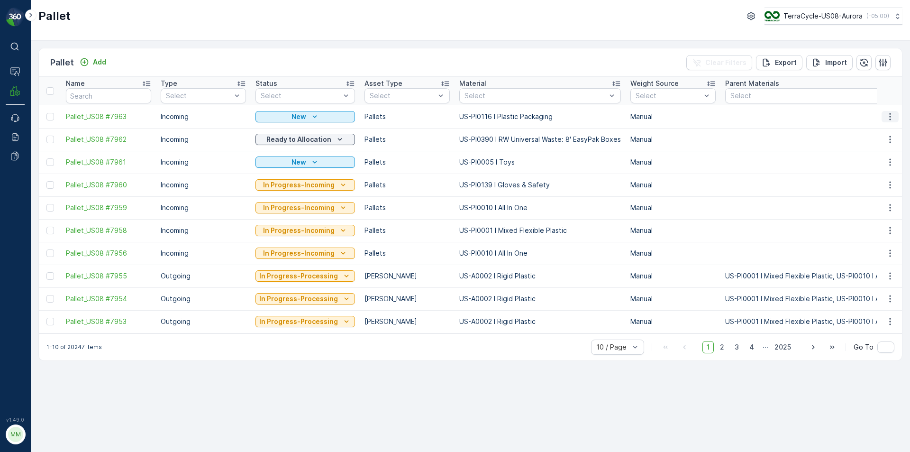
click at [891, 117] on icon "button" at bounding box center [889, 116] width 9 height 9
click at [866, 186] on span "Print QR" at bounding box center [864, 183] width 26 height 9
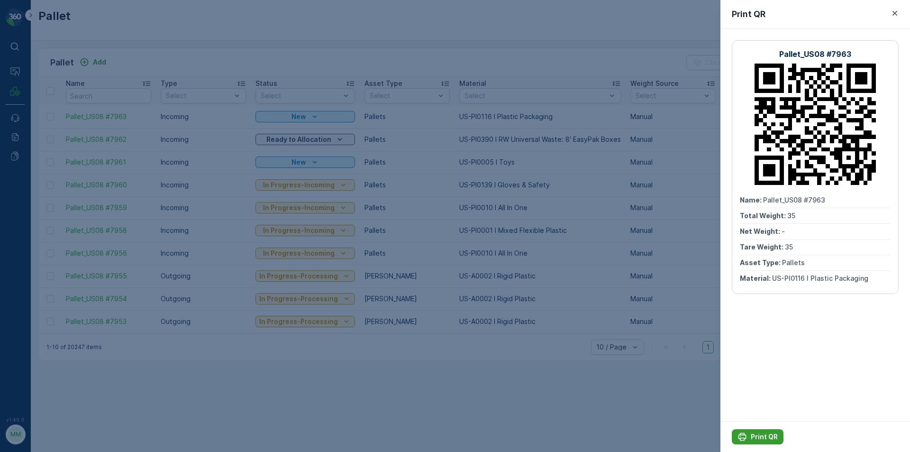
click at [762, 437] on p "Print QR" at bounding box center [764, 436] width 27 height 9
click at [675, 377] on div at bounding box center [455, 226] width 910 height 452
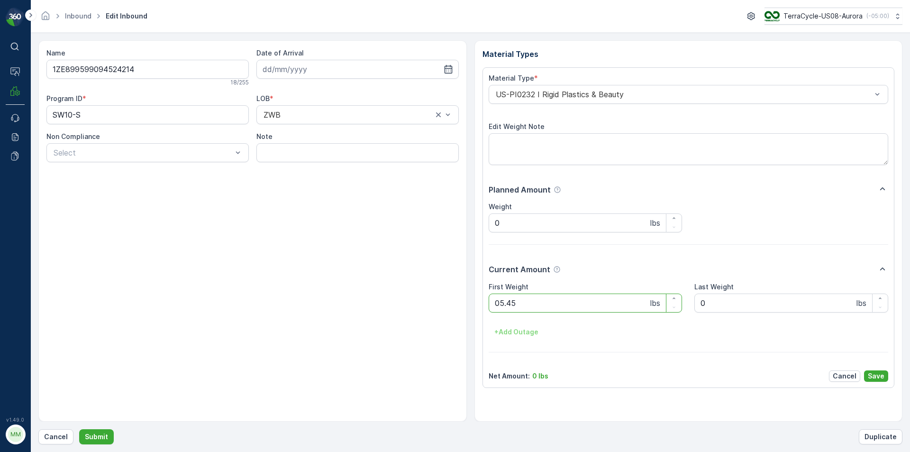
click at [79, 429] on button "Submit" at bounding box center [96, 436] width 35 height 15
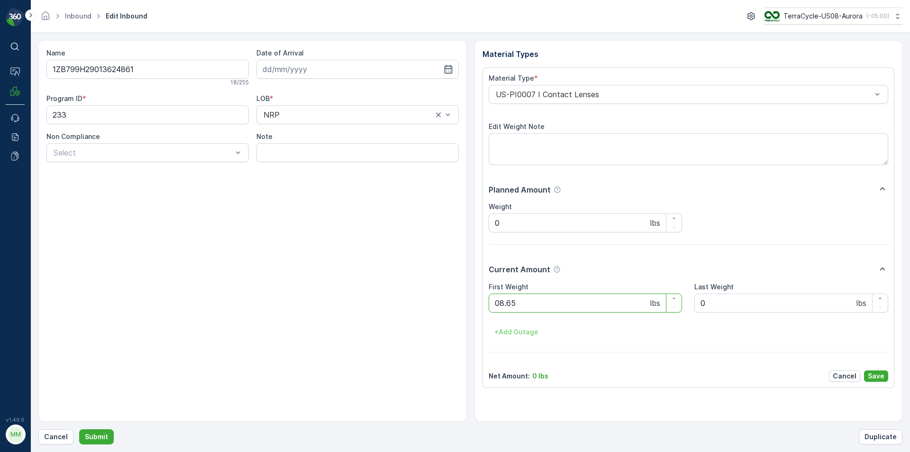
click at [79, 429] on button "Submit" at bounding box center [96, 436] width 35 height 15
